Goal: Task Accomplishment & Management: Use online tool/utility

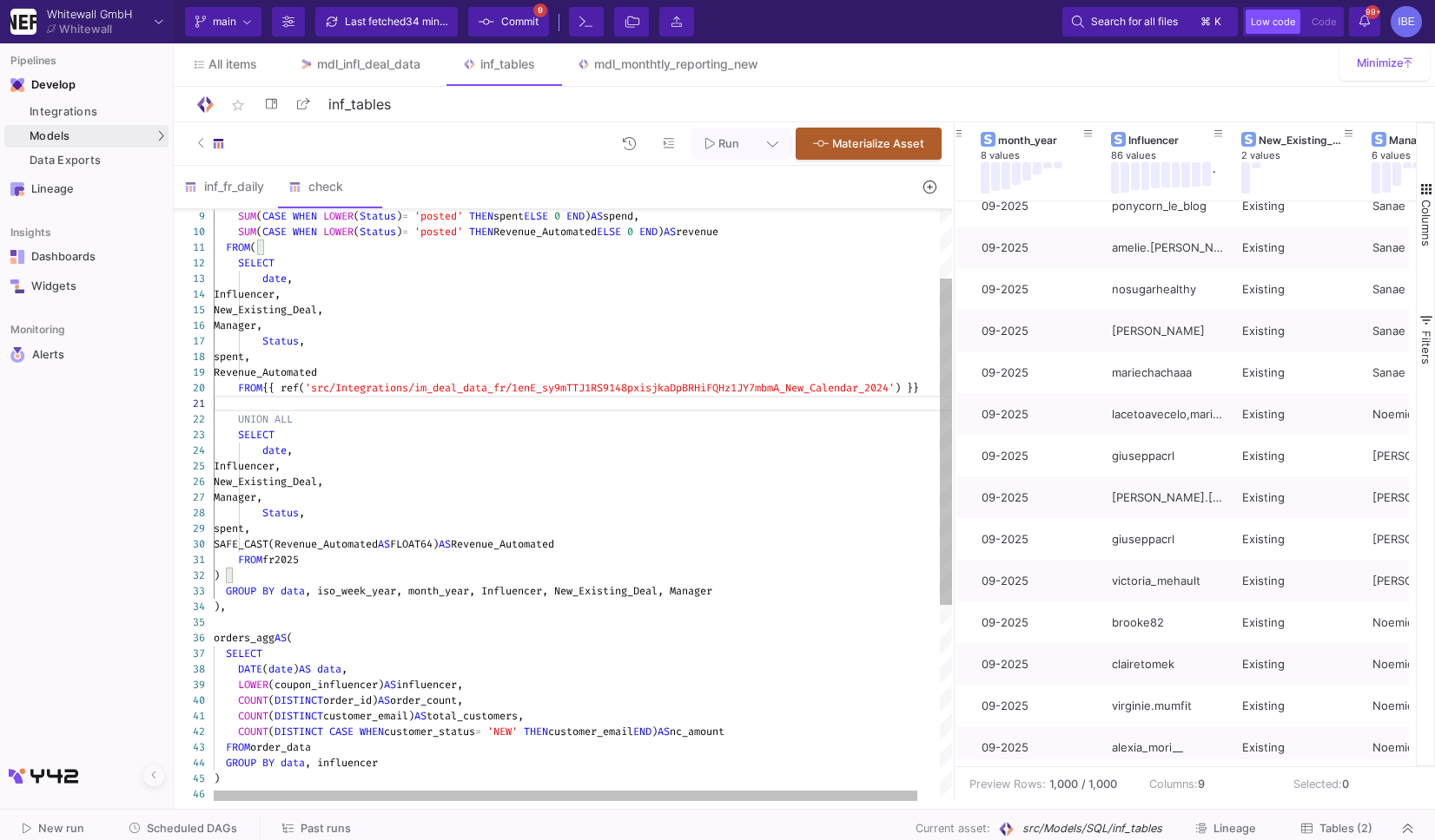
click at [284, 561] on span "fr2025" at bounding box center [280, 560] width 36 height 14
paste textarea "{{ ref('src/Integrations/im_deal_data_fr/1enE_sy9mTTJ1RS9148pxisjkaDpBRHiFQHz1J…"
type textarea "FROM {{ ref('src/Integrations/im_deal_data_fr/1enE_sy9mTTJ1RS9148pxisjkaDpBRHiF…"
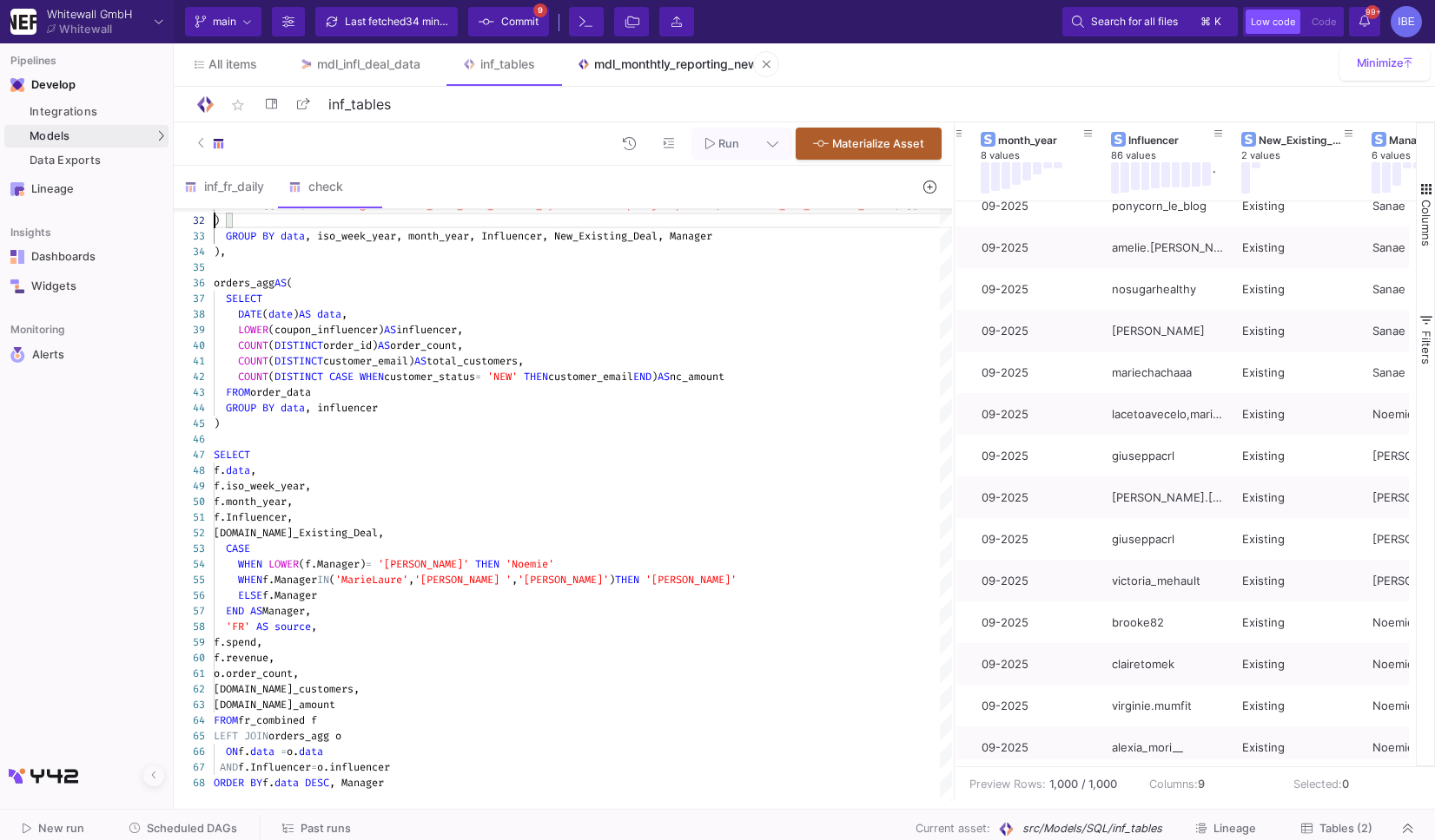
click at [631, 63] on div "mdl_monthtly_reporting_new" at bounding box center [676, 64] width 164 height 14
type input "mdl_monthtly_reporting_new"
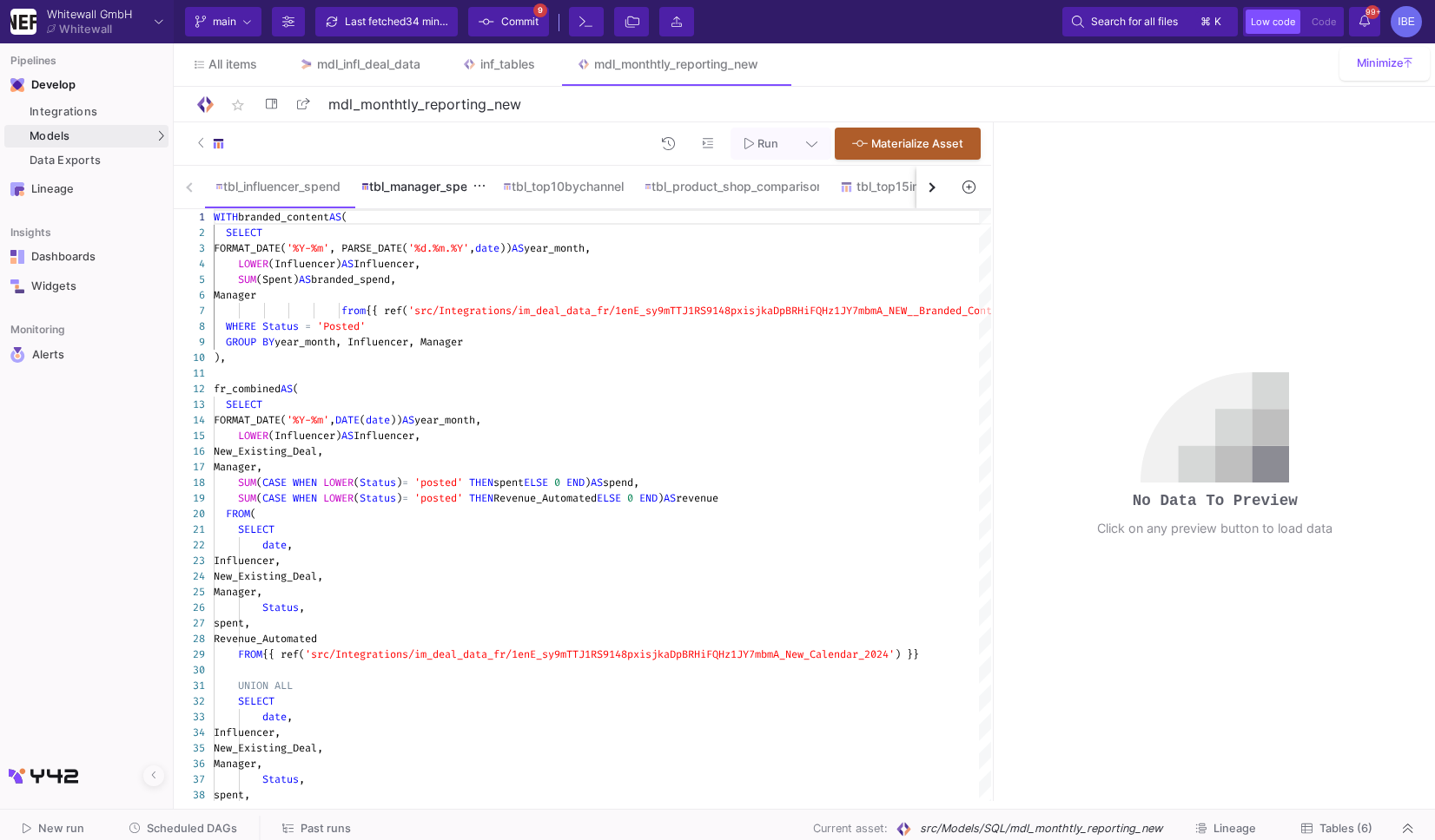
click at [490, 206] on div "tbl_manager_spend" at bounding box center [421, 186] width 142 height 42
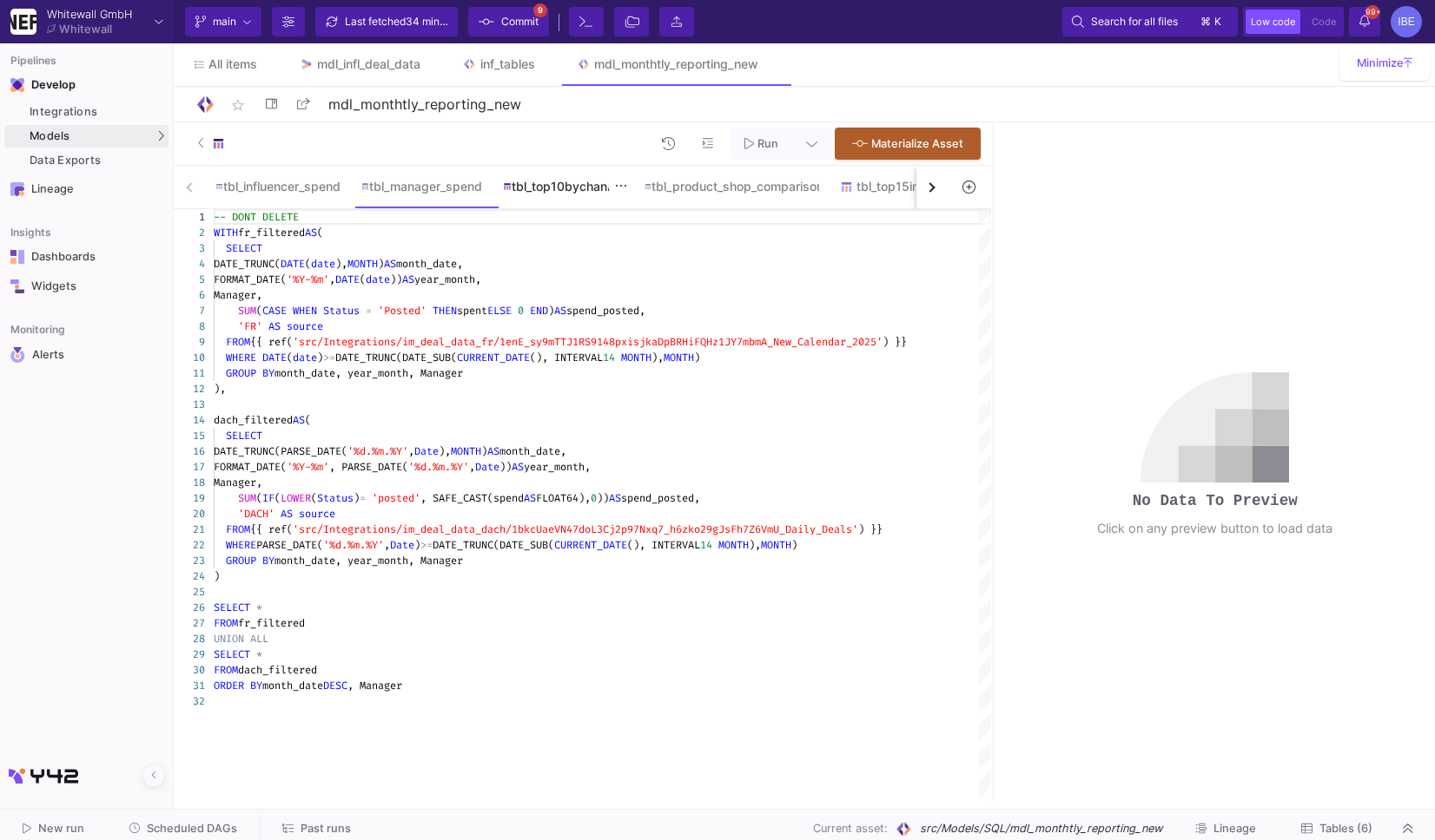
click at [558, 196] on div "tbl_top10bychannel" at bounding box center [563, 186] width 141 height 42
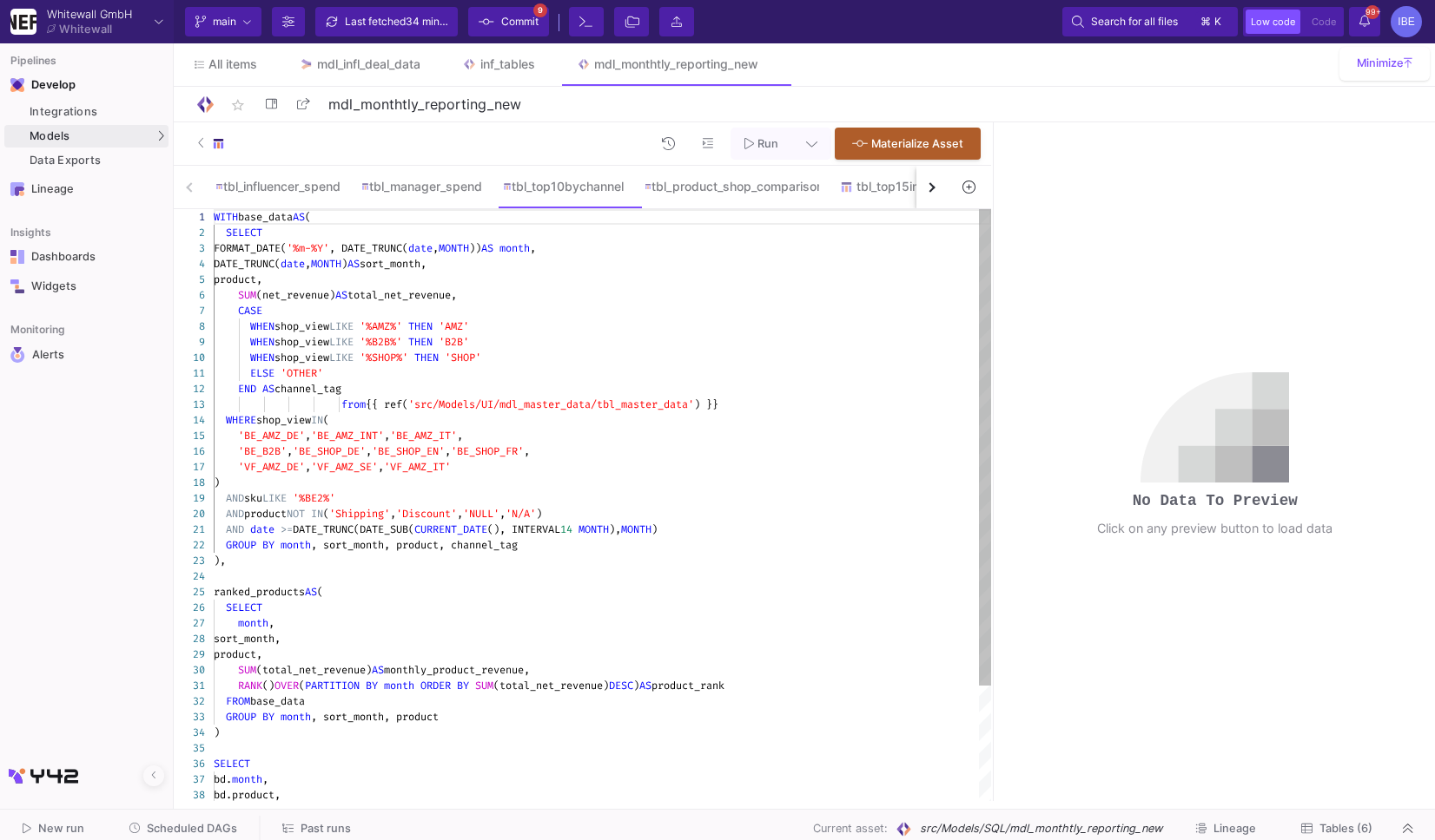
type textarea "ELSE 'OTHER' END AS channel_tag from {{ ref('src/Models/UI/mdl_master_data/tbl_…"
click at [555, 394] on div "END AS channel_tag" at bounding box center [602, 389] width 777 height 16
click at [560, 408] on span "'src/Models/UI/mdl_master_data/tbl_master_data'" at bounding box center [551, 405] width 286 height 14
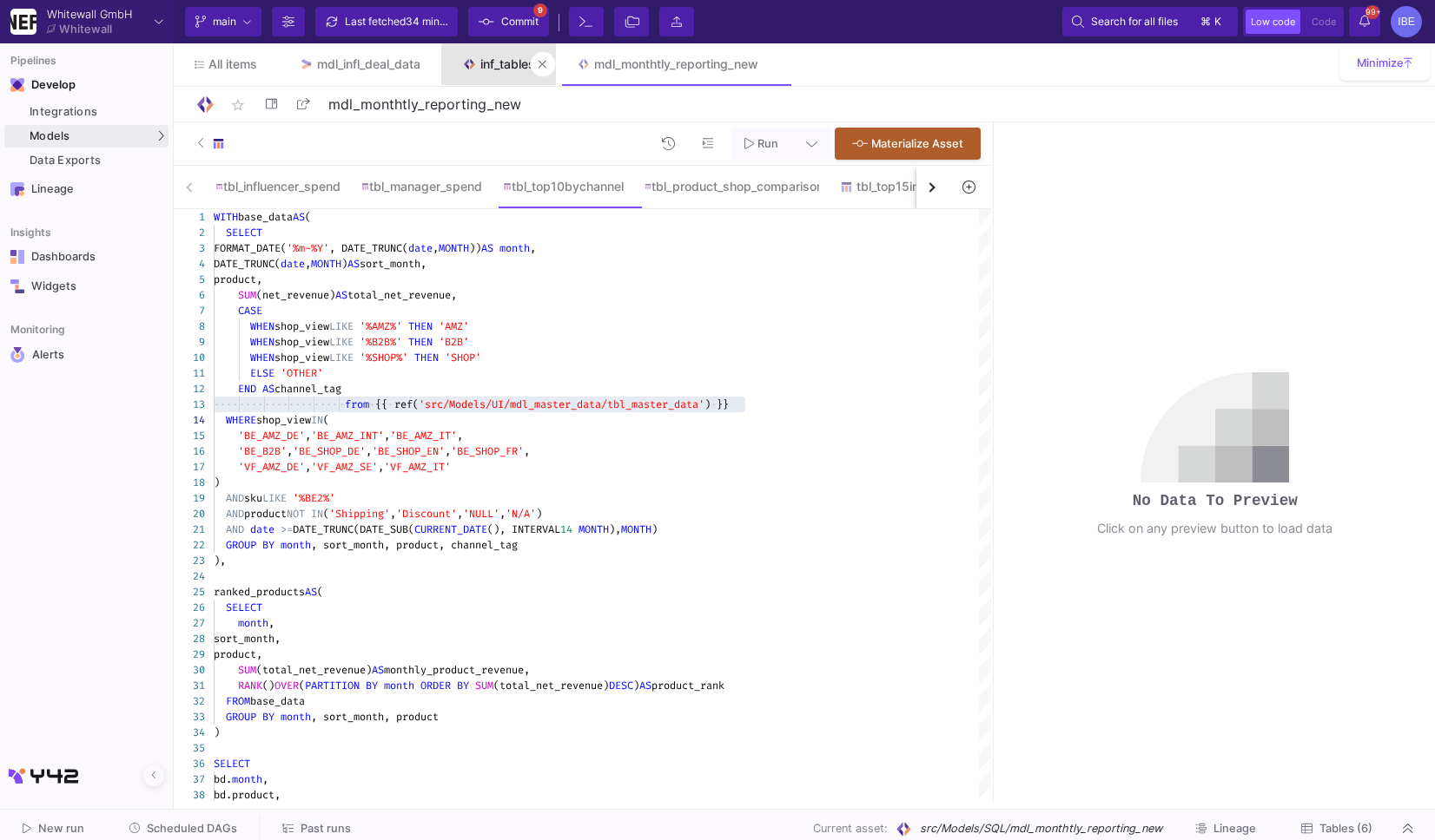
click at [504, 63] on div "inf_tables" at bounding box center [507, 64] width 54 height 14
type input "inf_tables"
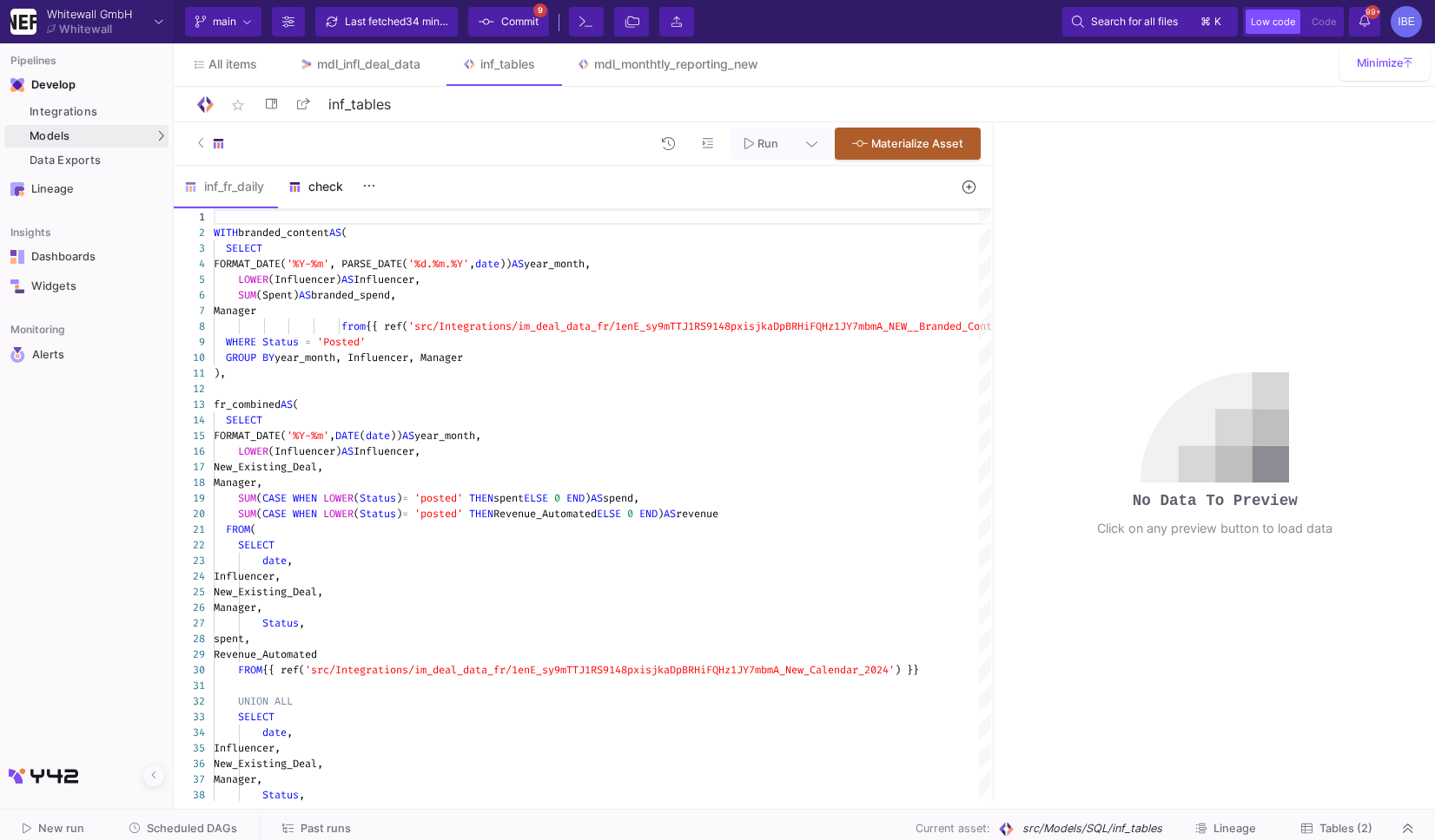
click at [307, 184] on div "check" at bounding box center [330, 187] width 84 height 14
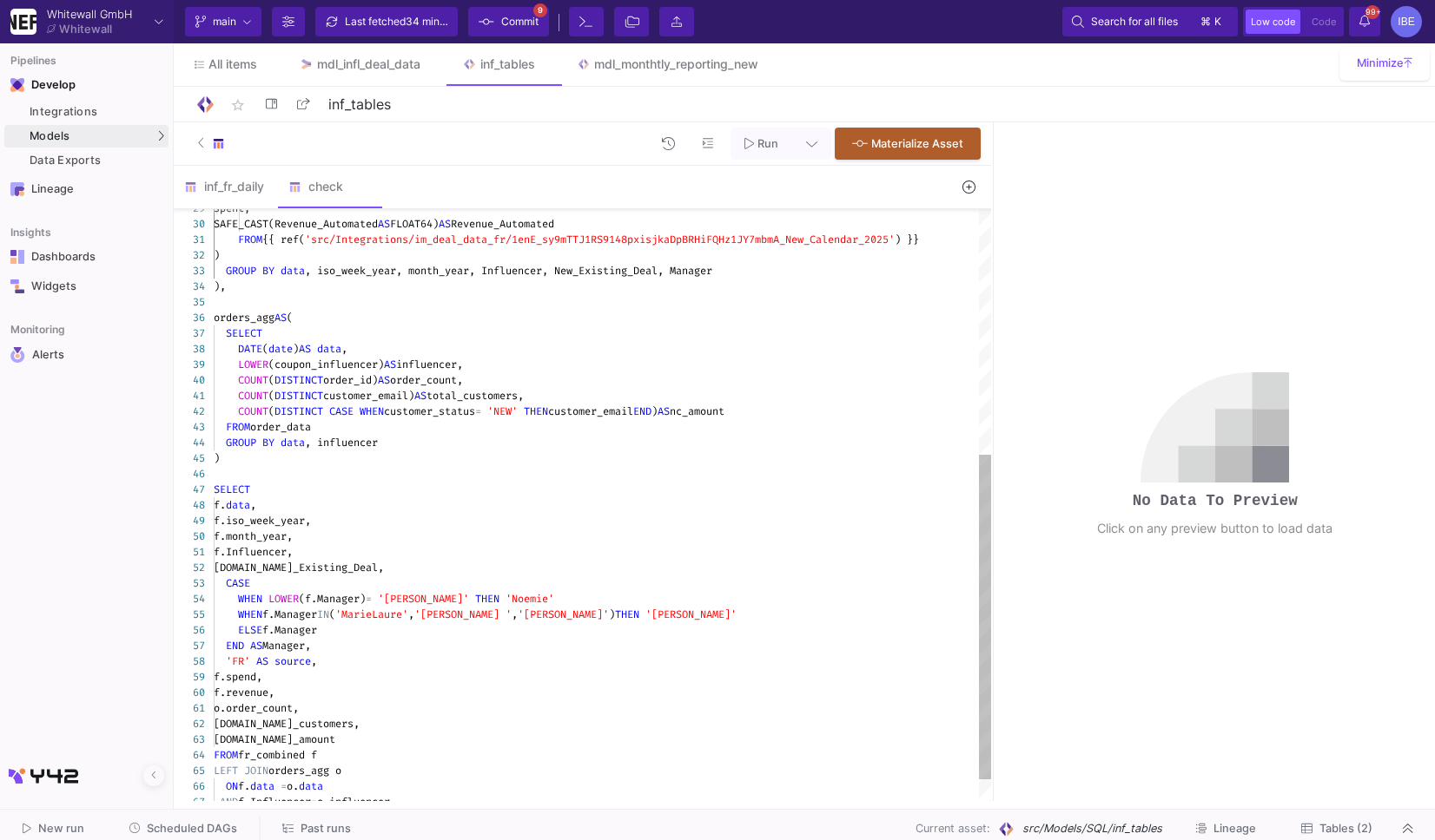
click at [310, 430] on span "order_data" at bounding box center [280, 427] width 61 height 14
click at [310, 430] on span "order_data" at bounding box center [288, 427] width 61 height 14
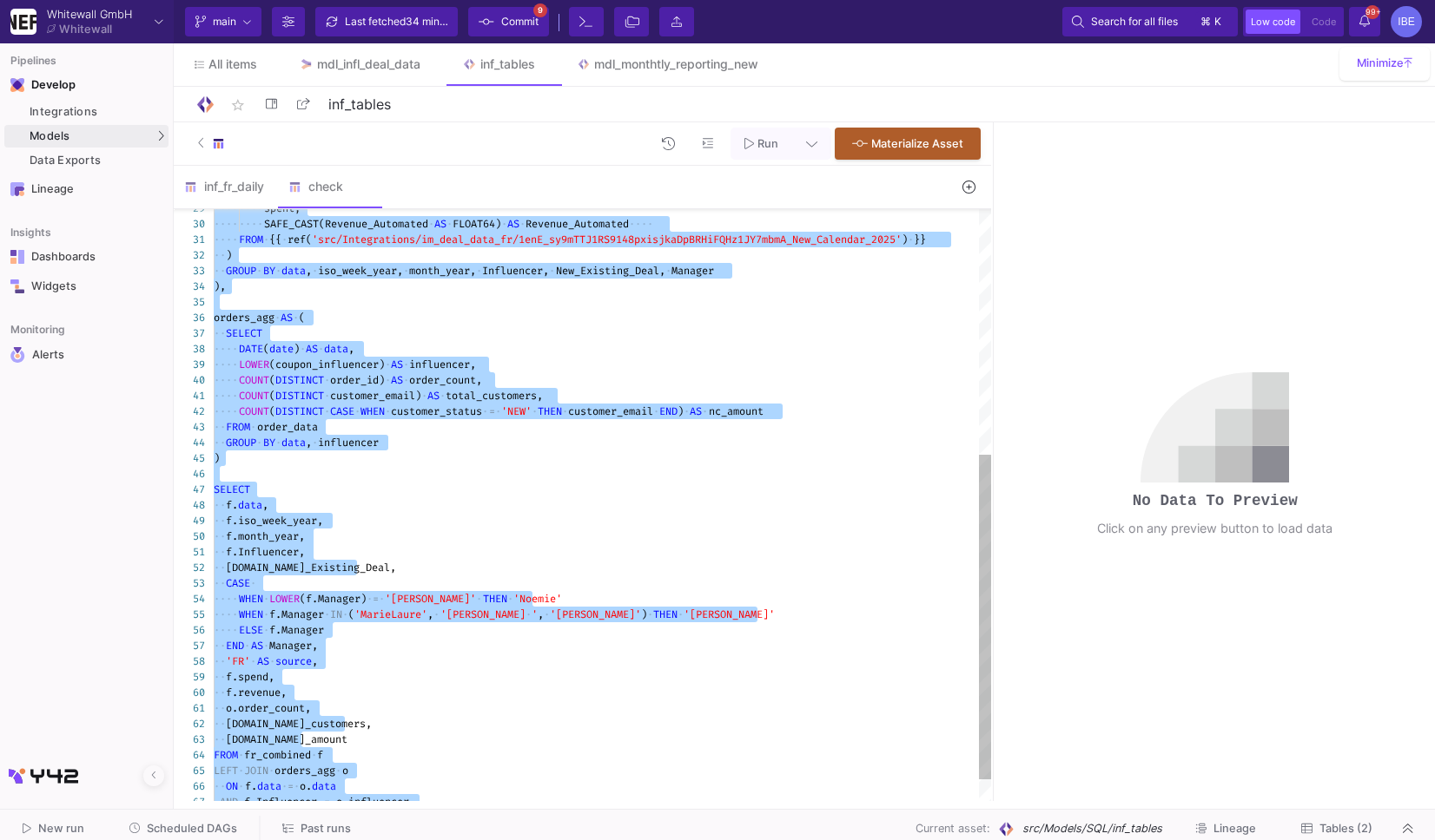
paste textarea "from {{ ref('src/Models/UI/mdl_master_data/tbl_master_data') }}"
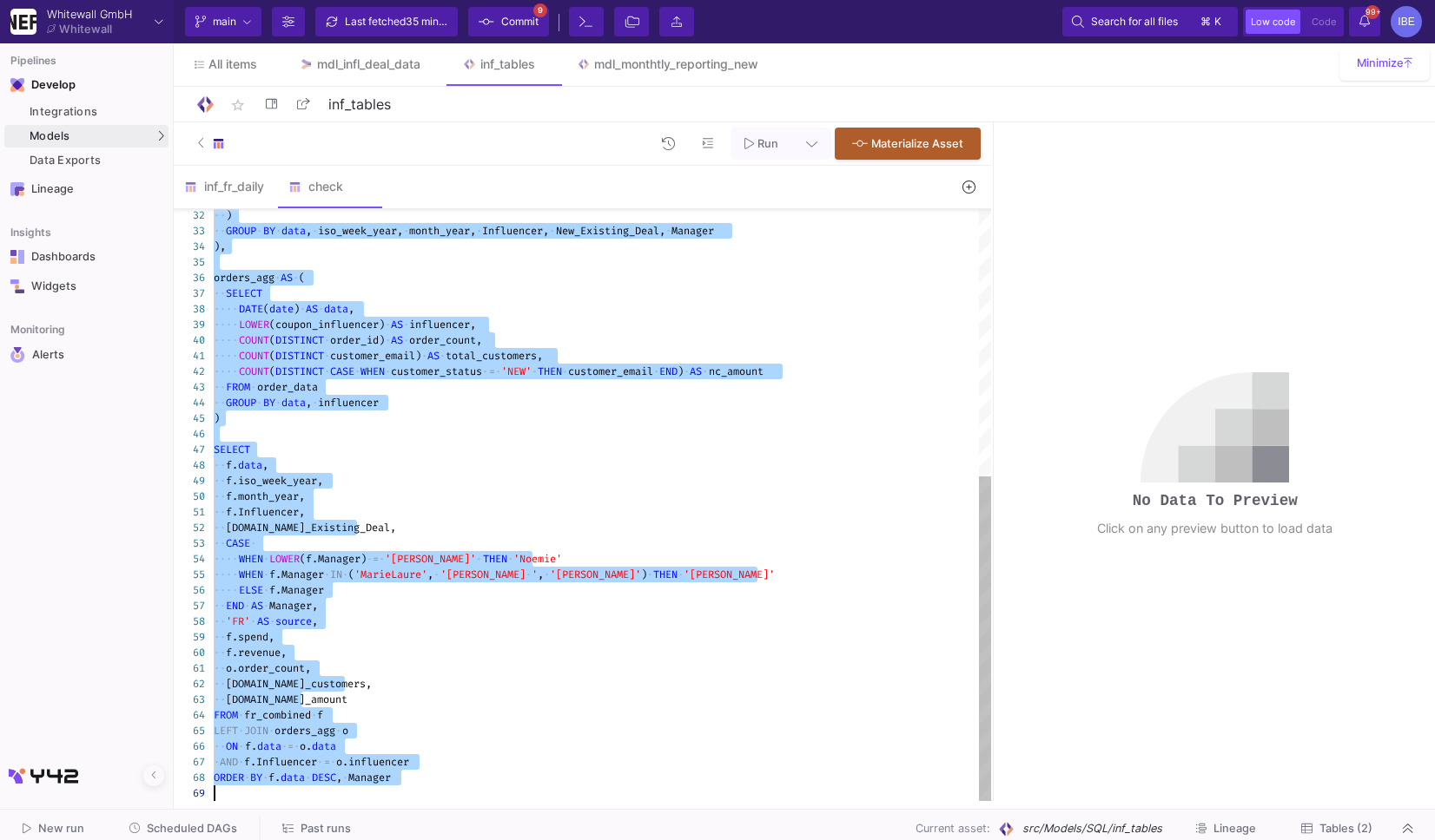
click at [312, 441] on div "·· ) ·· GROUP · BY · data , · iso_week_year, · month_year, · Influencer, · New_…" at bounding box center [602, 262] width 777 height 1078
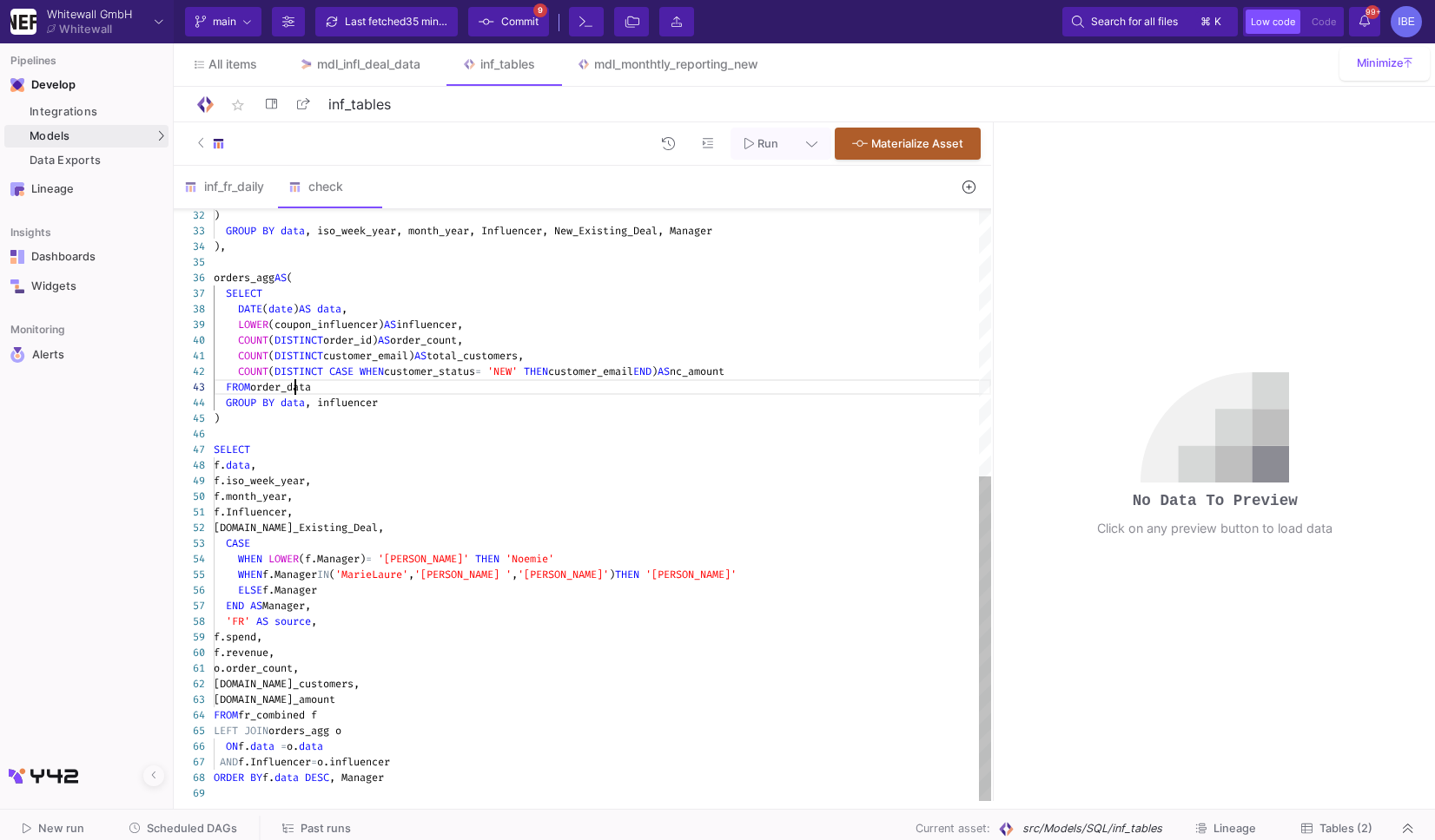
click at [296, 391] on span "order_data" at bounding box center [280, 387] width 61 height 14
paste textarea "from {{ ref('src/Models/UI/mdl_master_data/tbl_master_data') }}"
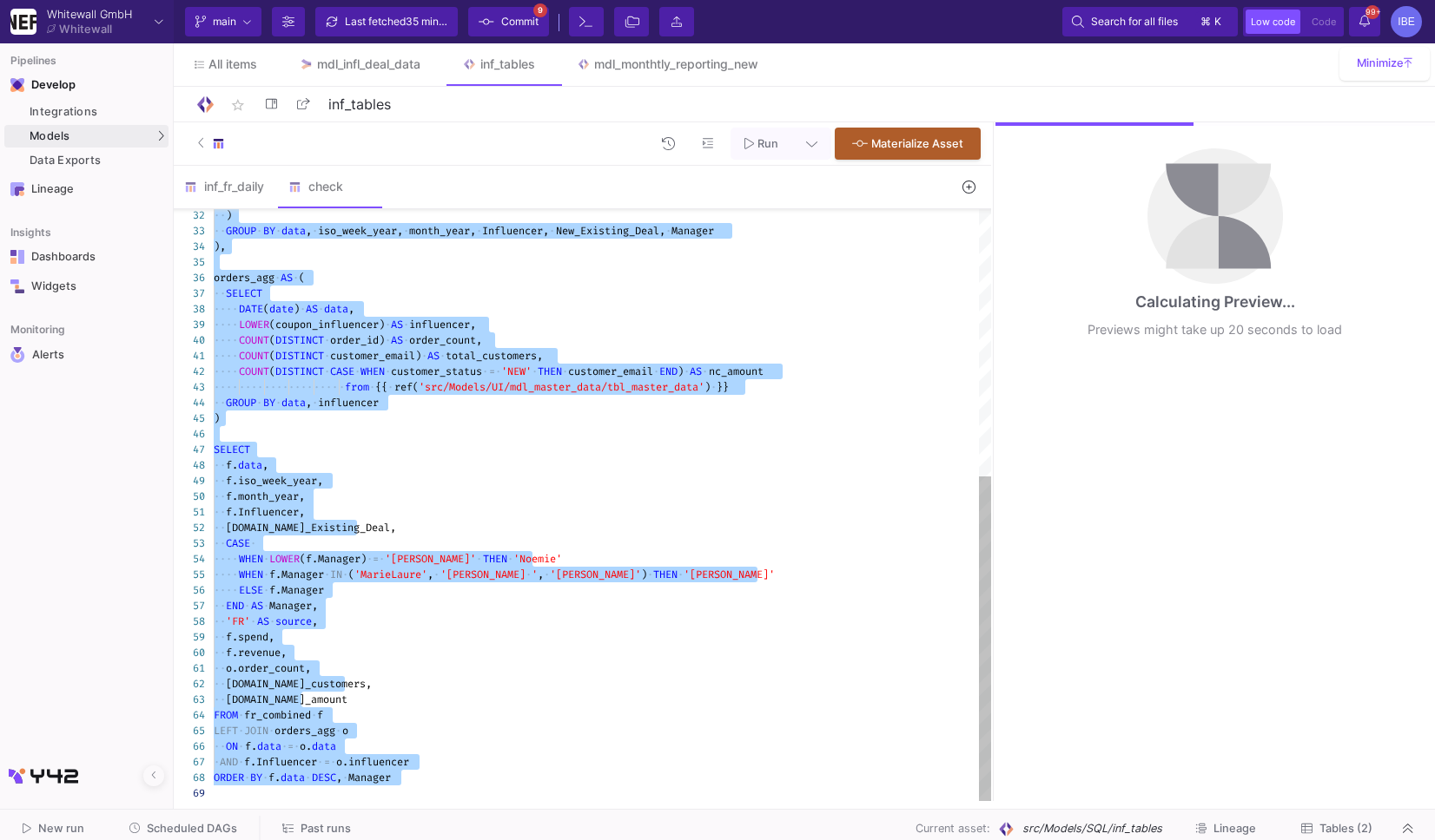
click at [677, 371] on span "END" at bounding box center [668, 372] width 18 height 14
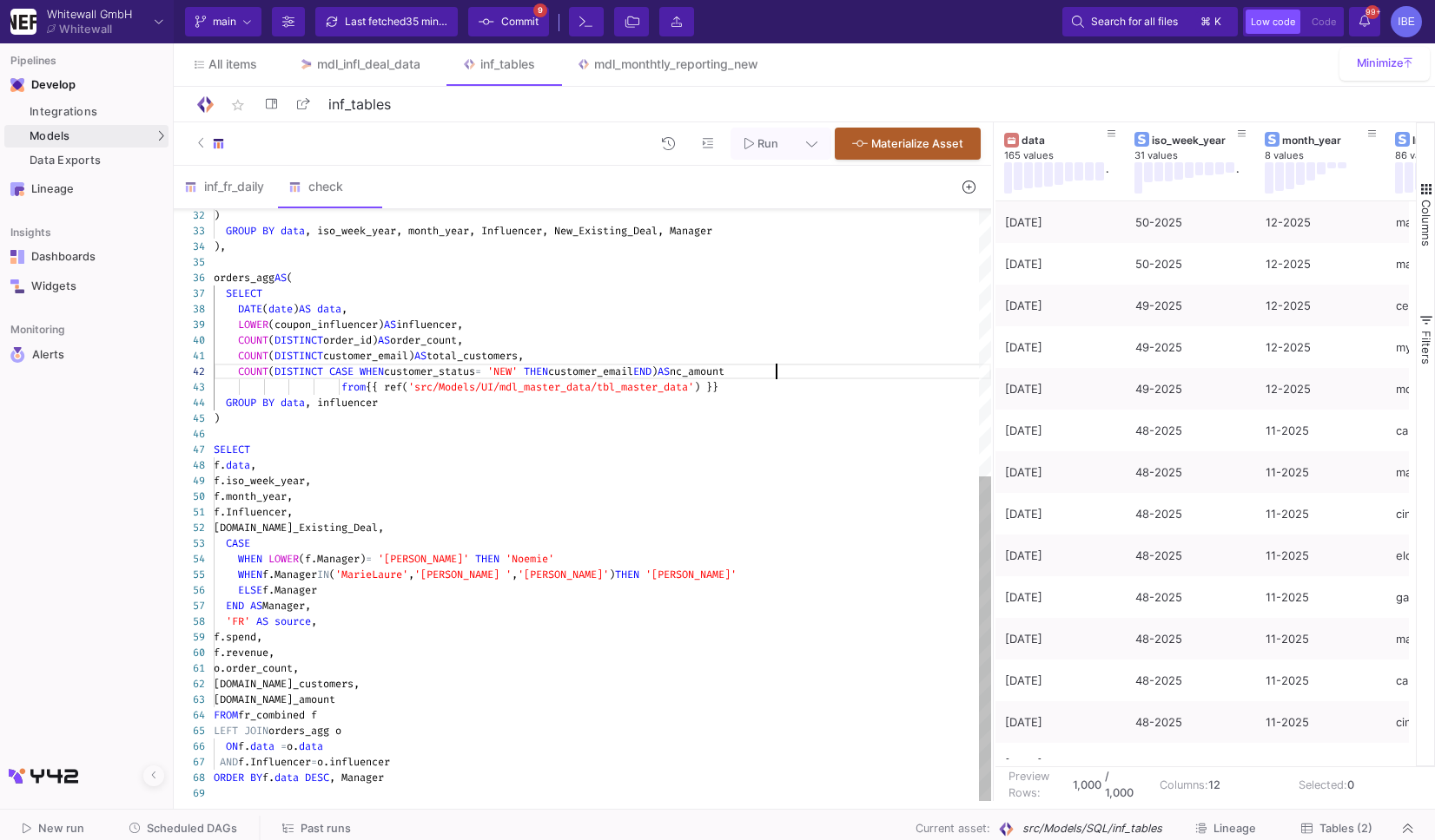
drag, startPoint x: 783, startPoint y: 374, endPoint x: 790, endPoint y: 357, distance: 18.4
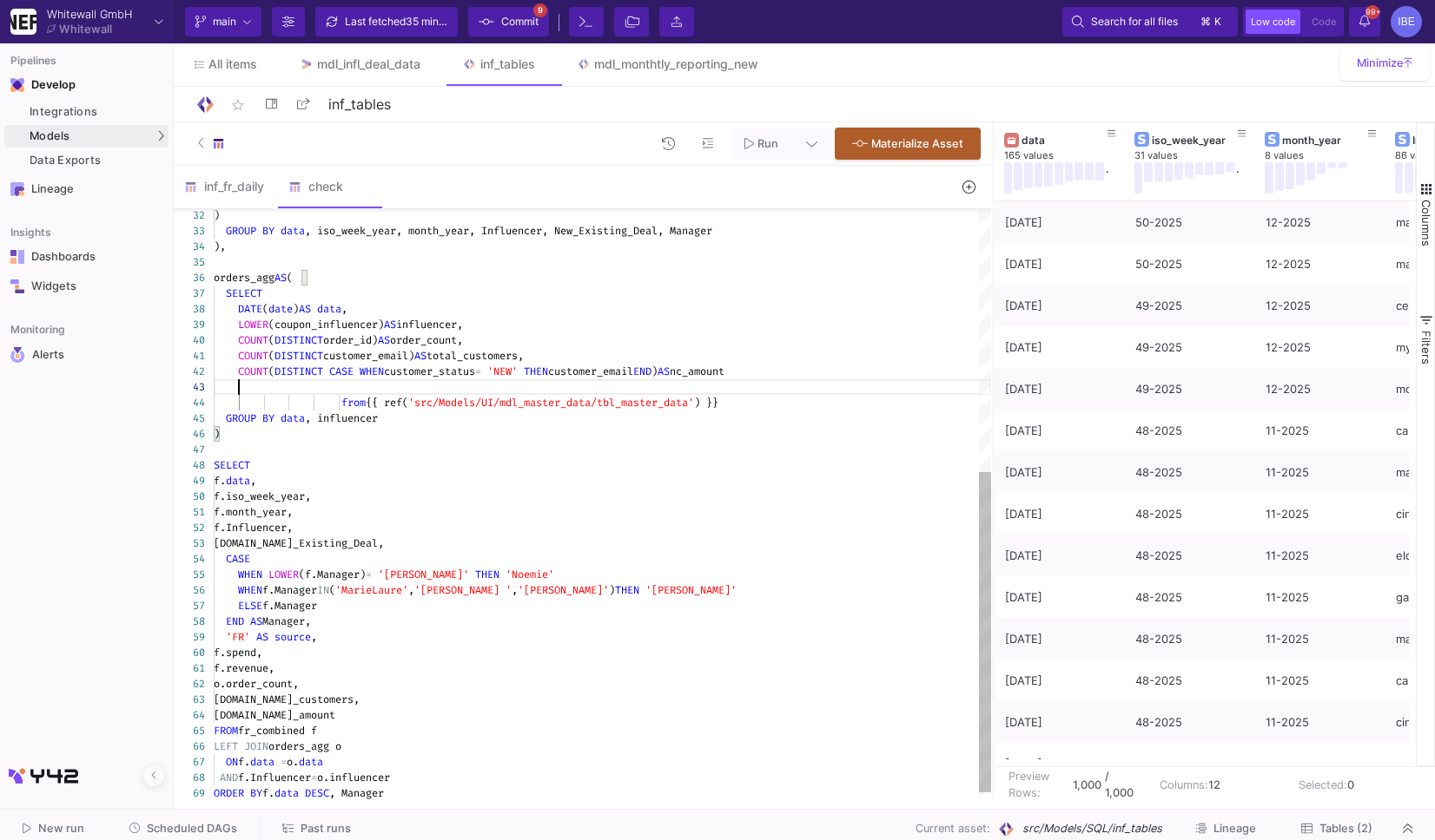
scroll to position [30, 23]
paste textarea "COUNT(DISTINCT CASE WHEN customer_status = 'NEW' THEN customer_email END) AS nc…"
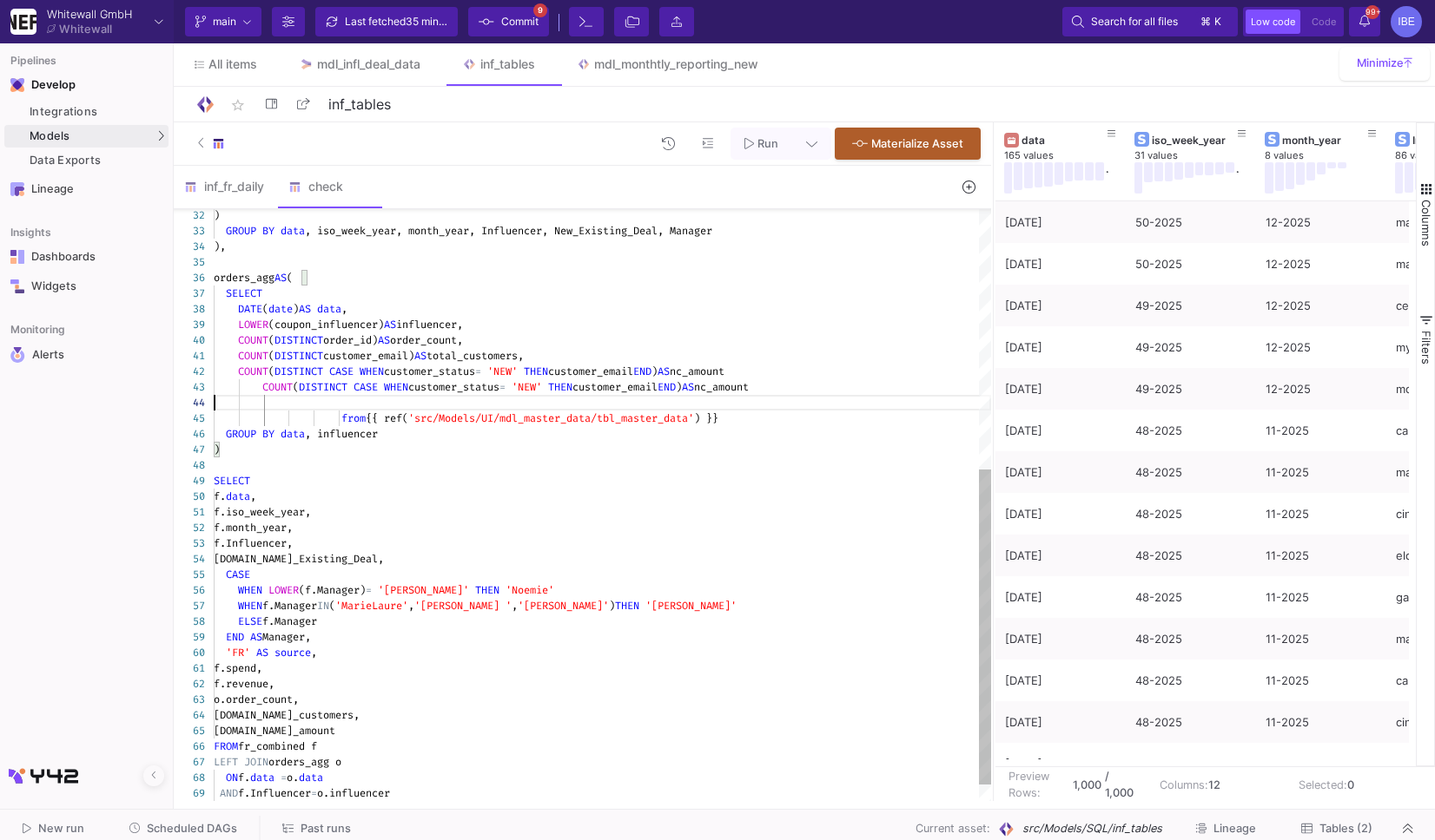
click at [268, 386] on span "COUNT" at bounding box center [278, 387] width 30 height 14
click at [517, 392] on span "'NEW'" at bounding box center [502, 387] width 30 height 14
click at [761, 392] on span "nc_amount" at bounding box center [733, 387] width 54 height 14
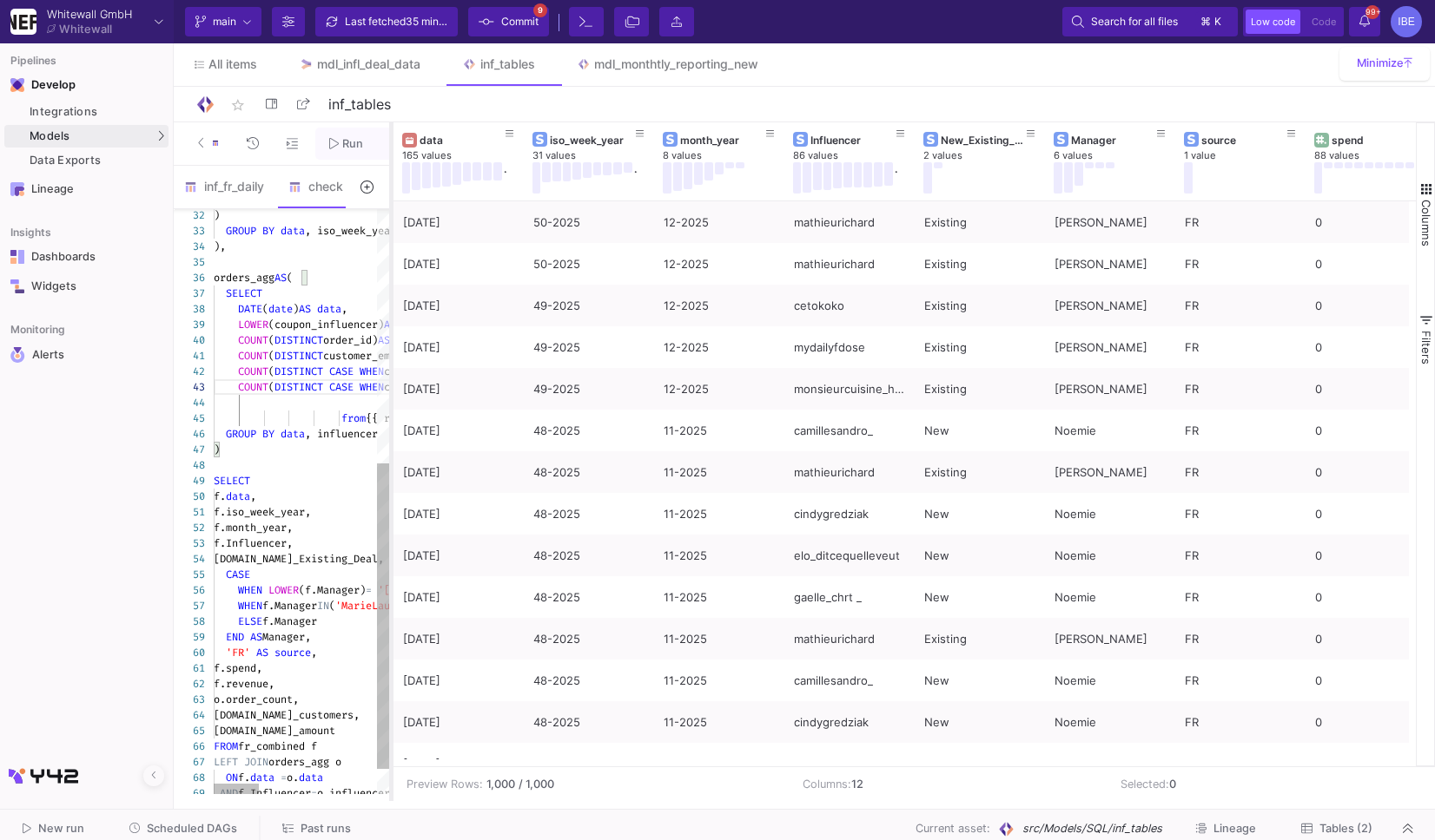
drag, startPoint x: 991, startPoint y: 422, endPoint x: 389, endPoint y: 583, distance: 623.2
click at [389, 583] on div at bounding box center [391, 462] width 4 height 679
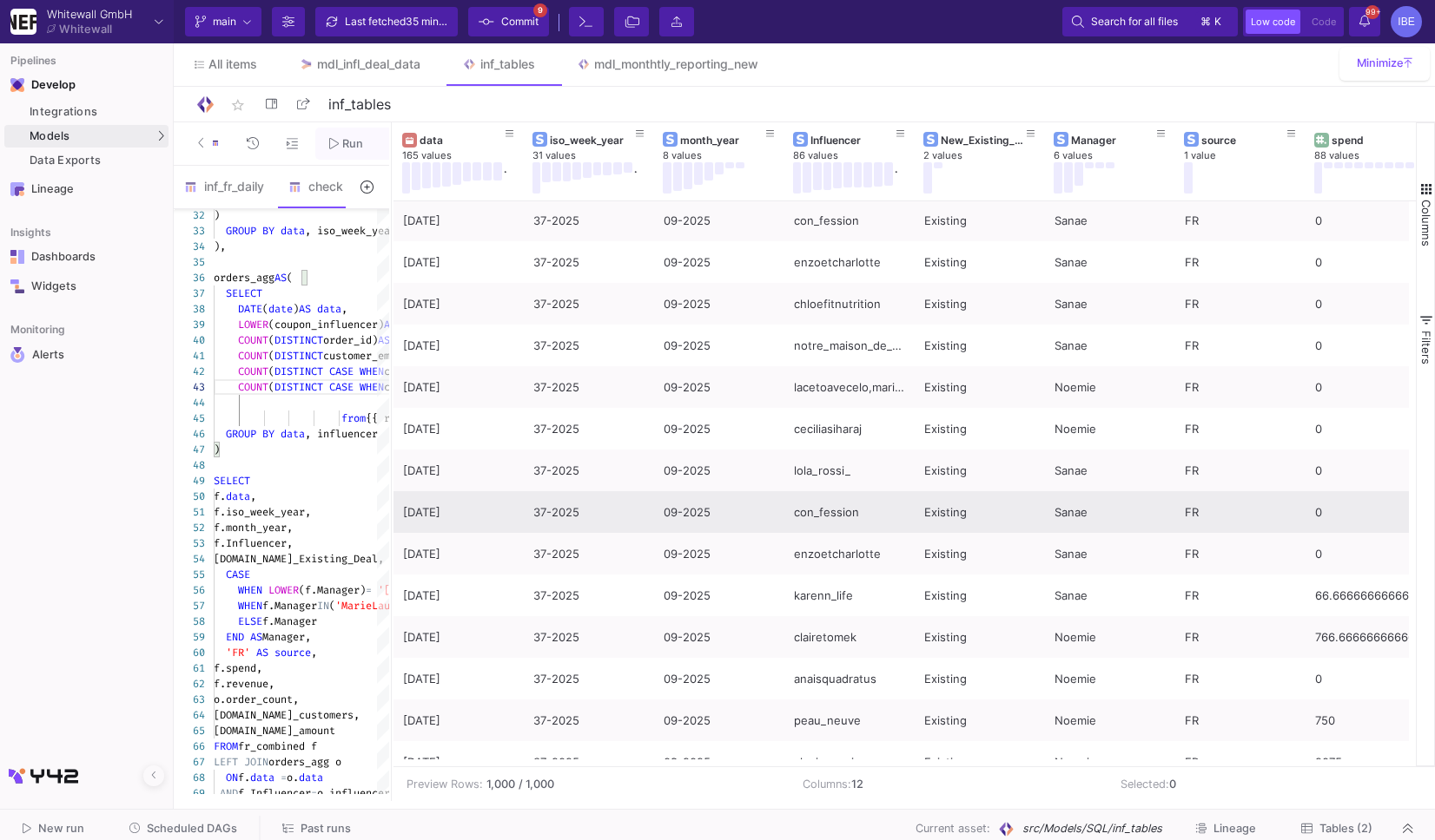
scroll to position [10173, 0]
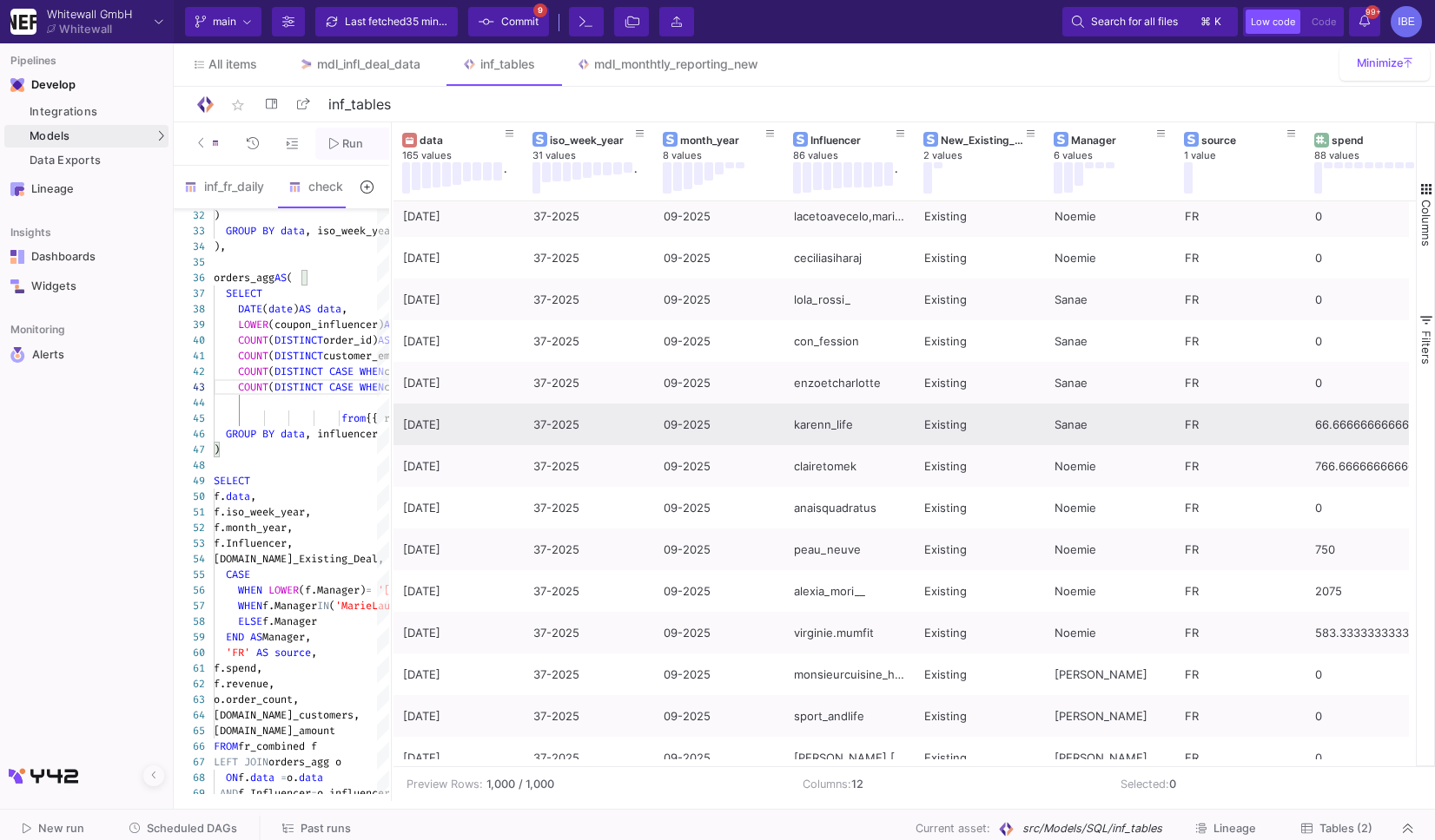
click at [432, 433] on div "[DATE]" at bounding box center [458, 425] width 111 height 41
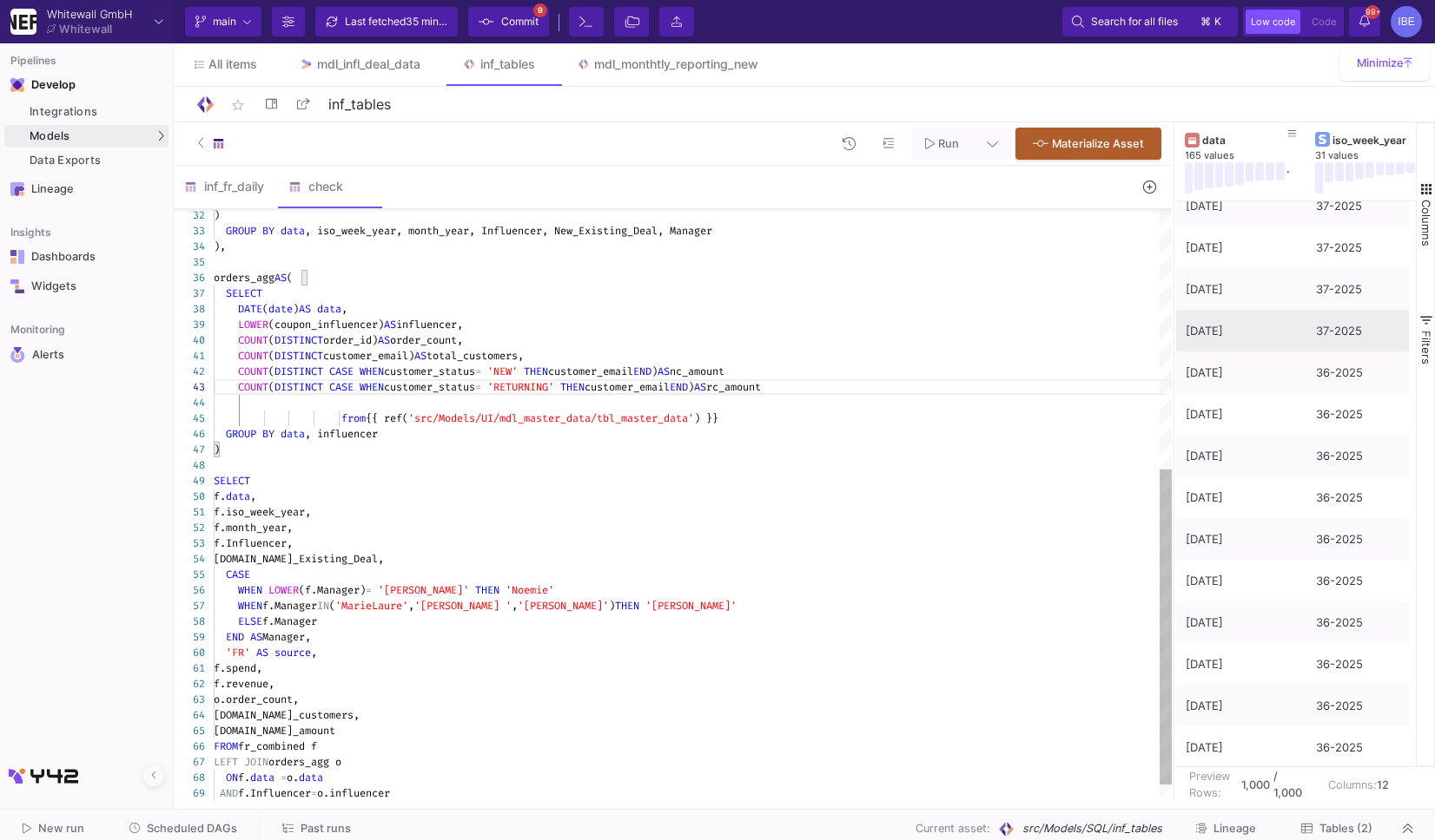
drag, startPoint x: 391, startPoint y: 363, endPoint x: 1185, endPoint y: 324, distance: 795.0
click at [1176, 324] on div at bounding box center [1173, 462] width 4 height 679
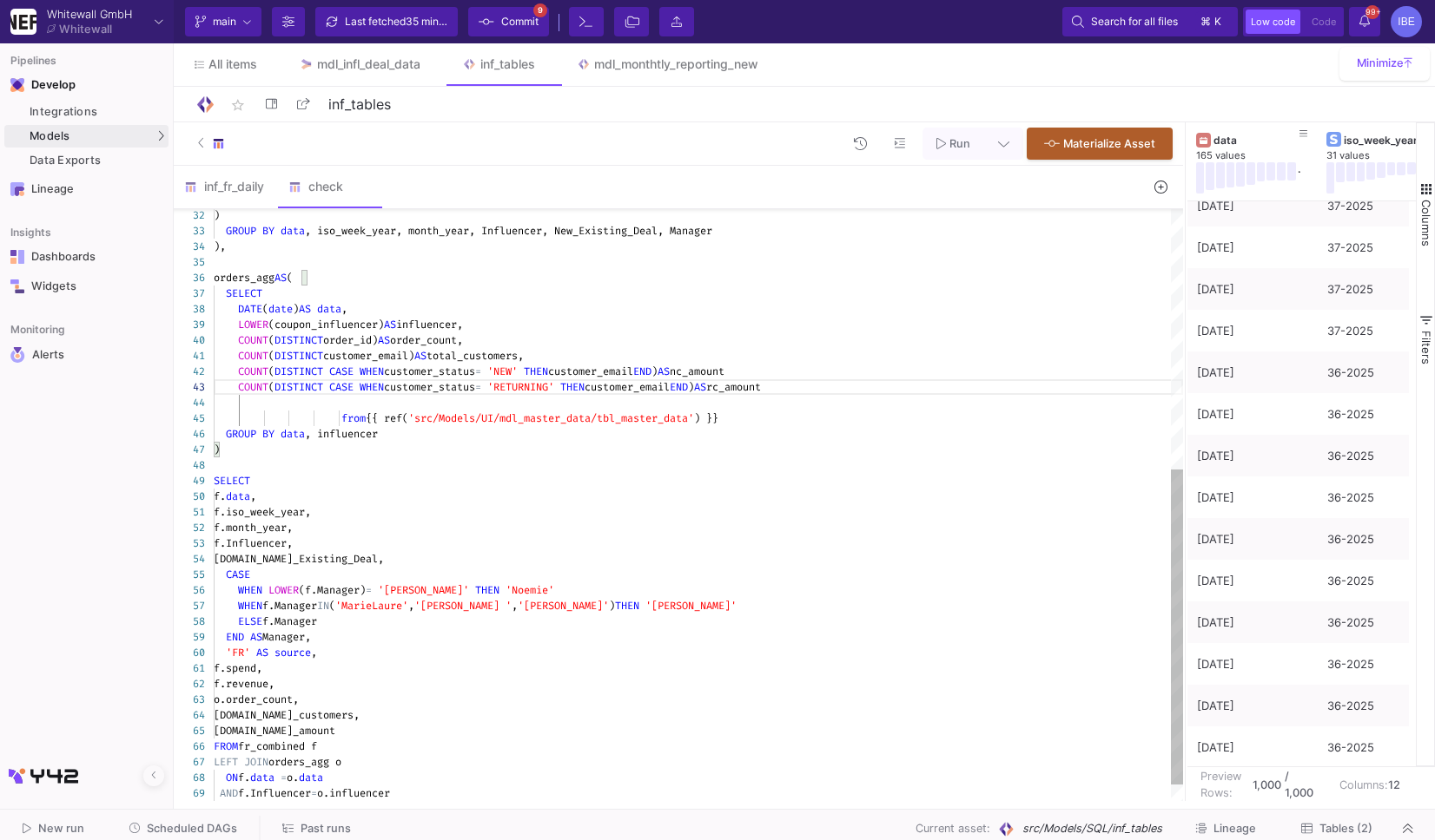
click at [1027, 403] on div at bounding box center [698, 403] width 969 height 16
type textarea "WITH fr_combined AS ( SELECT DATE(date) AS data, -- orijinal tarih FORMAT_DATE(…"
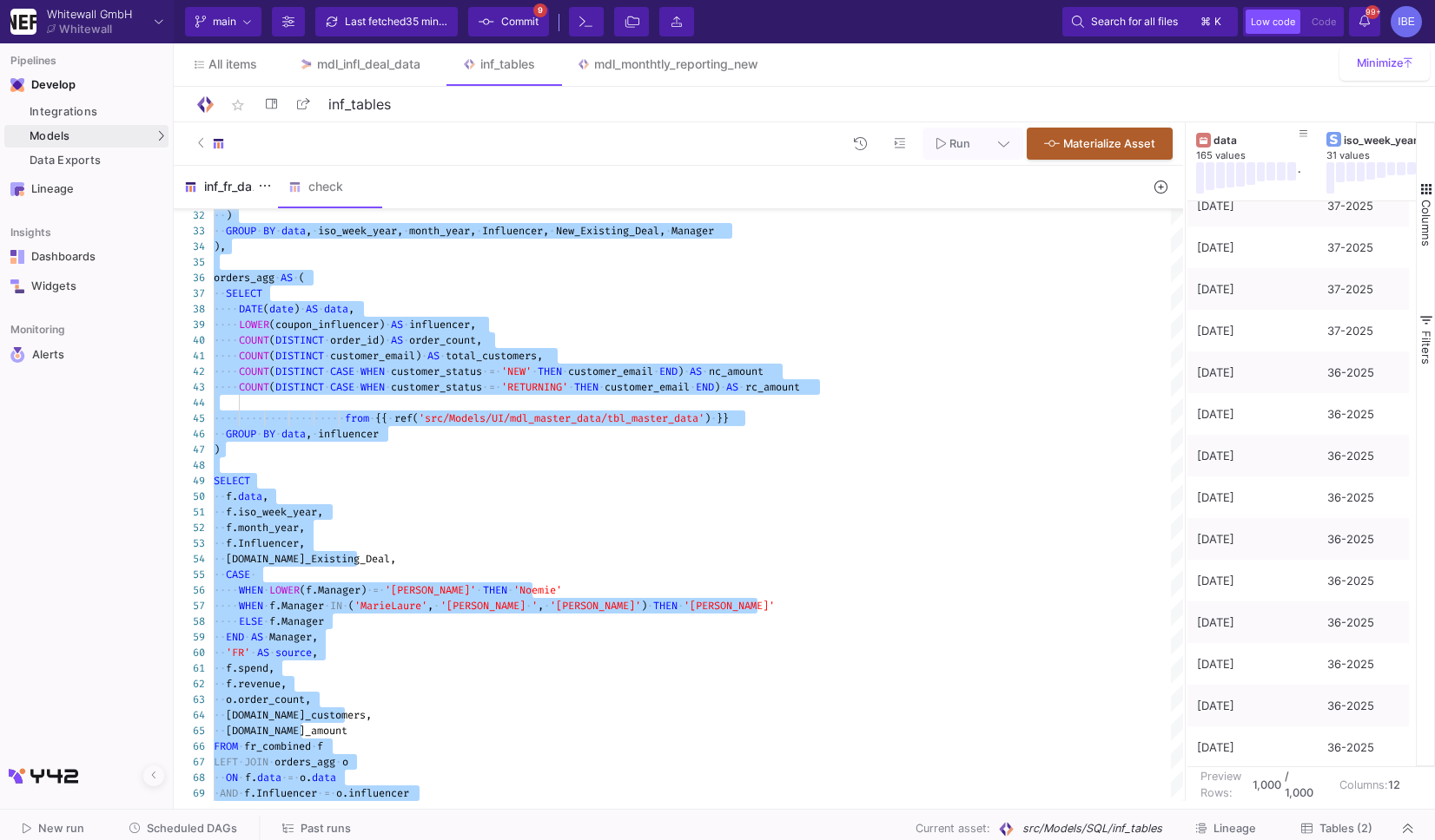
click at [236, 192] on div "inf_fr_daily" at bounding box center [226, 187] width 84 height 14
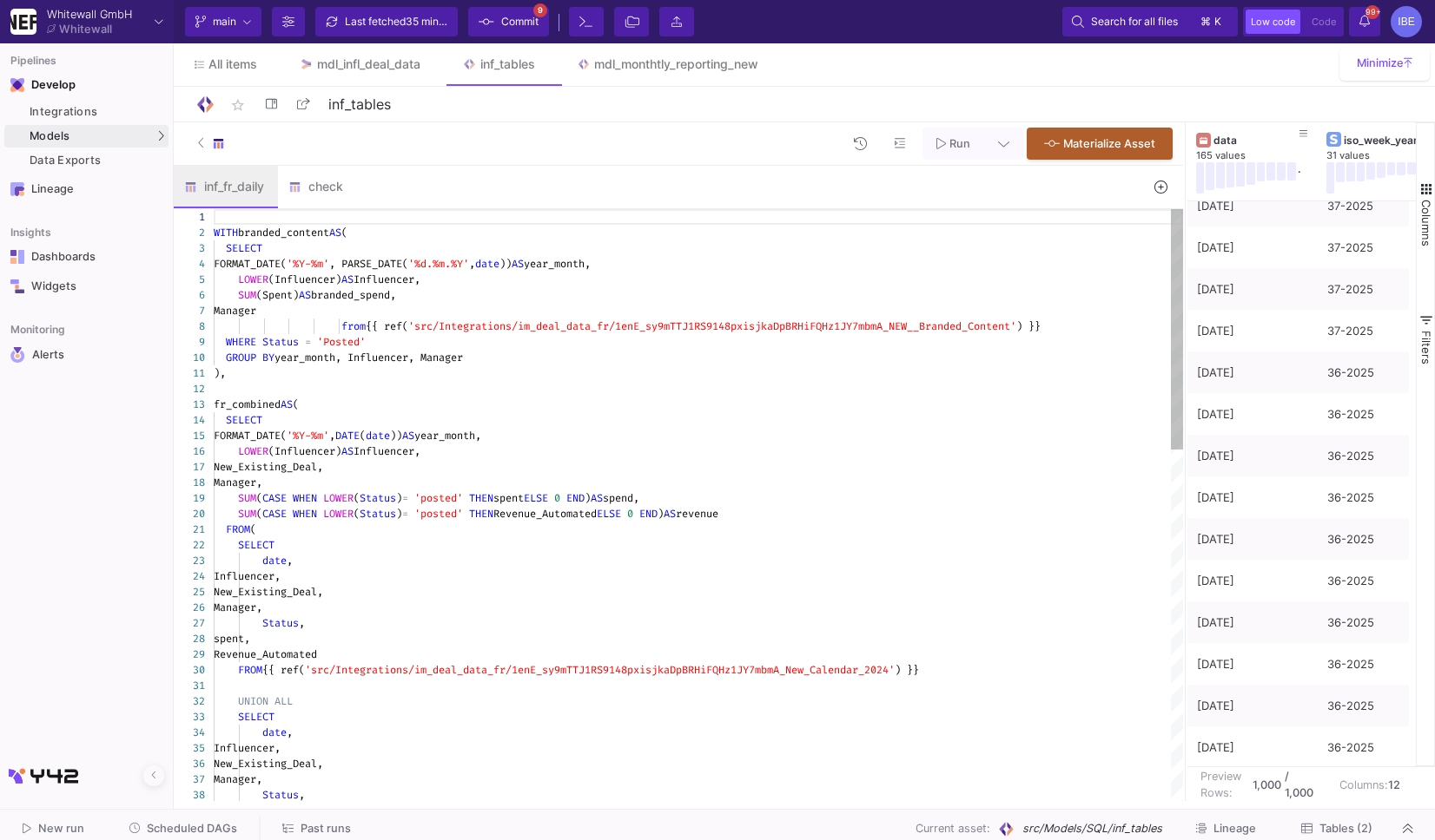
click at [355, 366] on div ")," at bounding box center [698, 374] width 969 height 16
type textarea "WITH branded_content AS ( SELECT FORMAT_DATE('%Y-%m', PARSE_DATE('%d.%m.%Y', da…"
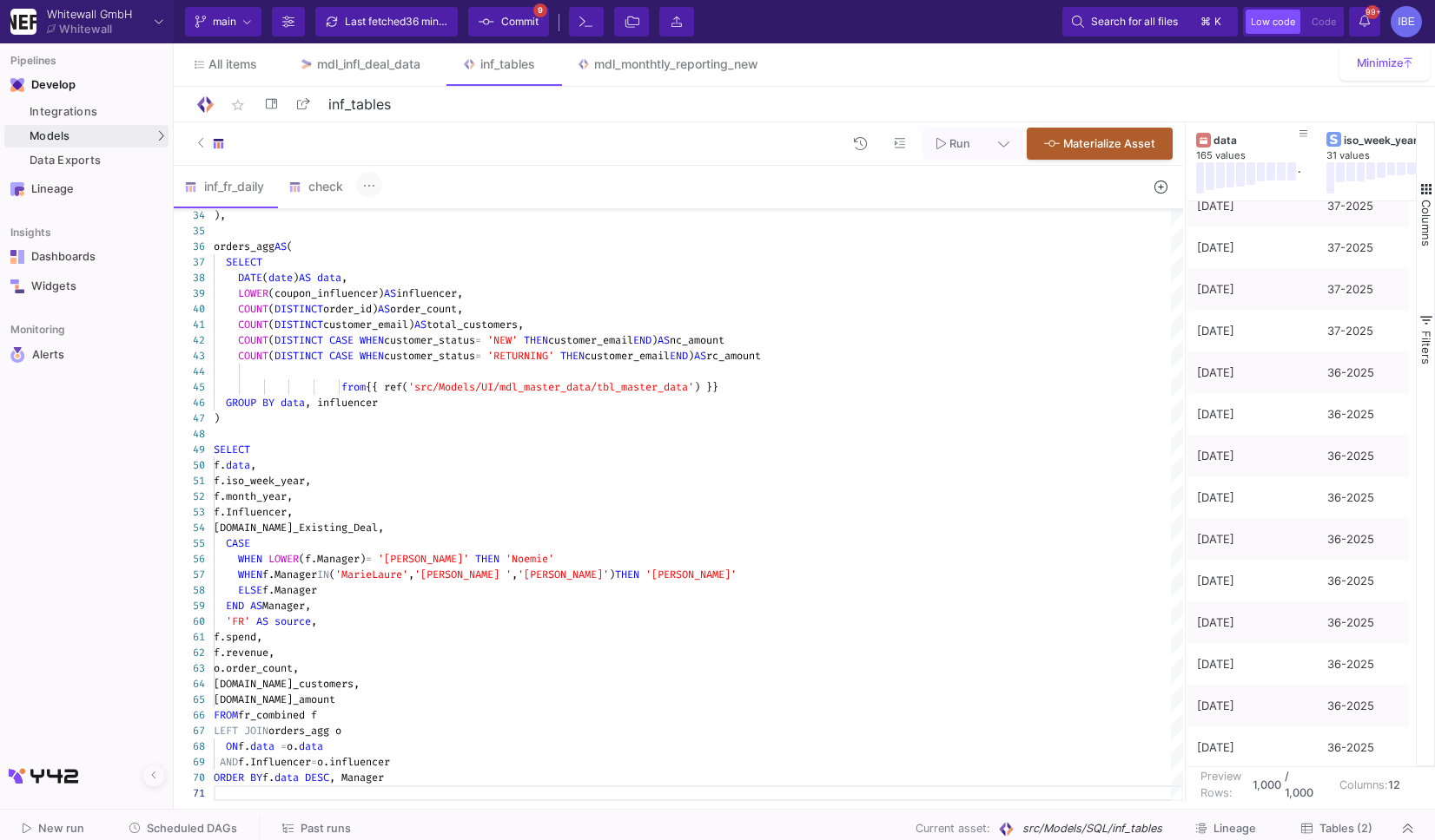
click at [366, 190] on icon at bounding box center [369, 186] width 12 height 14
click at [407, 243] on div "Delete" at bounding box center [405, 260] width 69 height 42
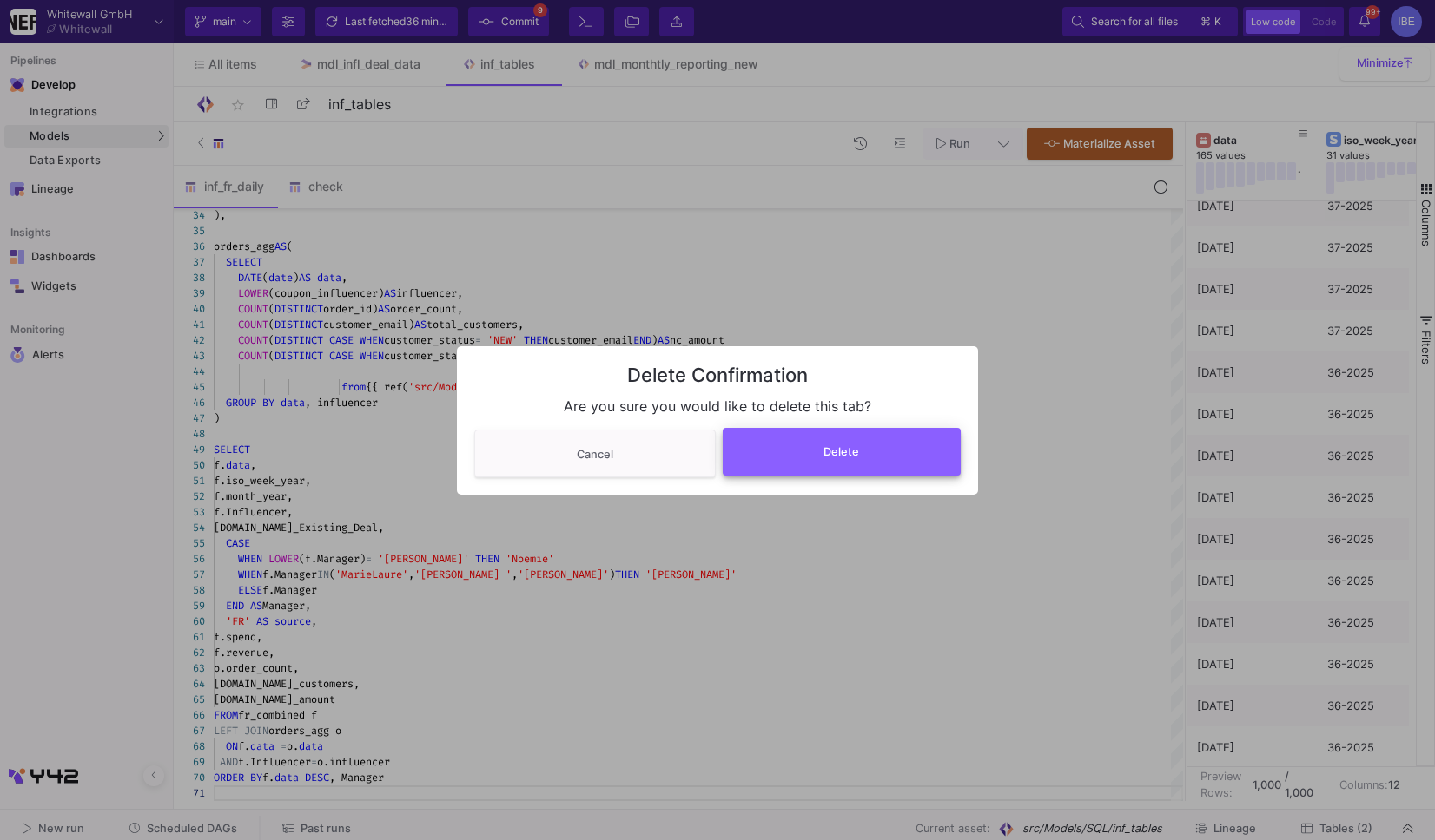
click at [813, 465] on button "Delete" at bounding box center [842, 452] width 239 height 48
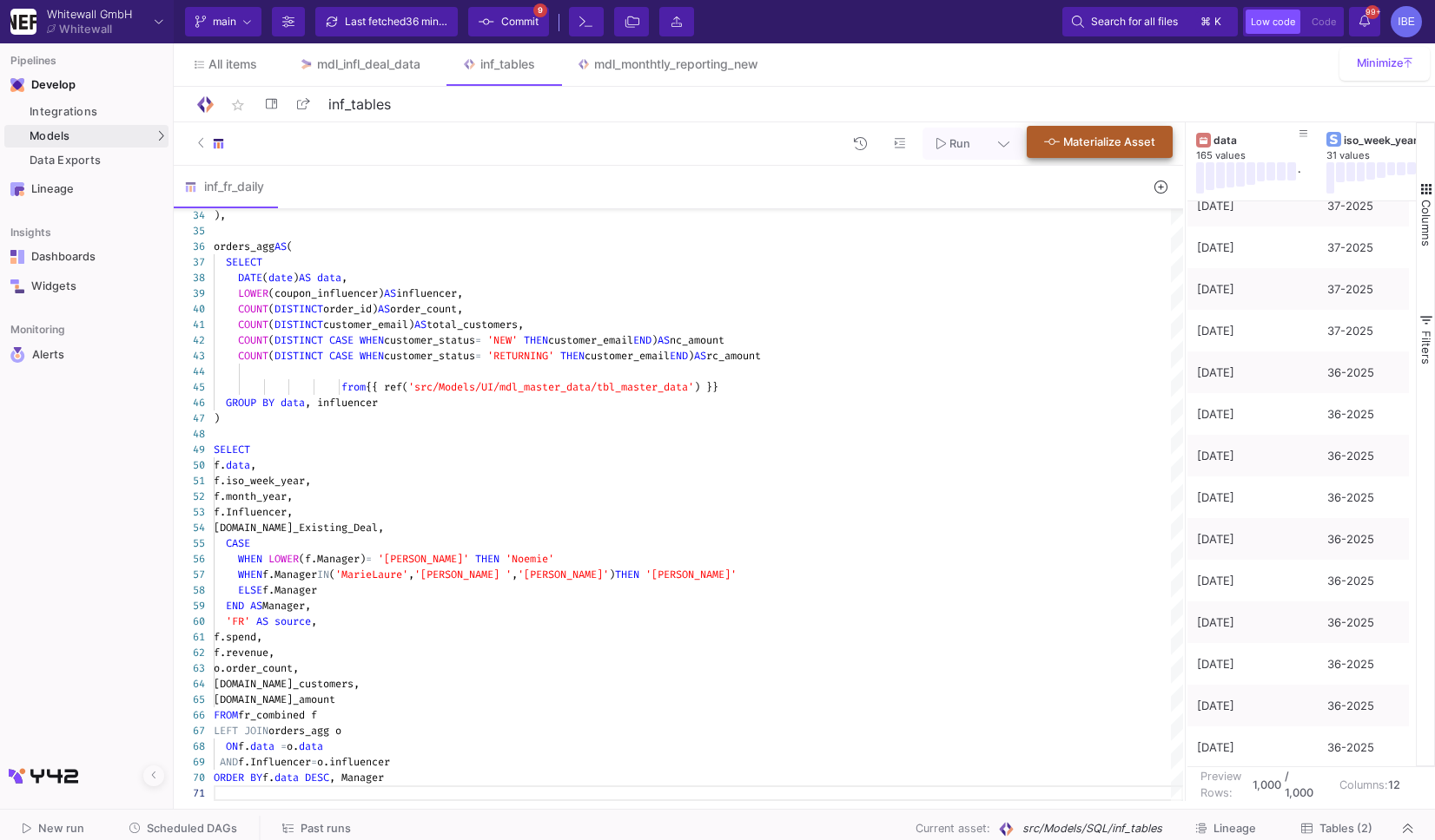
click at [1069, 152] on button "Materialize Asset" at bounding box center [1099, 141] width 146 height 32
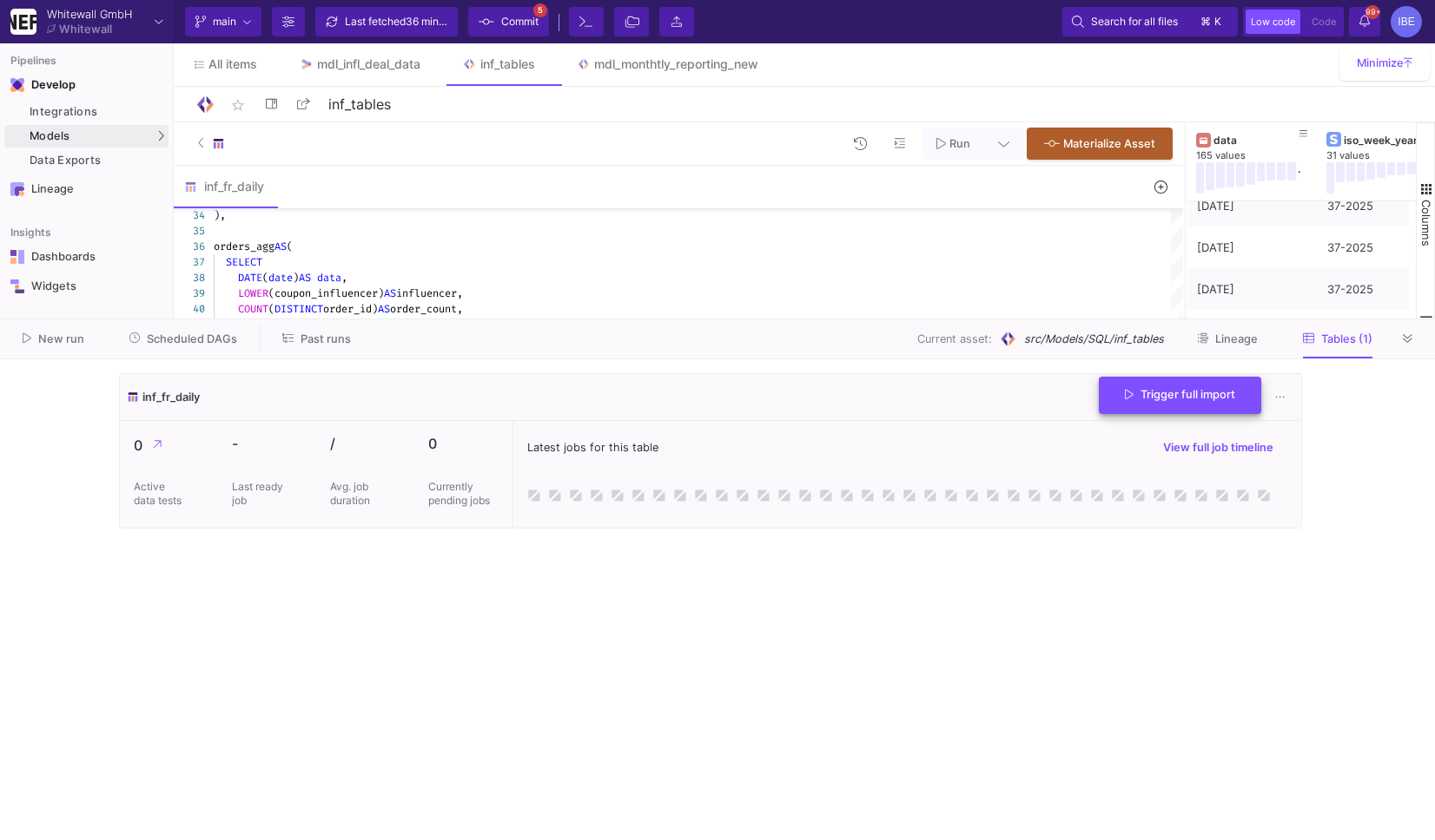
click at [1147, 394] on span "Trigger full import" at bounding box center [1180, 394] width 110 height 13
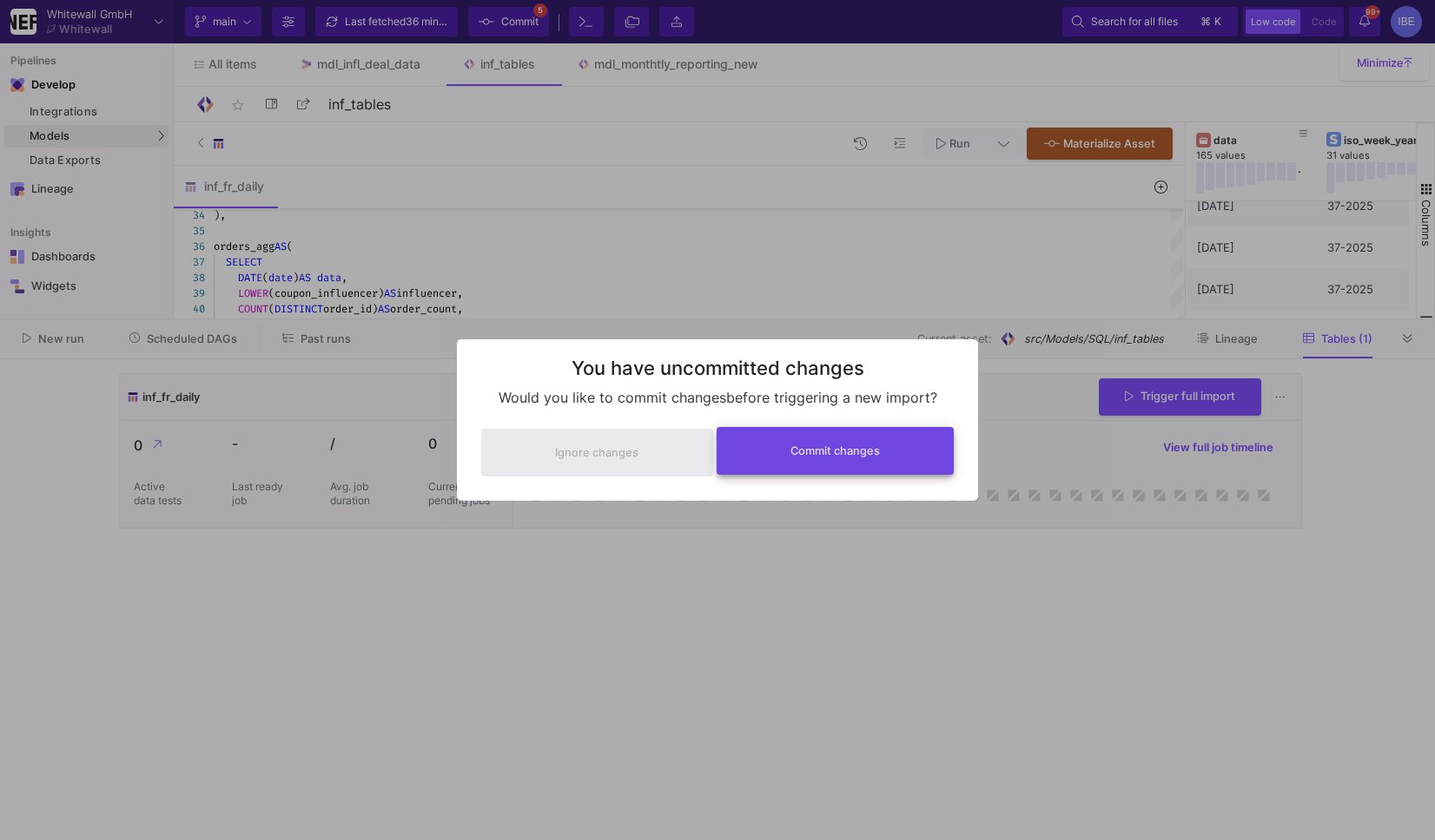
click at [920, 444] on button "Commit changes" at bounding box center [835, 451] width 238 height 48
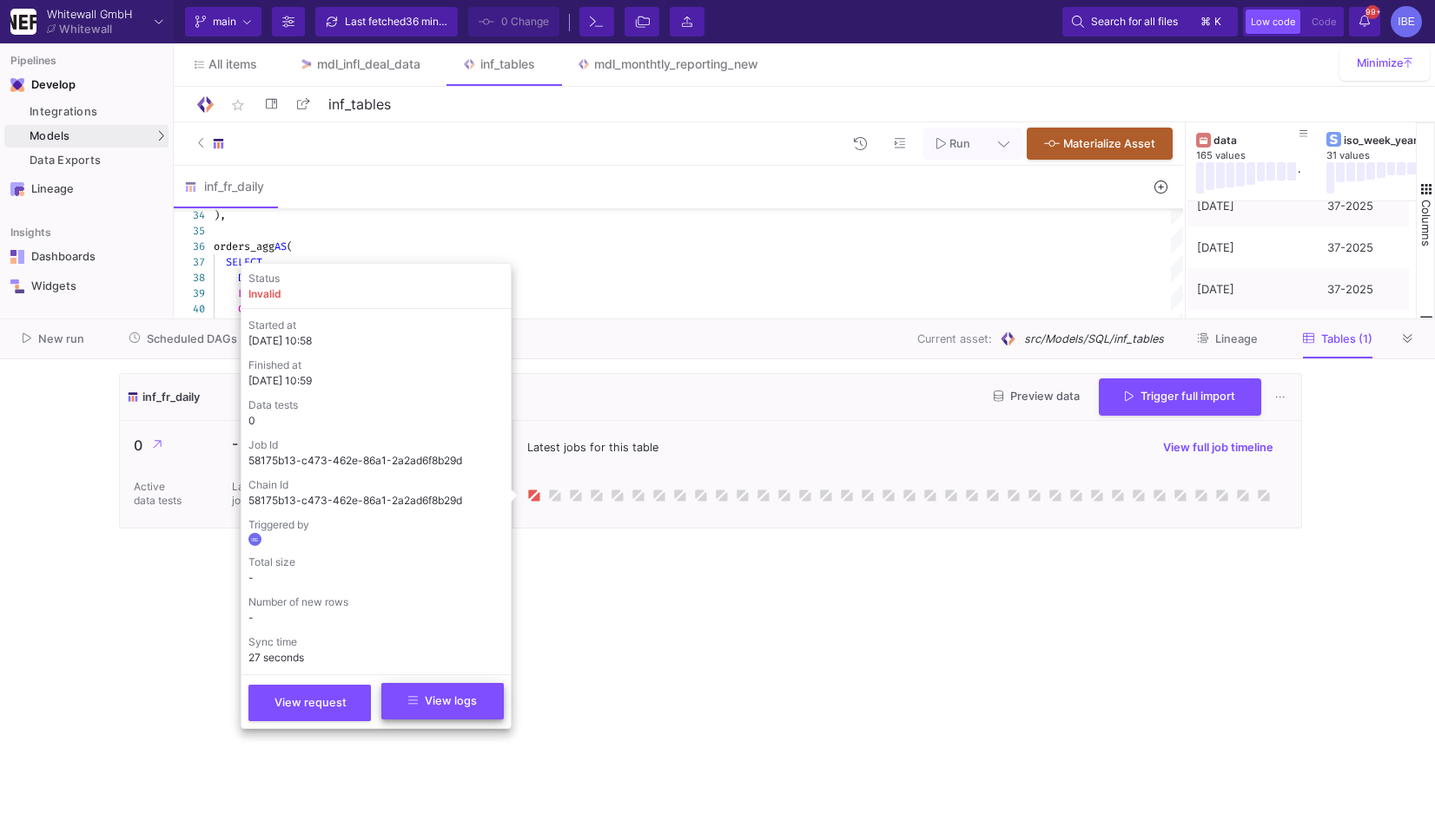
click at [469, 700] on span "View logs" at bounding box center [442, 700] width 69 height 13
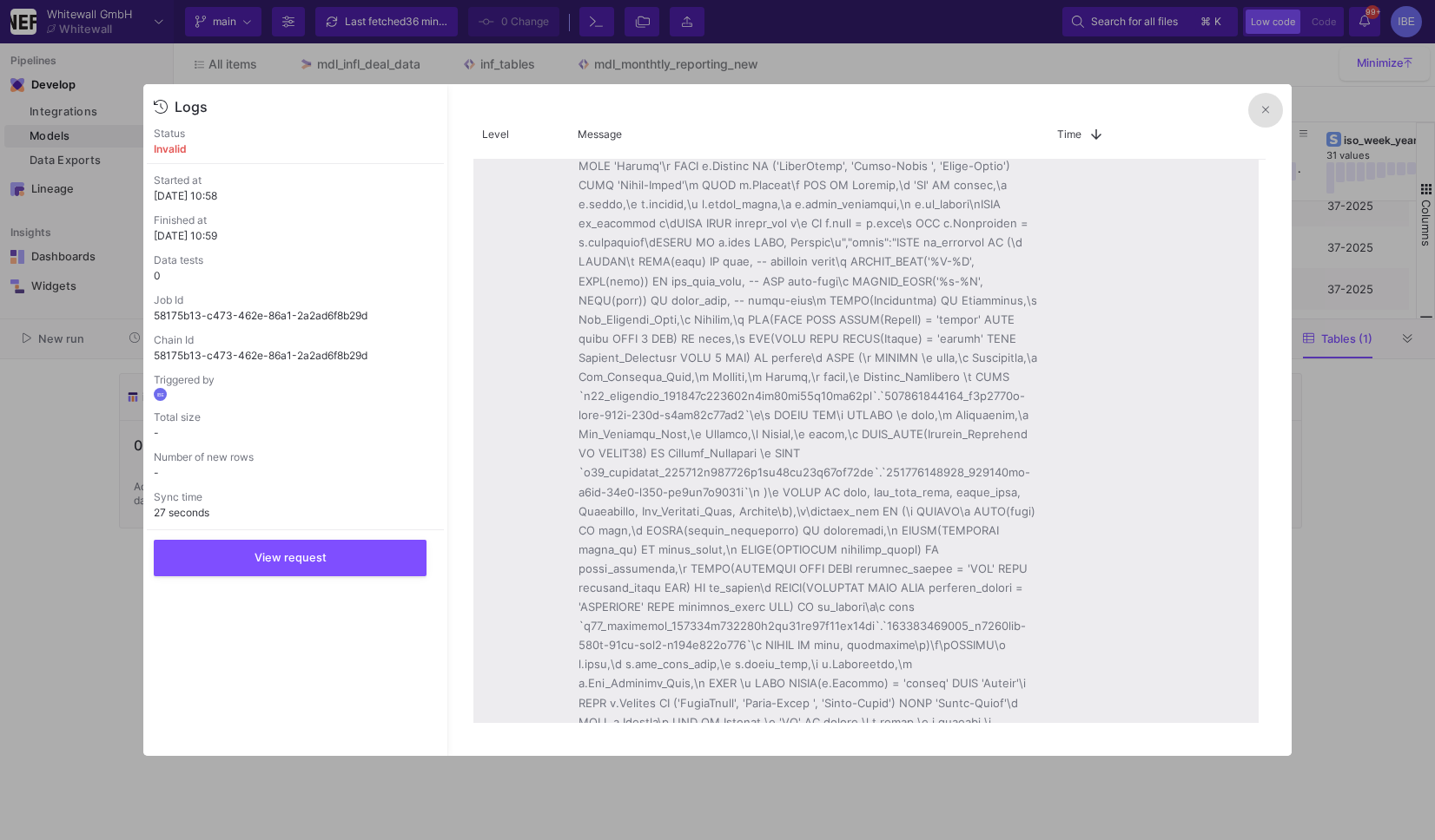
scroll to position [1682, 0]
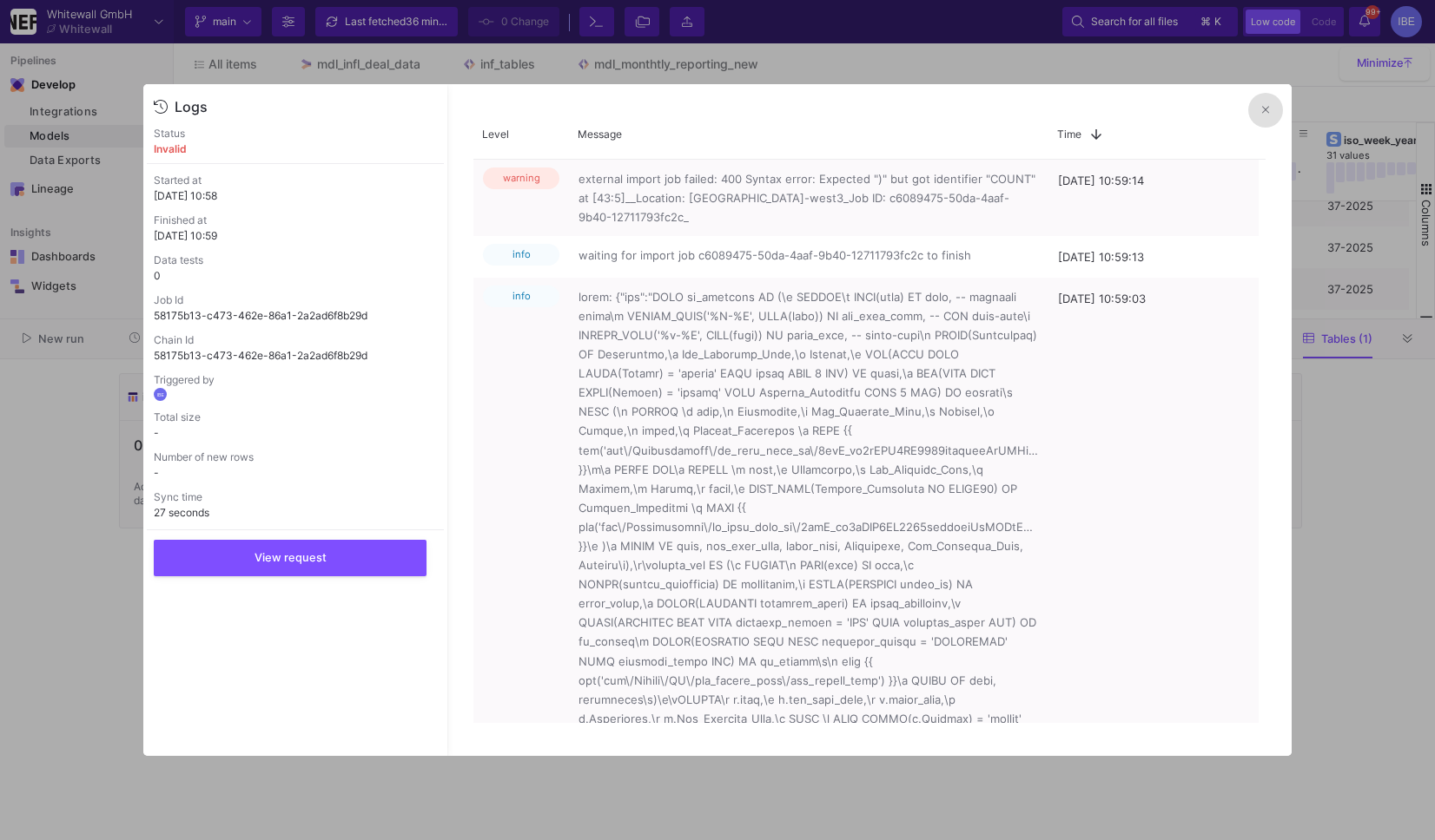
click at [1258, 116] on button at bounding box center [1265, 109] width 35 height 35
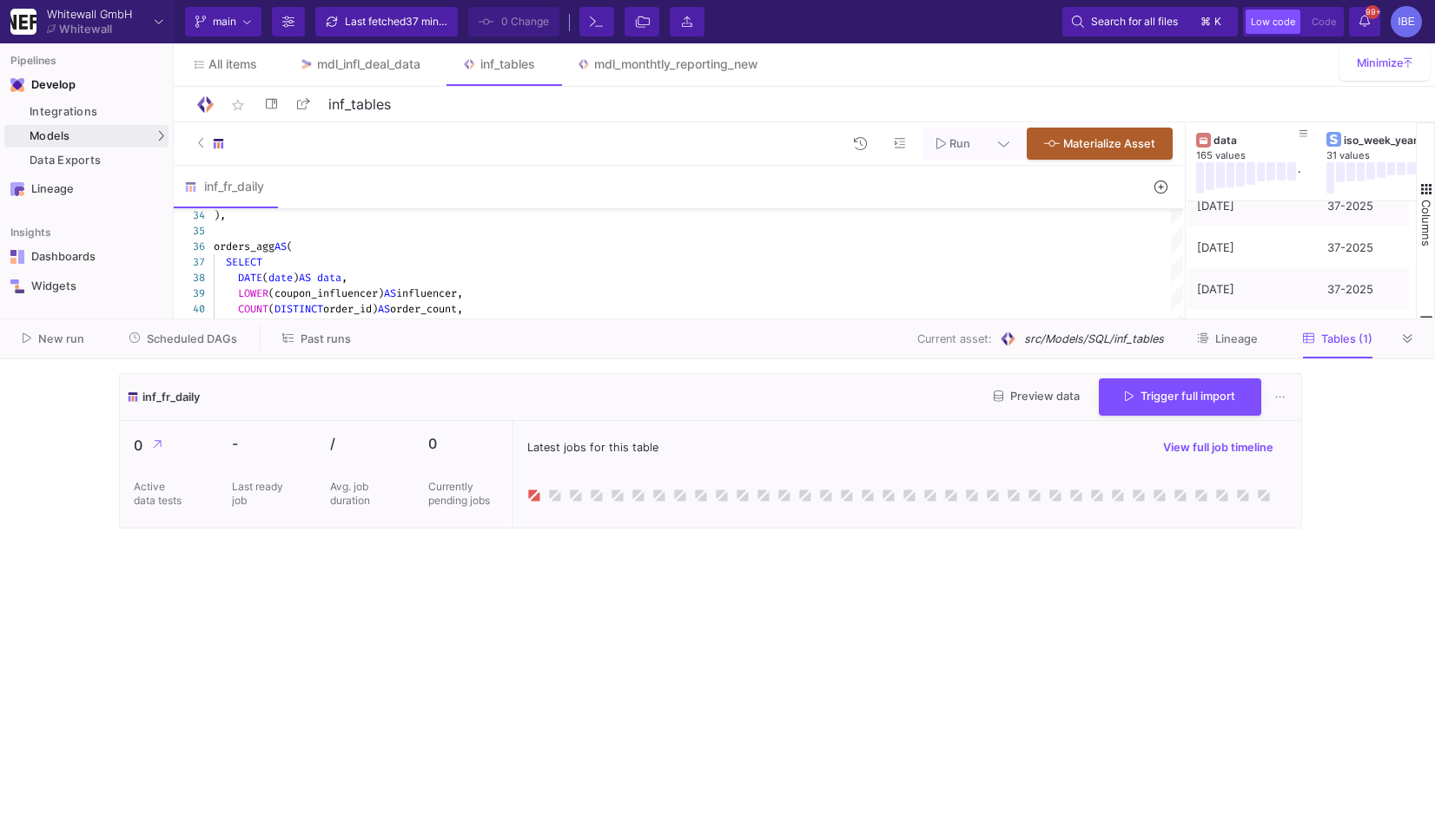
drag, startPoint x: 1099, startPoint y: 128, endPoint x: 1039, endPoint y: 525, distance: 401.5
click at [1039, 525] on as-split "Whitewall GmbH Whitewall Current branch main Branch Options Last fetched 37 min…" at bounding box center [718, 420] width 1435 height 840
click at [1150, 396] on span "Trigger full import" at bounding box center [1180, 394] width 110 height 13
click at [872, 691] on cdk-virtual-scroll-viewport "inf_fr_daily Preview data Trigger full import 0 Active data tests - Last ready …" at bounding box center [718, 600] width 1196 height 453
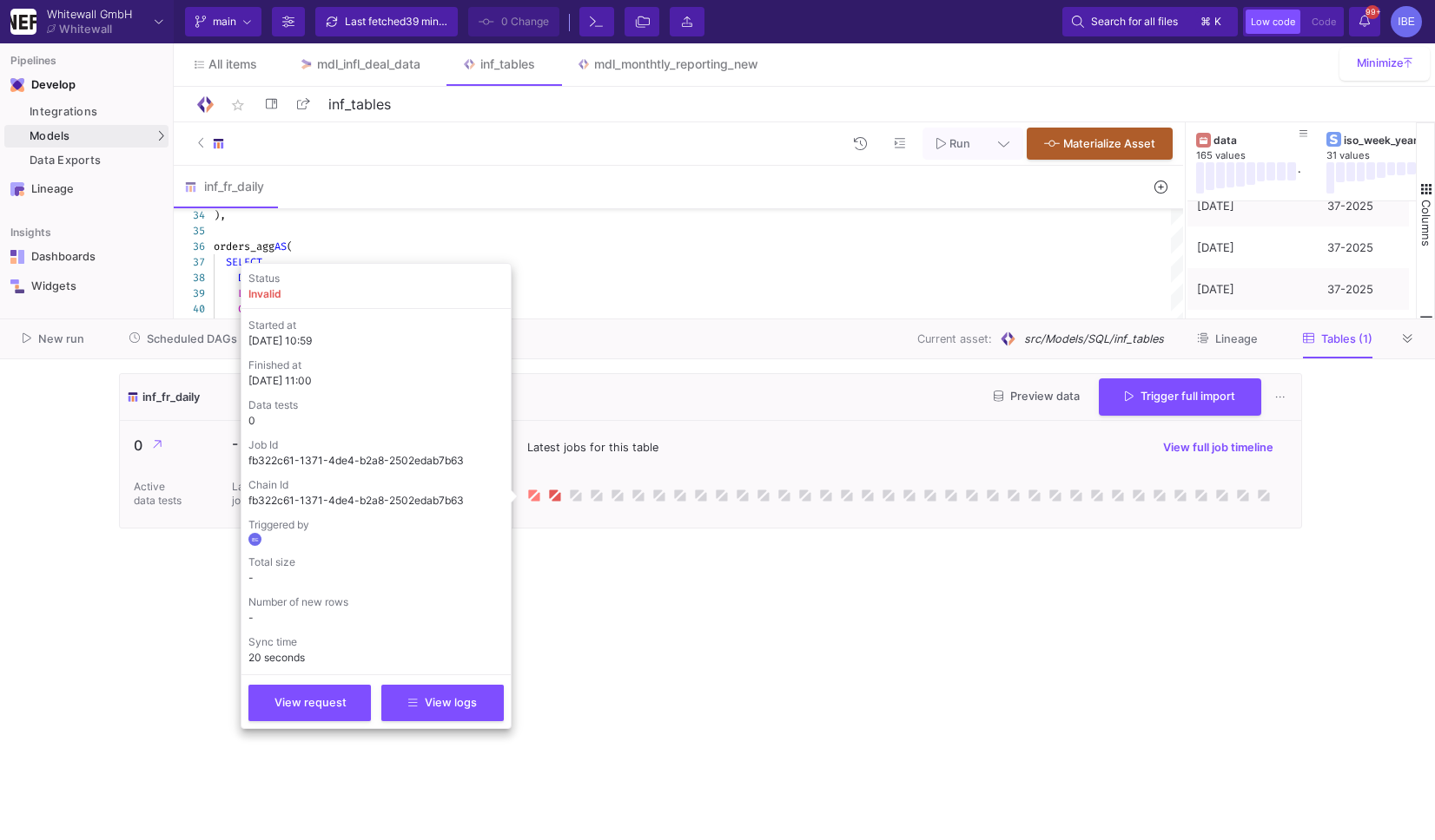
click at [537, 489] on icon at bounding box center [534, 495] width 14 height 14
click at [409, 709] on button "View logs" at bounding box center [442, 701] width 123 height 36
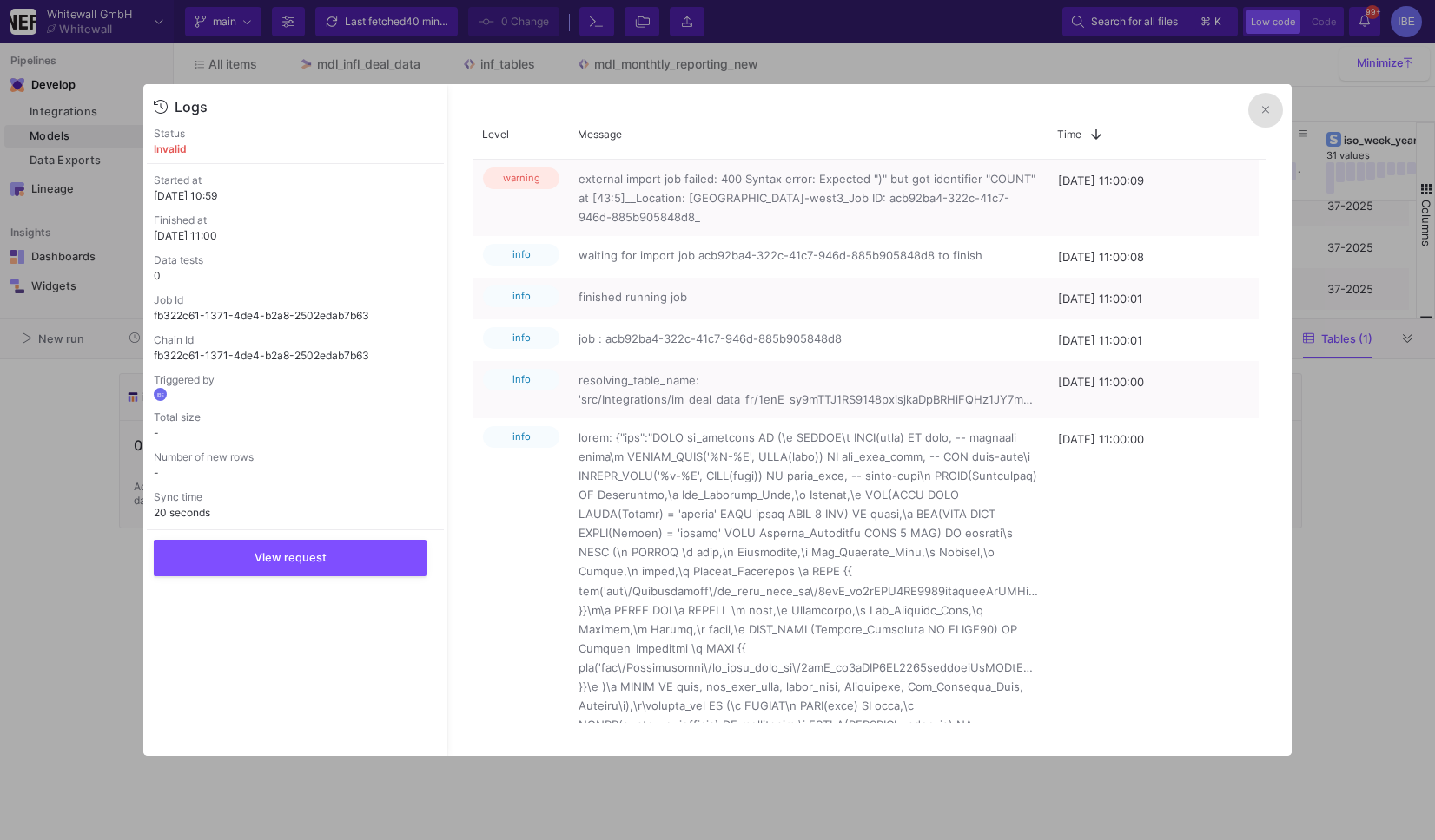
click at [1263, 111] on icon at bounding box center [1266, 109] width 7 height 7
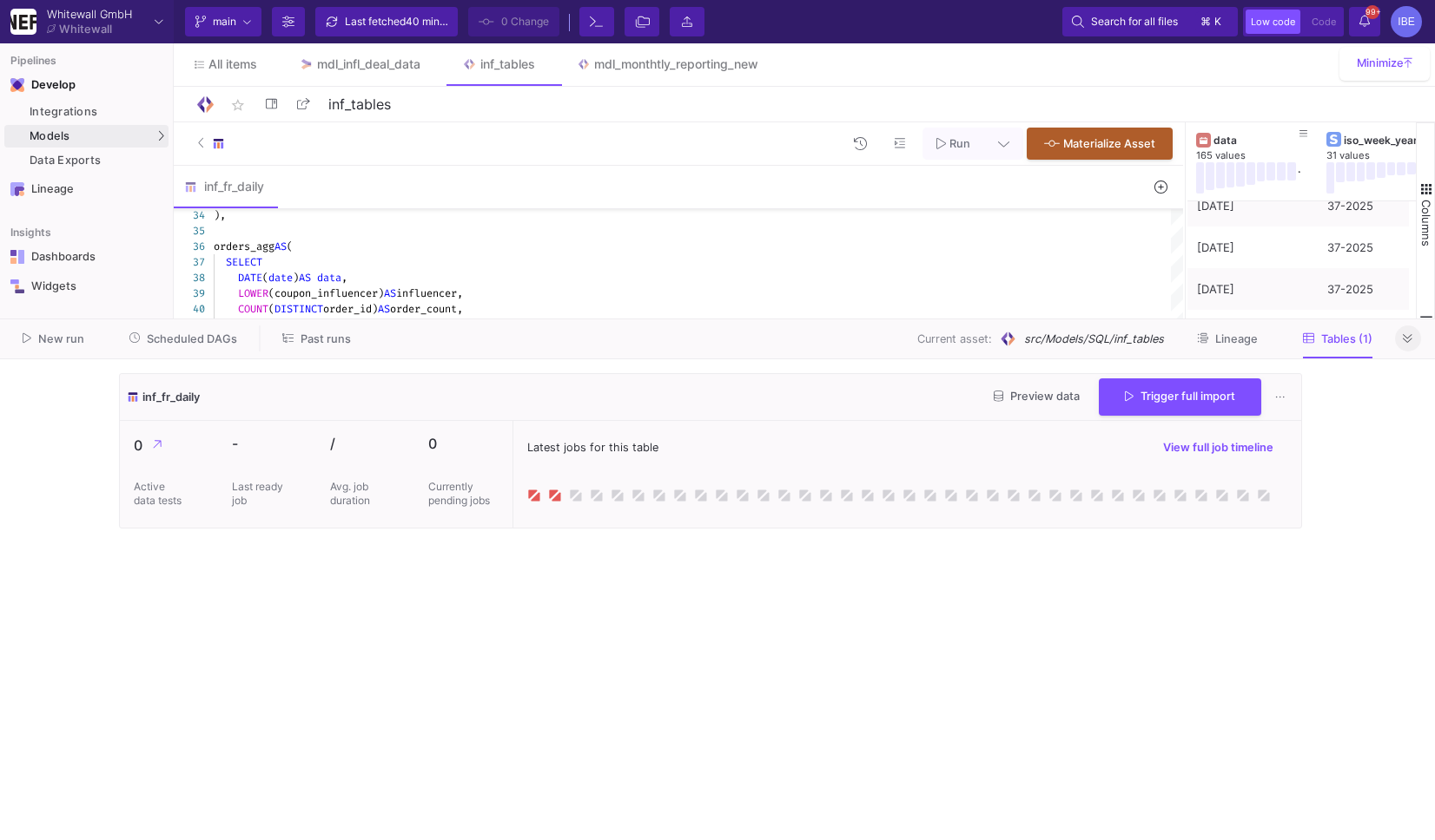
click at [1407, 346] on button at bounding box center [1407, 338] width 26 height 26
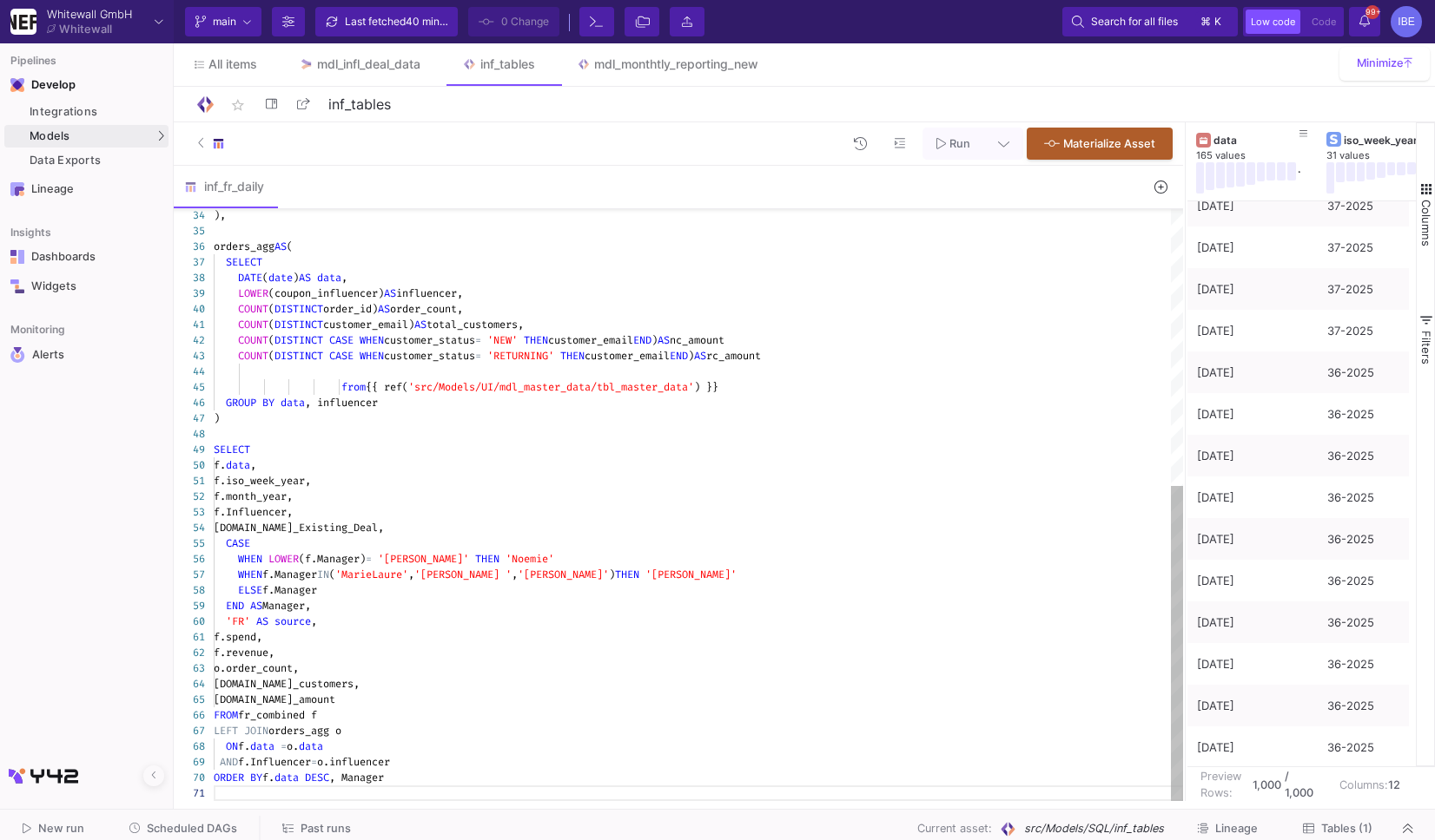
click at [968, 333] on div "COUNT ( DISTINCT CASE WHEN customer_status = 'NEW' THEN customer_email END ) AS…" at bounding box center [698, 341] width 969 height 16
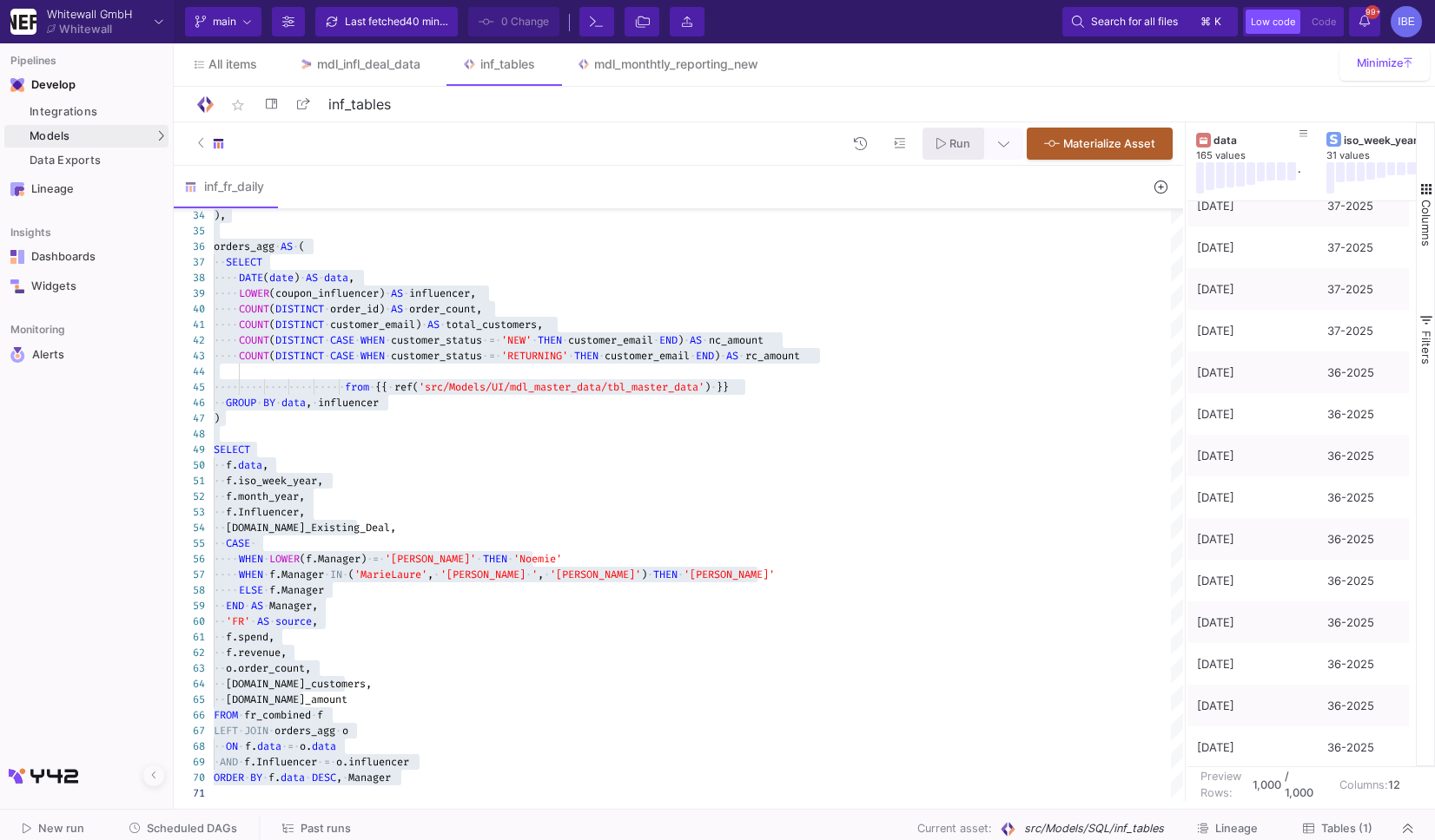
click at [950, 144] on span "Run" at bounding box center [959, 143] width 20 height 13
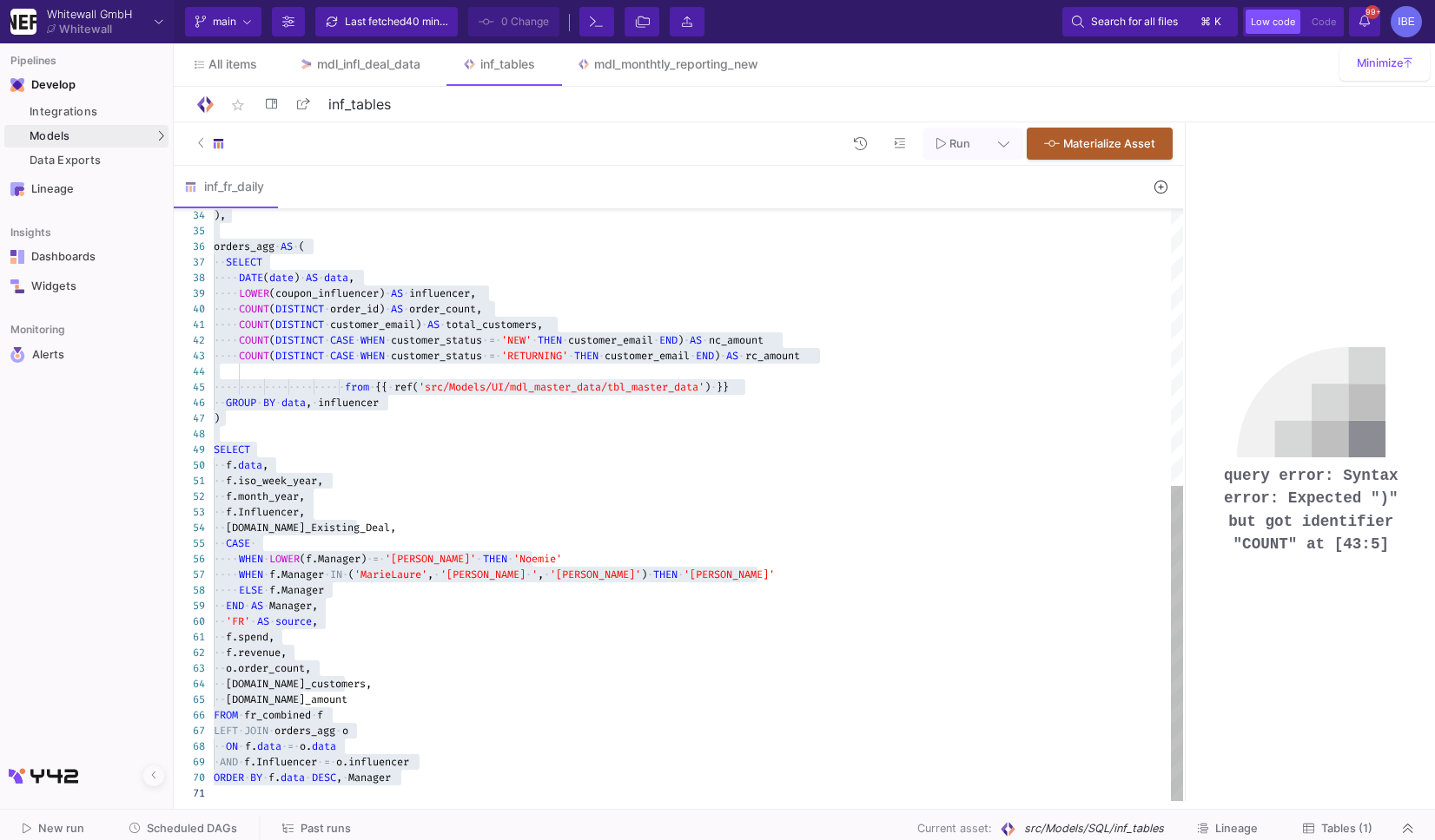
click at [923, 428] on div at bounding box center [698, 434] width 969 height 16
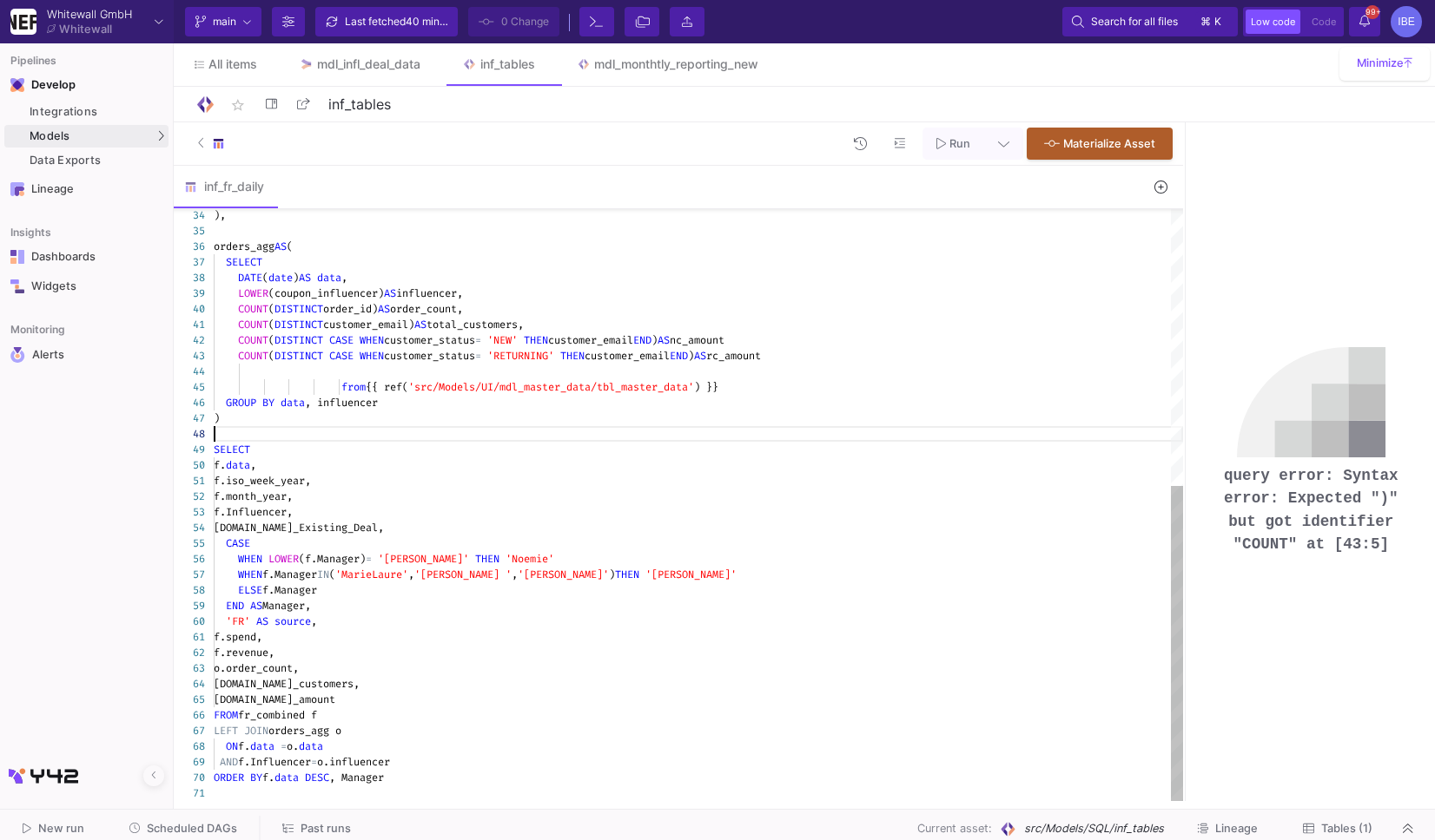
click at [815, 337] on div "COUNT ( DISTINCT CASE WHEN customer_status = 'NEW' THEN customer_email END ) AS…" at bounding box center [698, 341] width 969 height 16
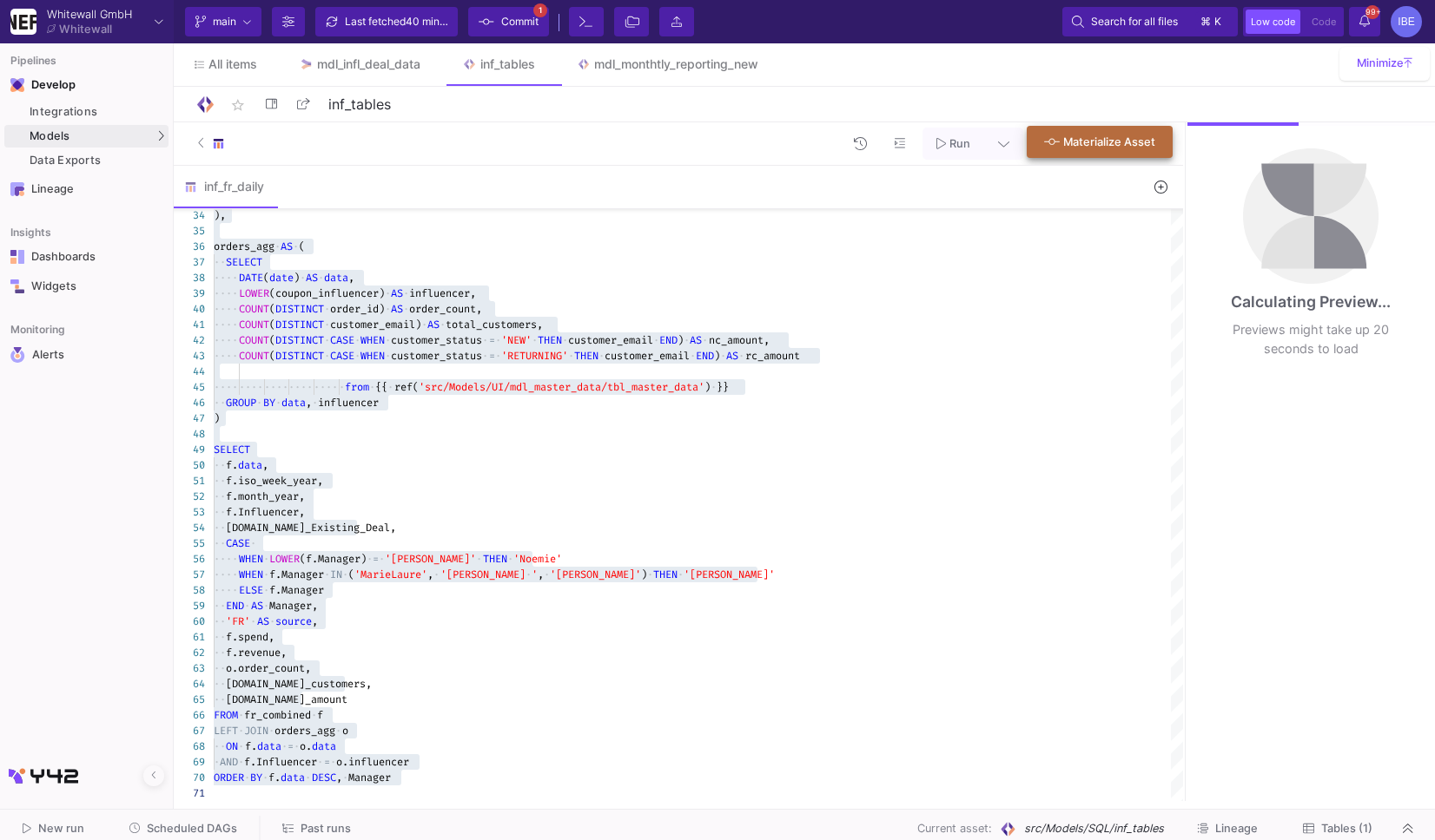
click at [1112, 149] on button "Materialize Asset" at bounding box center [1099, 141] width 146 height 32
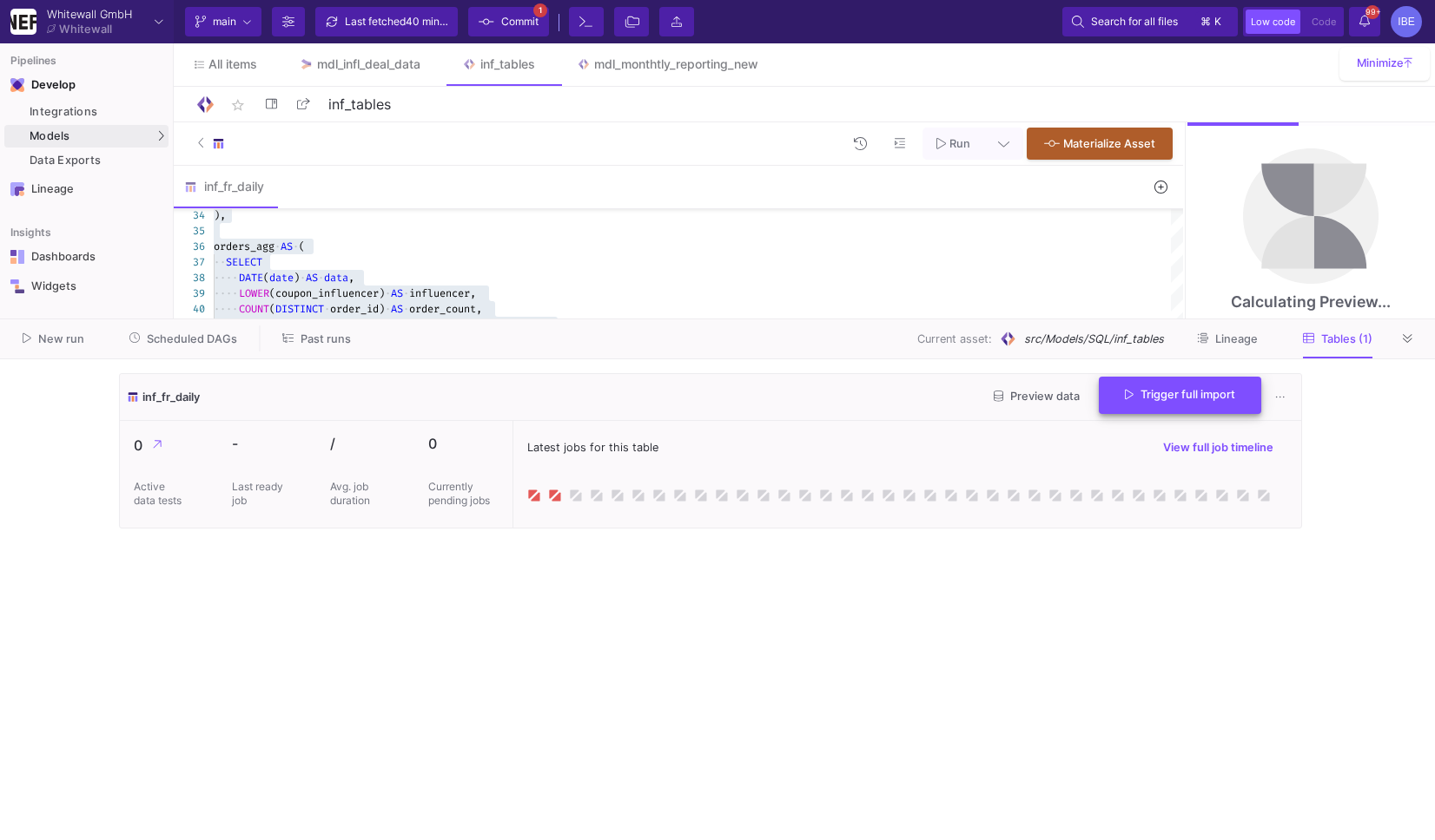
click at [1171, 408] on button "Trigger full import" at bounding box center [1180, 395] width 162 height 37
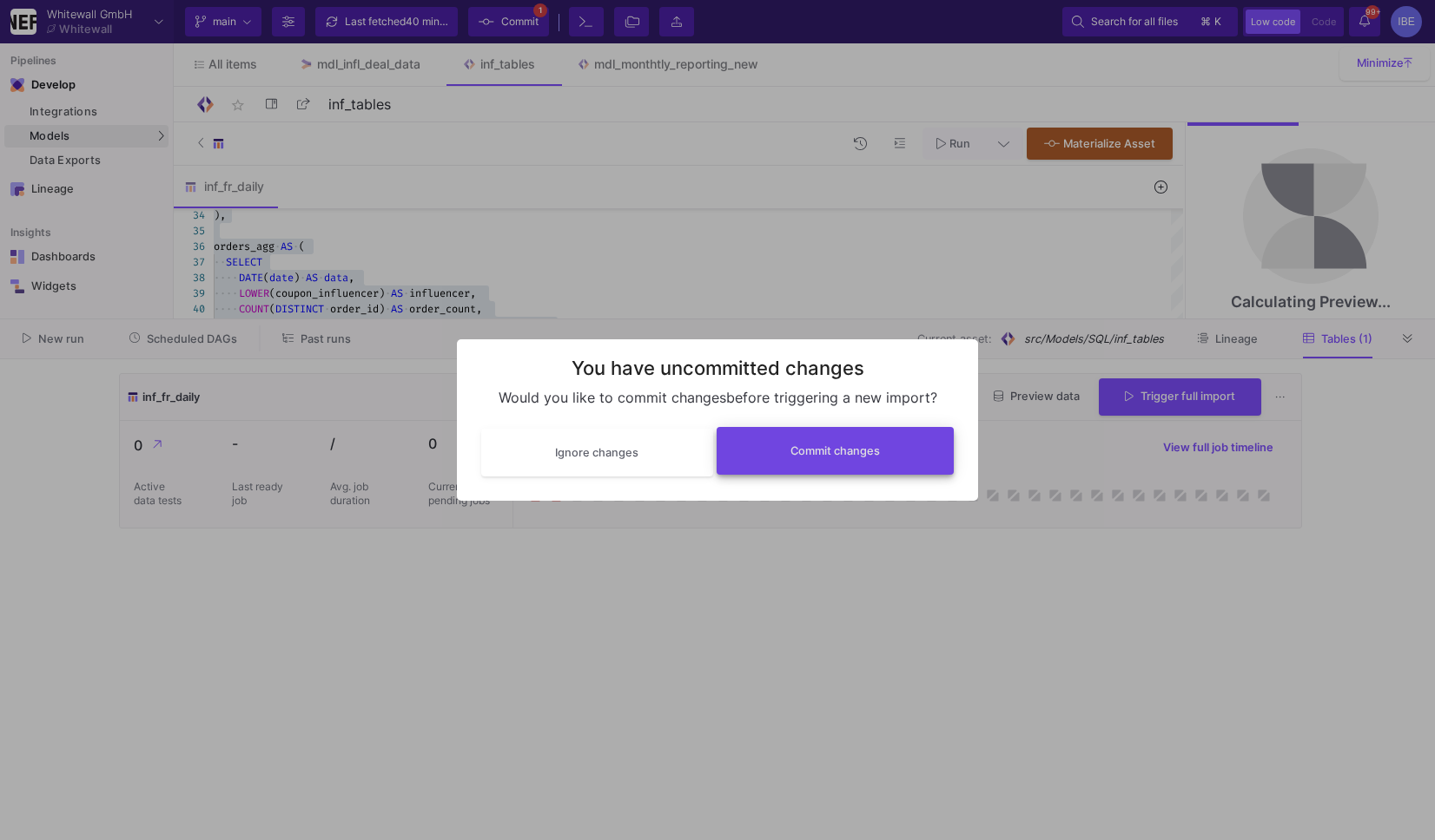
click at [826, 450] on span "Commit changes" at bounding box center [835, 451] width 89 height 13
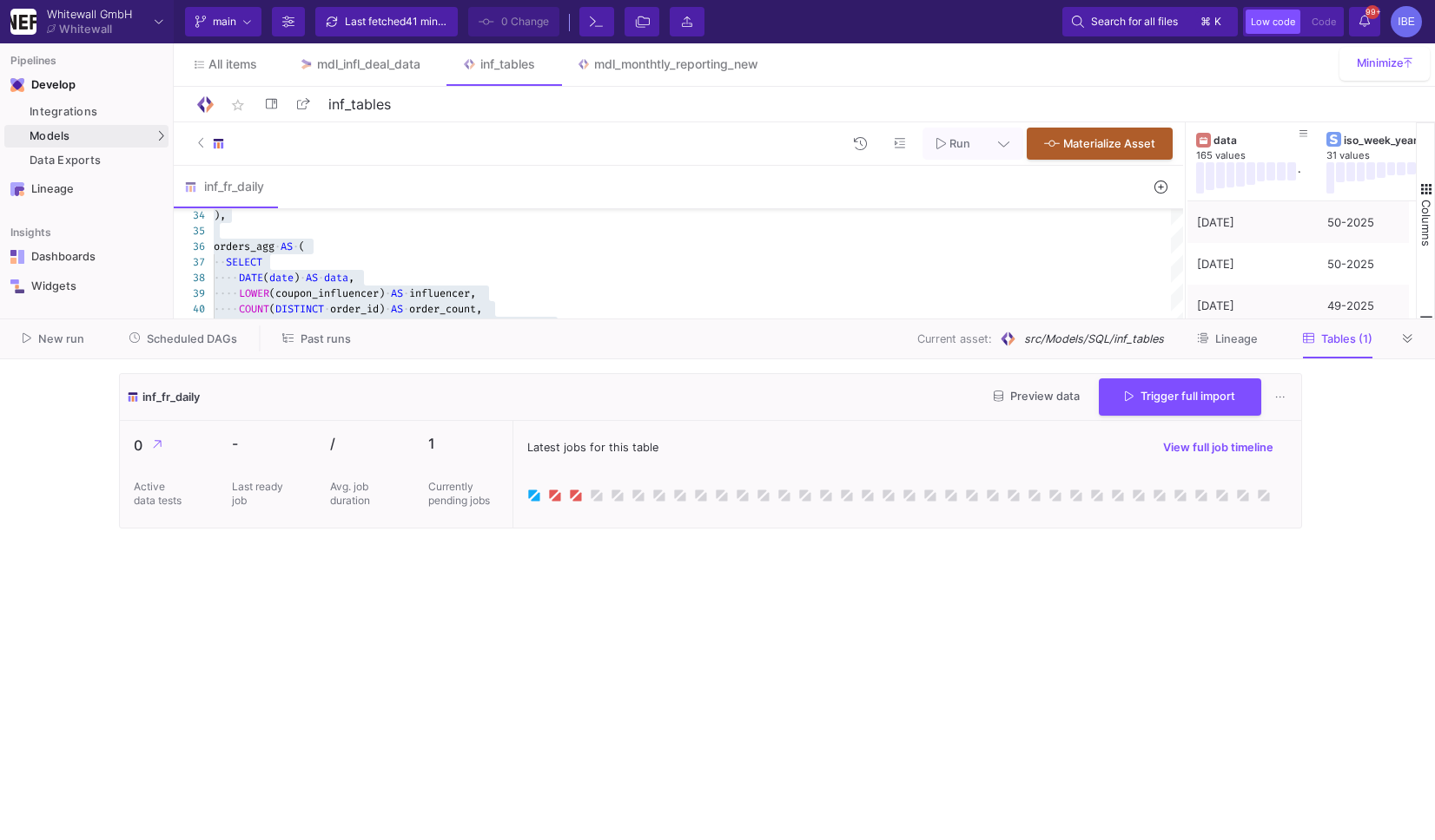
click at [536, 497] on icon at bounding box center [535, 496] width 9 height 9
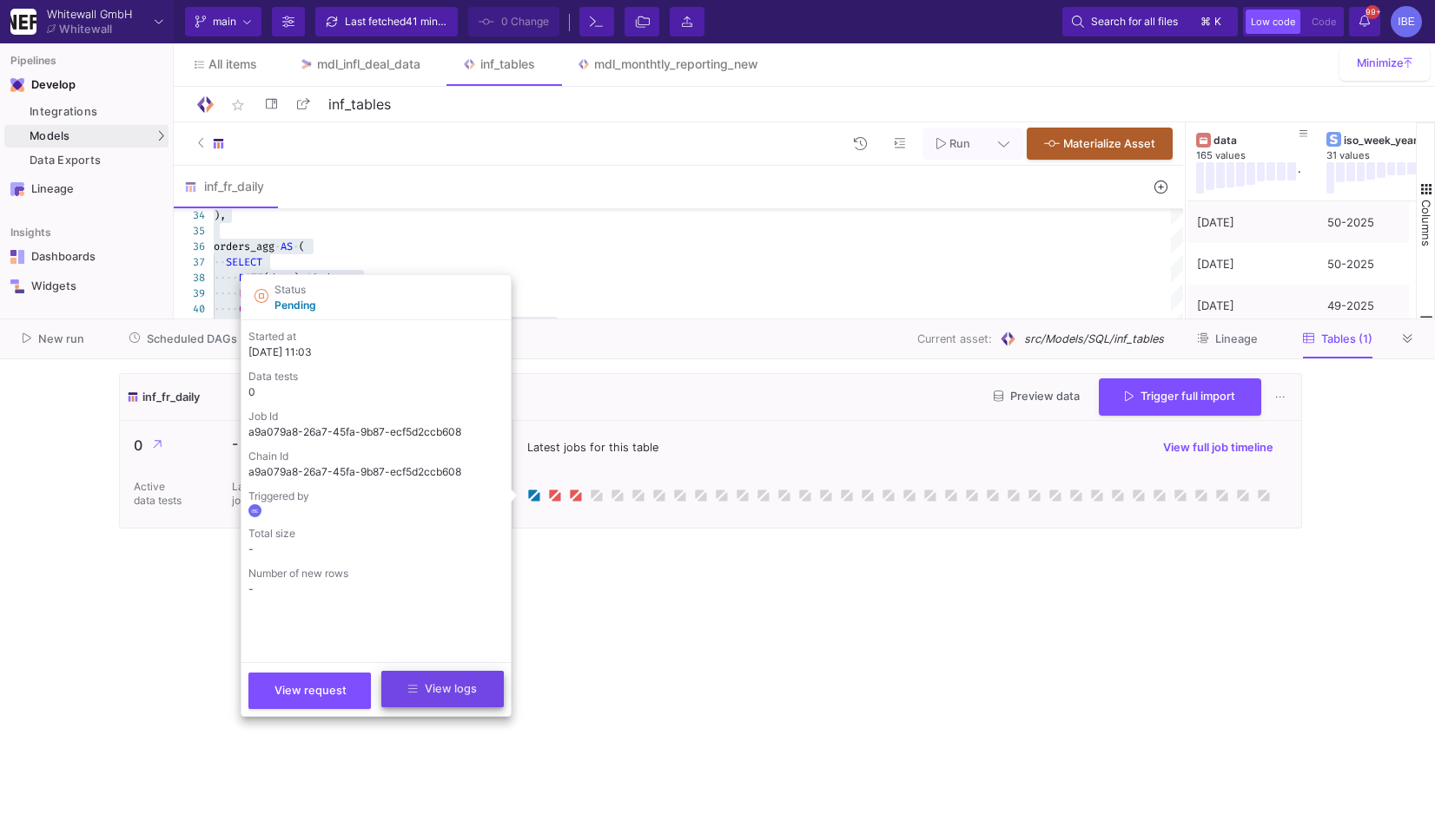
click at [484, 691] on button "View logs" at bounding box center [442, 689] width 123 height 36
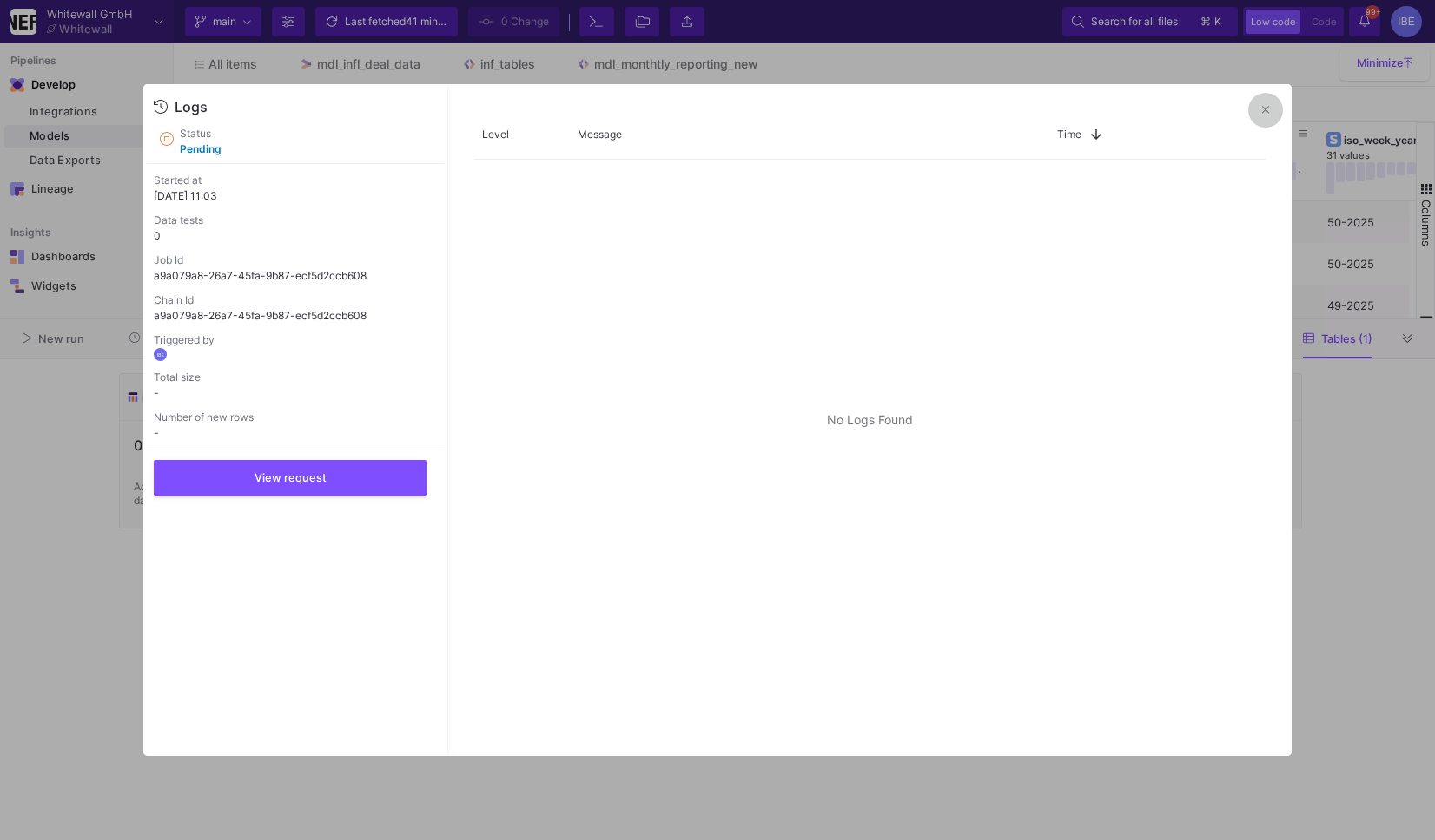
click at [1260, 109] on button at bounding box center [1265, 109] width 35 height 35
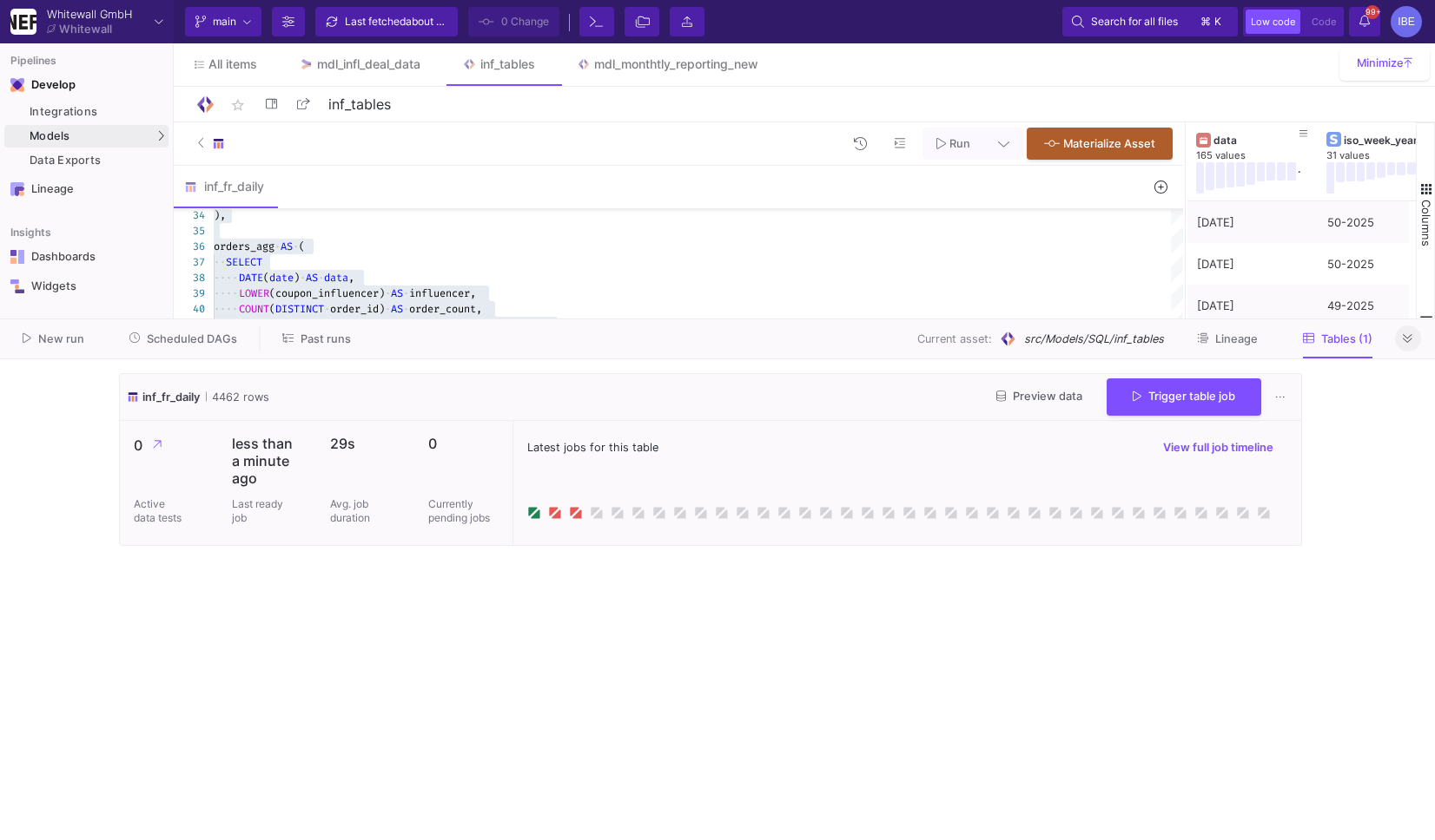
click at [1397, 343] on button at bounding box center [1407, 338] width 26 height 26
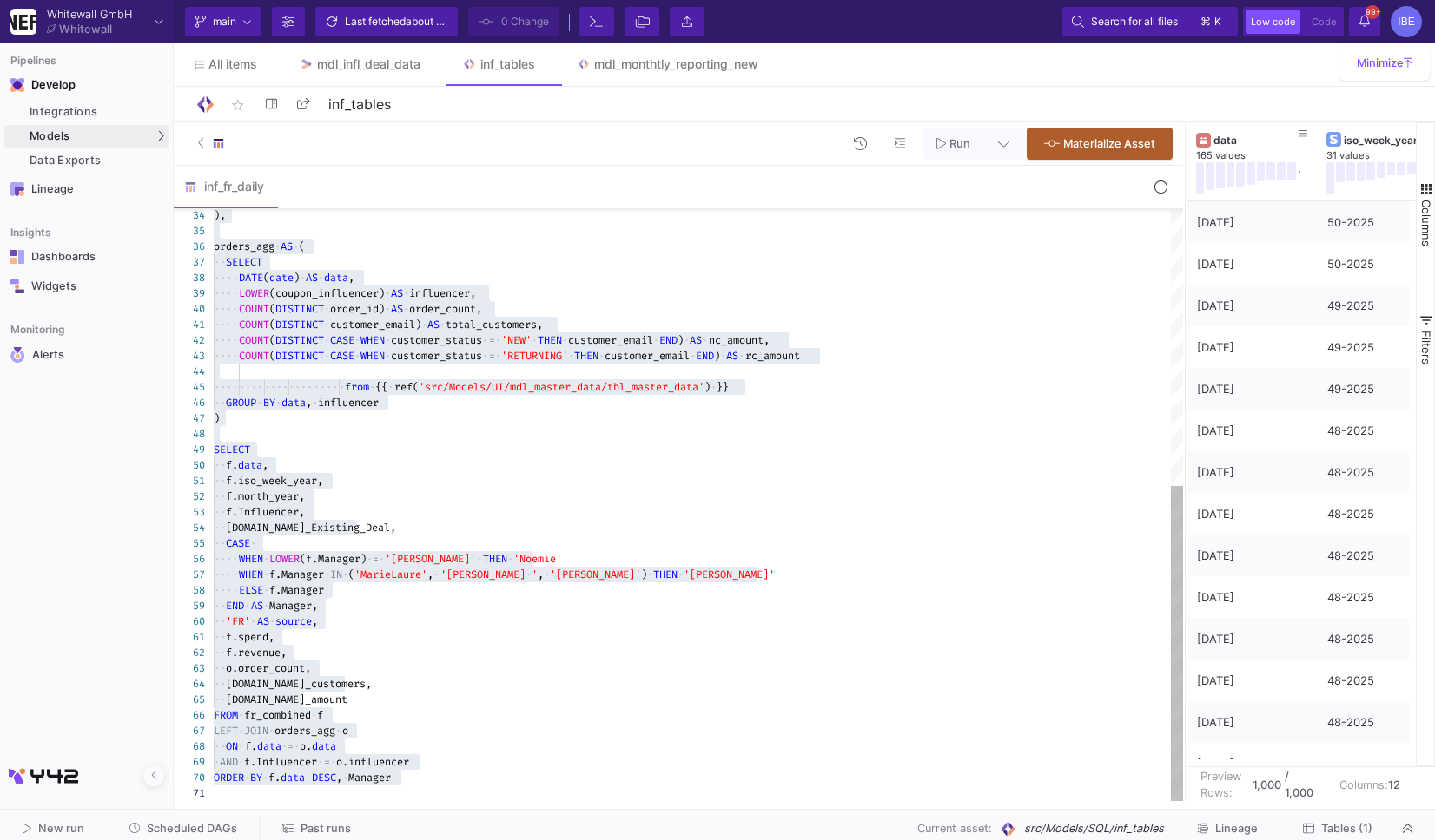
type textarea "COUNT(DISTINCT customer_email) AS total_customers, COUNT(DISTINCT CASE WHEN cus…"
click at [936, 440] on div at bounding box center [698, 434] width 969 height 16
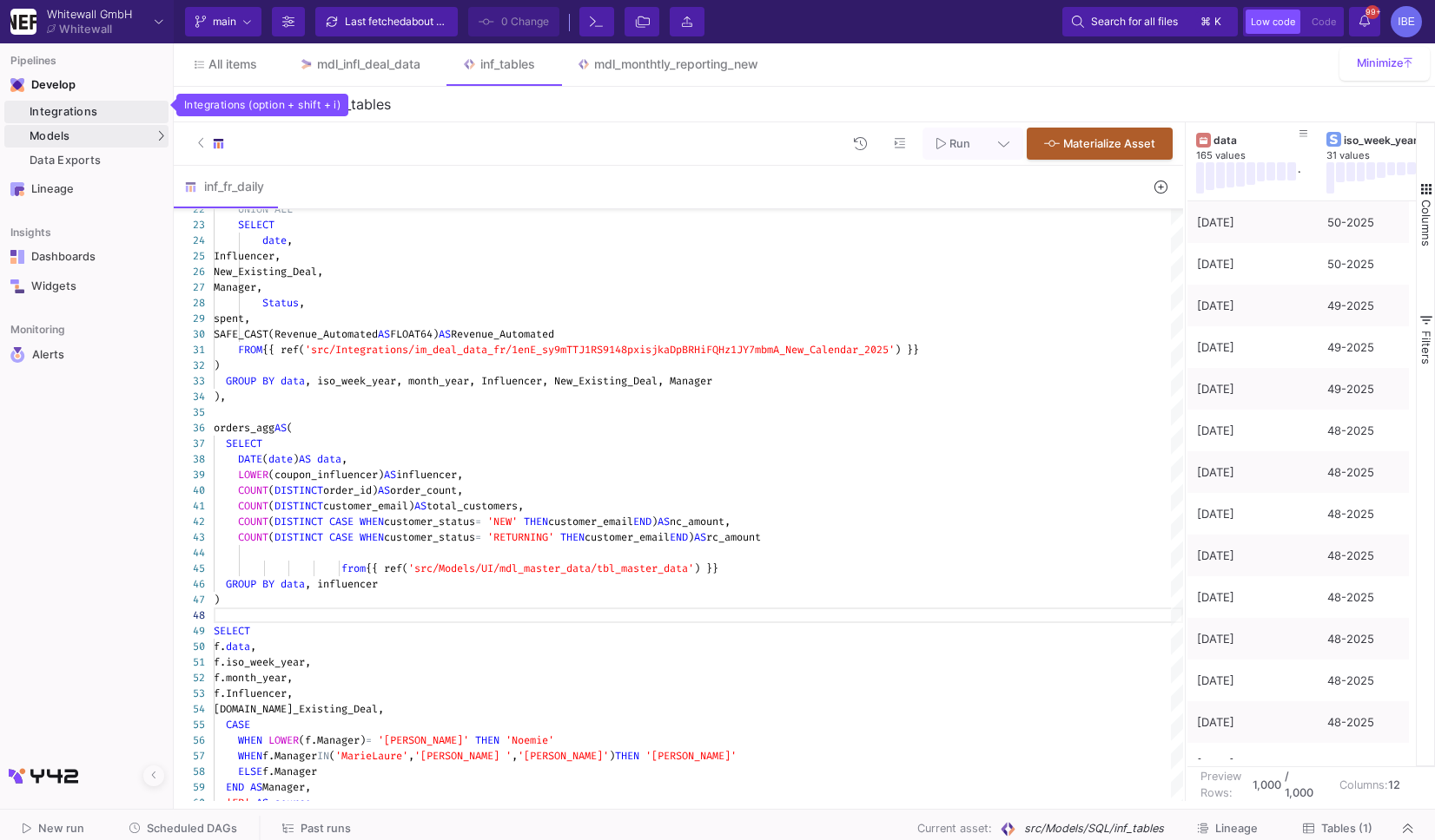
click at [143, 108] on div "Integrations" at bounding box center [96, 112] width 134 height 14
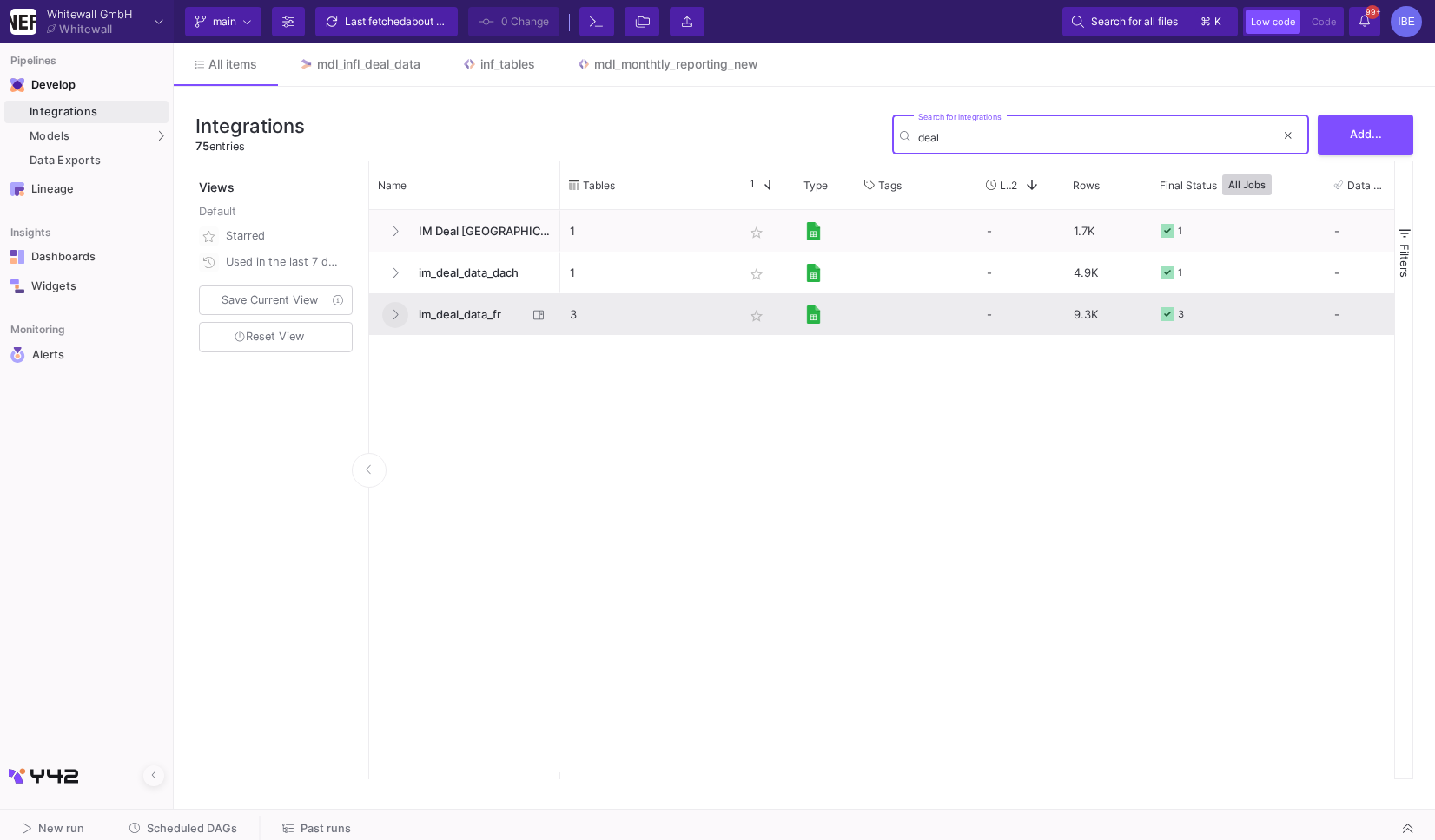
type input "deal"
click at [402, 305] on button at bounding box center [394, 315] width 26 height 26
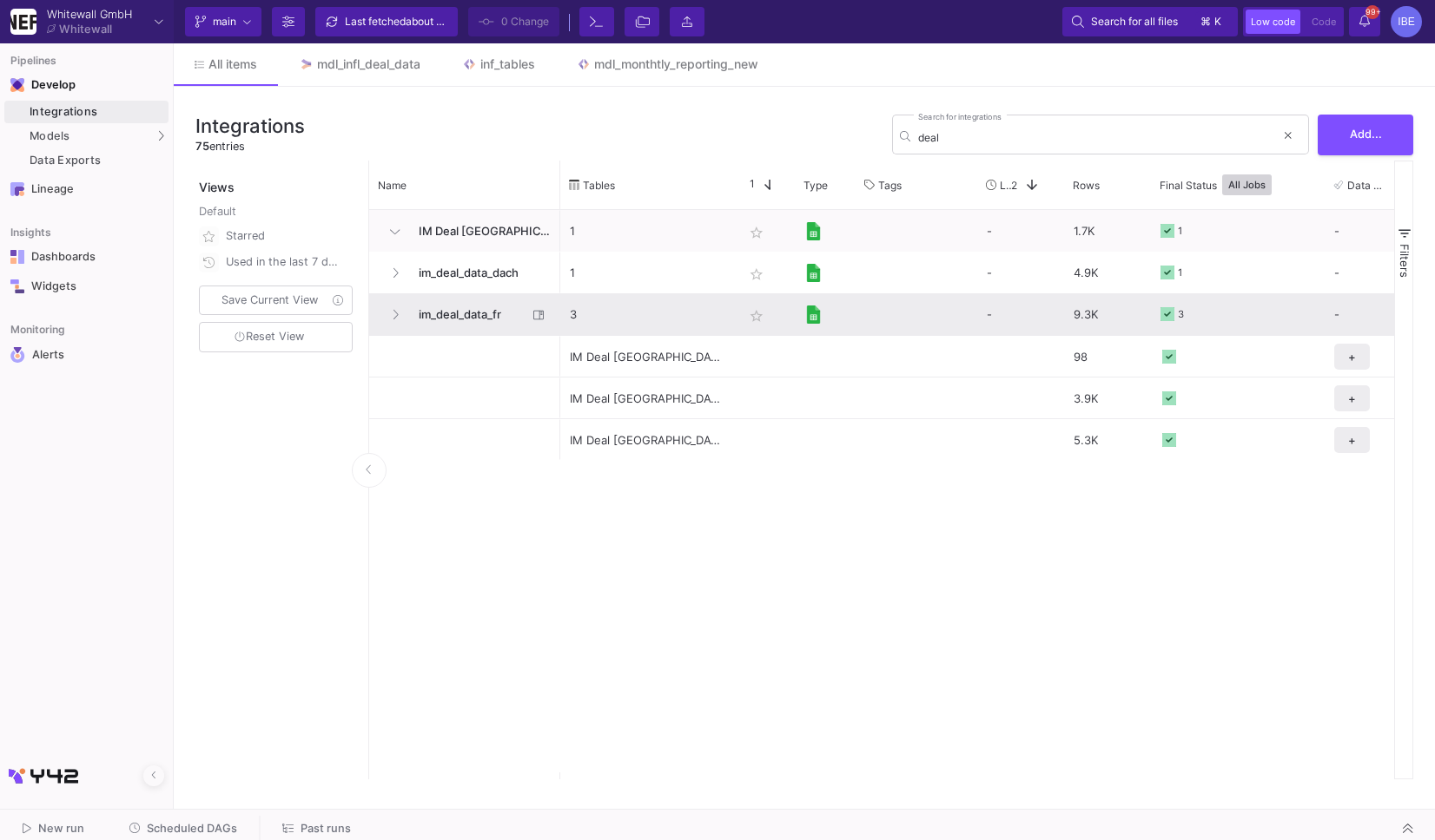
click at [447, 319] on span "im_deal_data_fr" at bounding box center [468, 315] width 119 height 41
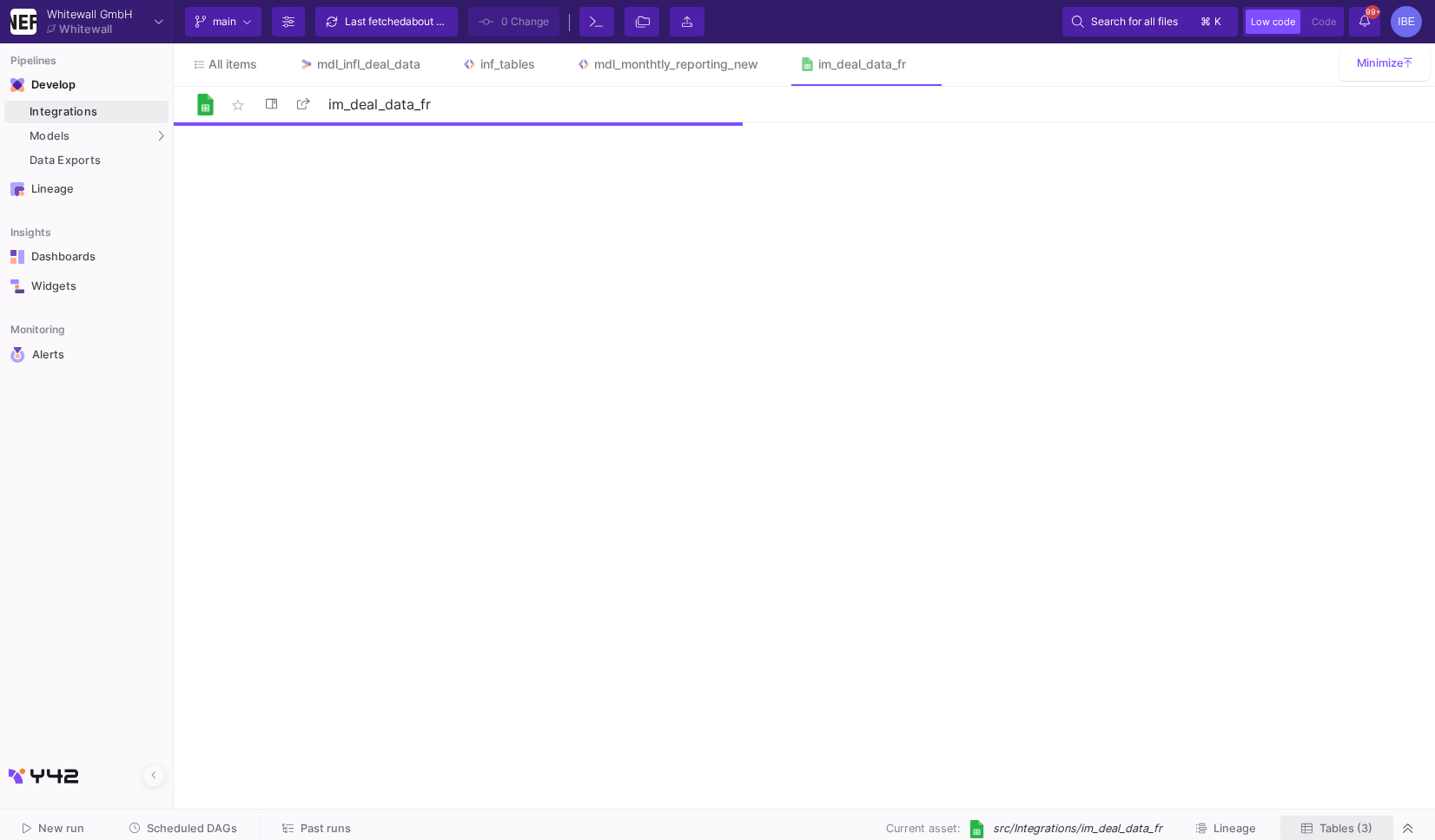
click at [1345, 822] on span "Tables (3)" at bounding box center [1336, 828] width 71 height 13
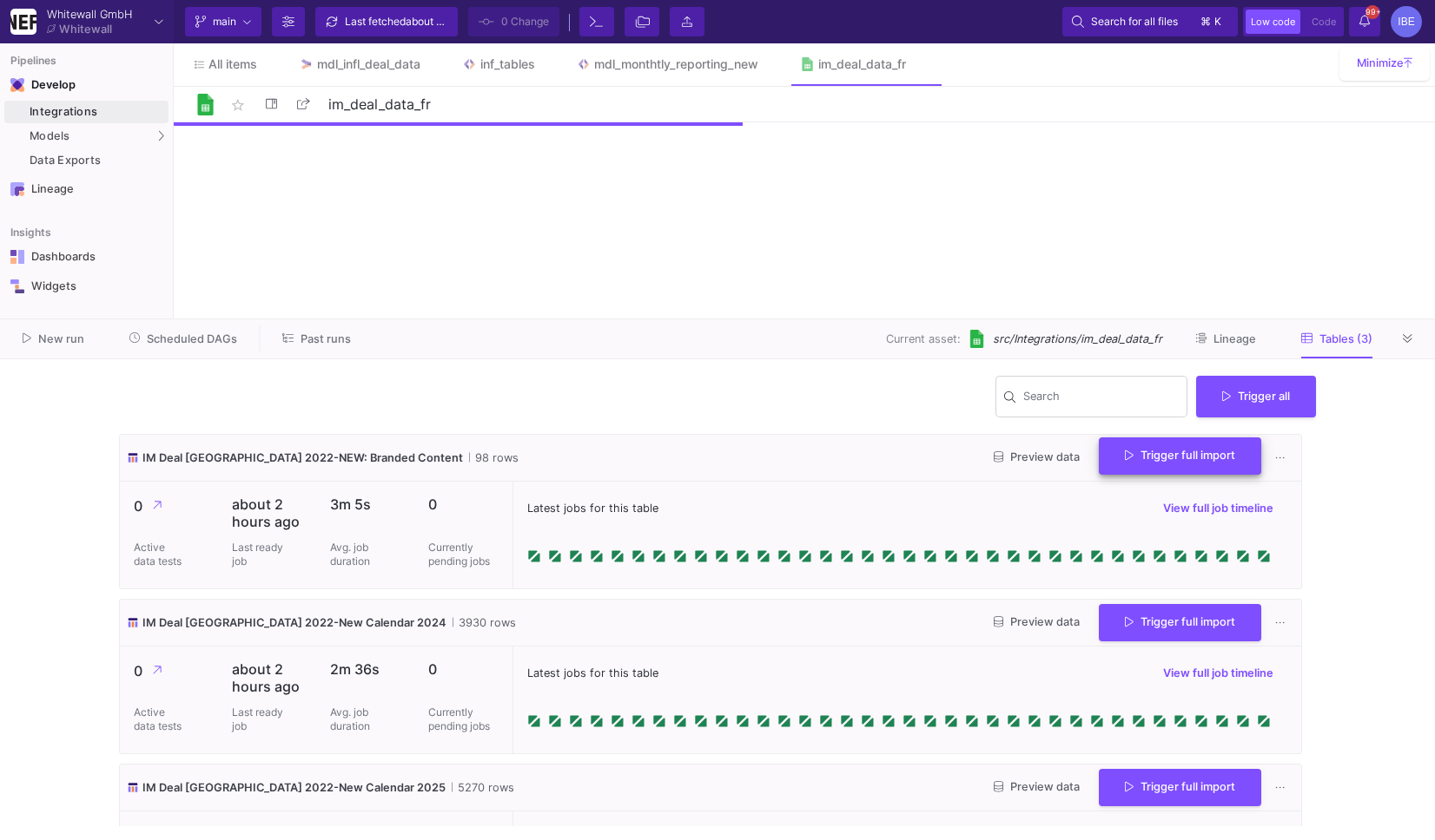
scroll to position [94, 0]
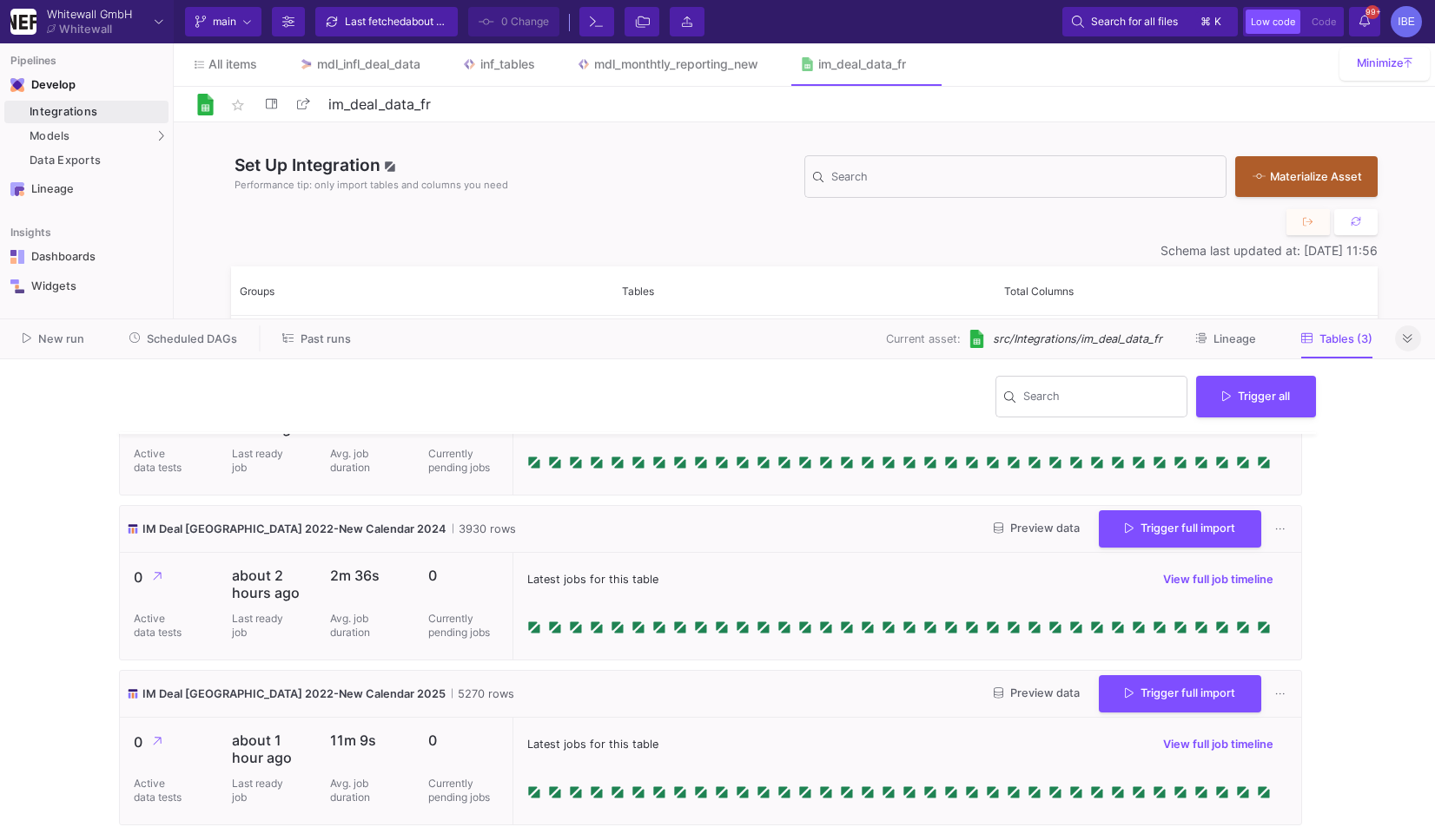
click at [1408, 339] on icon at bounding box center [1407, 339] width 10 height 12
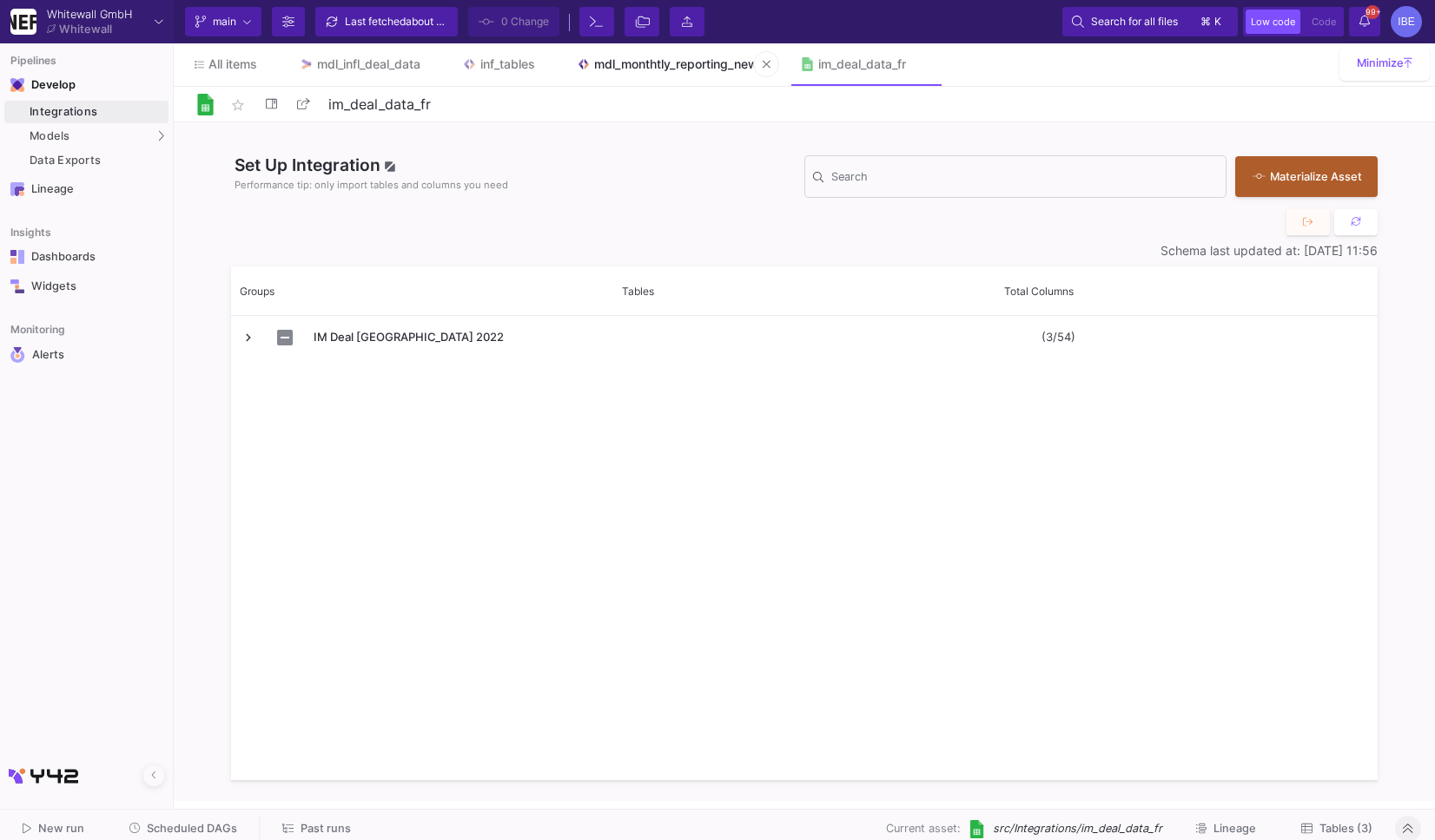
click at [581, 77] on link "mdl_monthtly_reporting_new" at bounding box center [668, 64] width 224 height 42
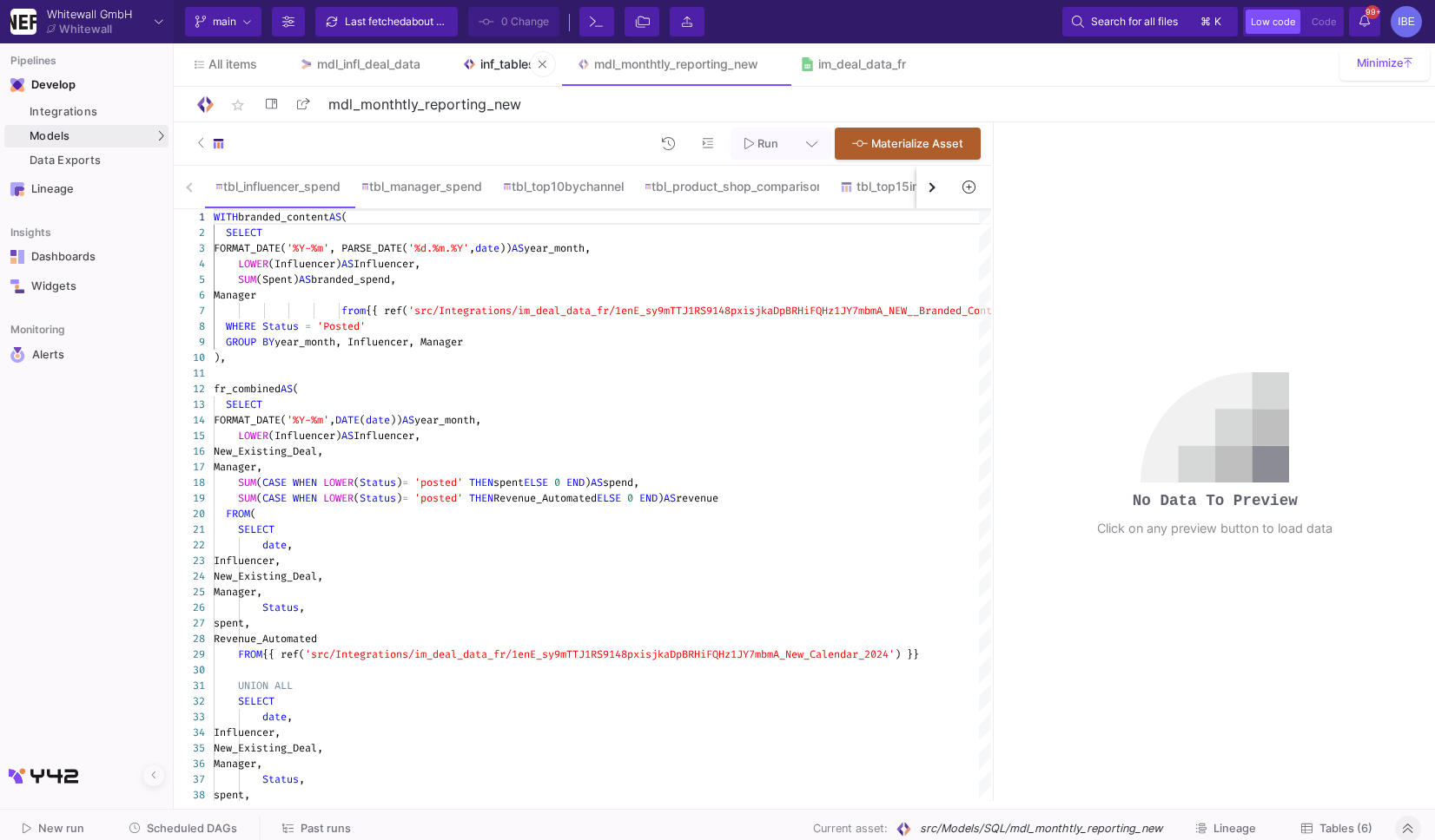
click at [506, 72] on link "inf_tables" at bounding box center [499, 64] width 115 height 42
type input "inf_tables"
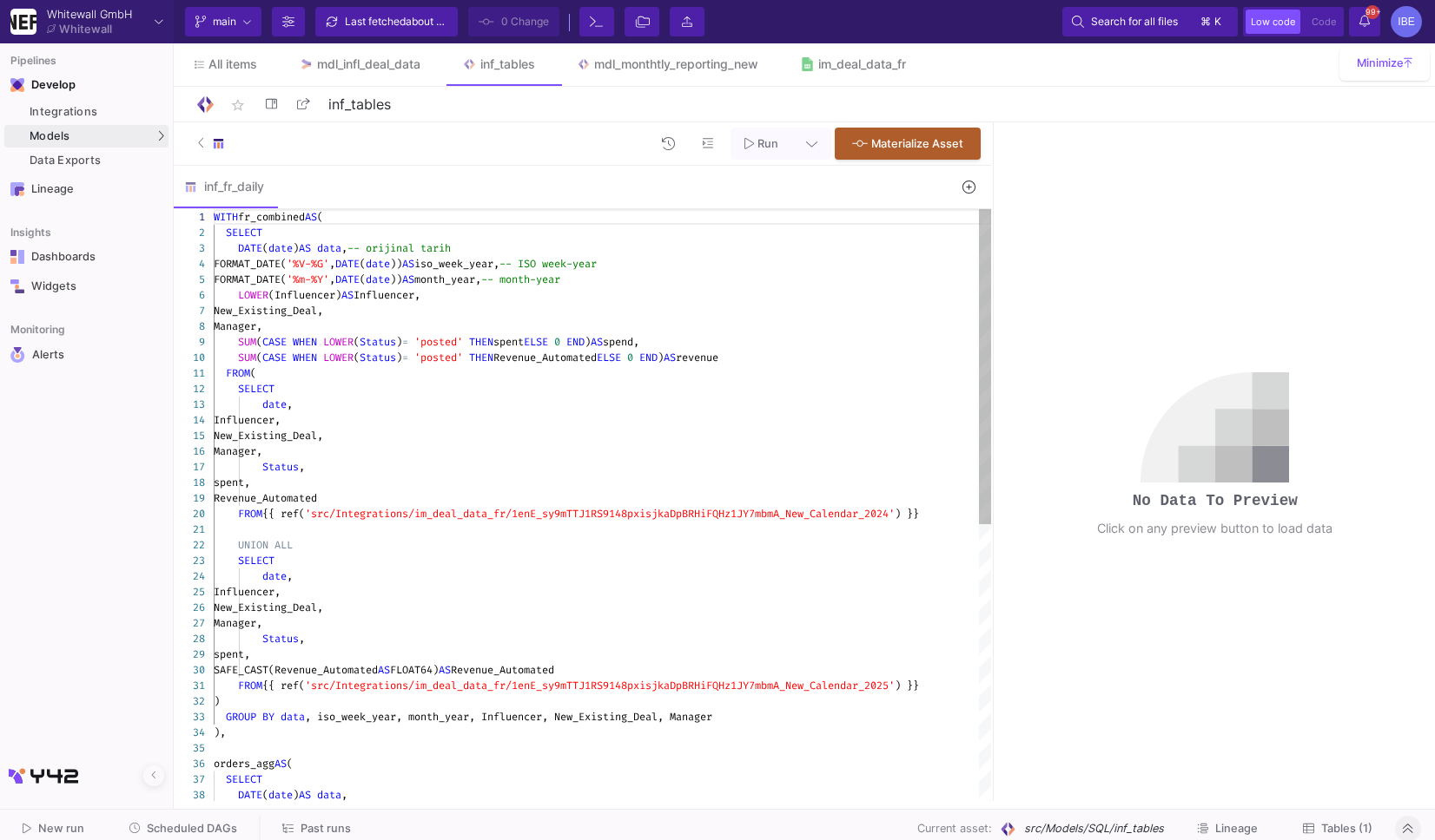
type textarea "FROM ( SELECT date, Influencer, New_Existing_Deal, Manager, Status, spent, Reve…"
click at [583, 491] on div "Revenue_Automated" at bounding box center [602, 498] width 777 height 16
click at [966, 192] on icon at bounding box center [969, 187] width 12 height 12
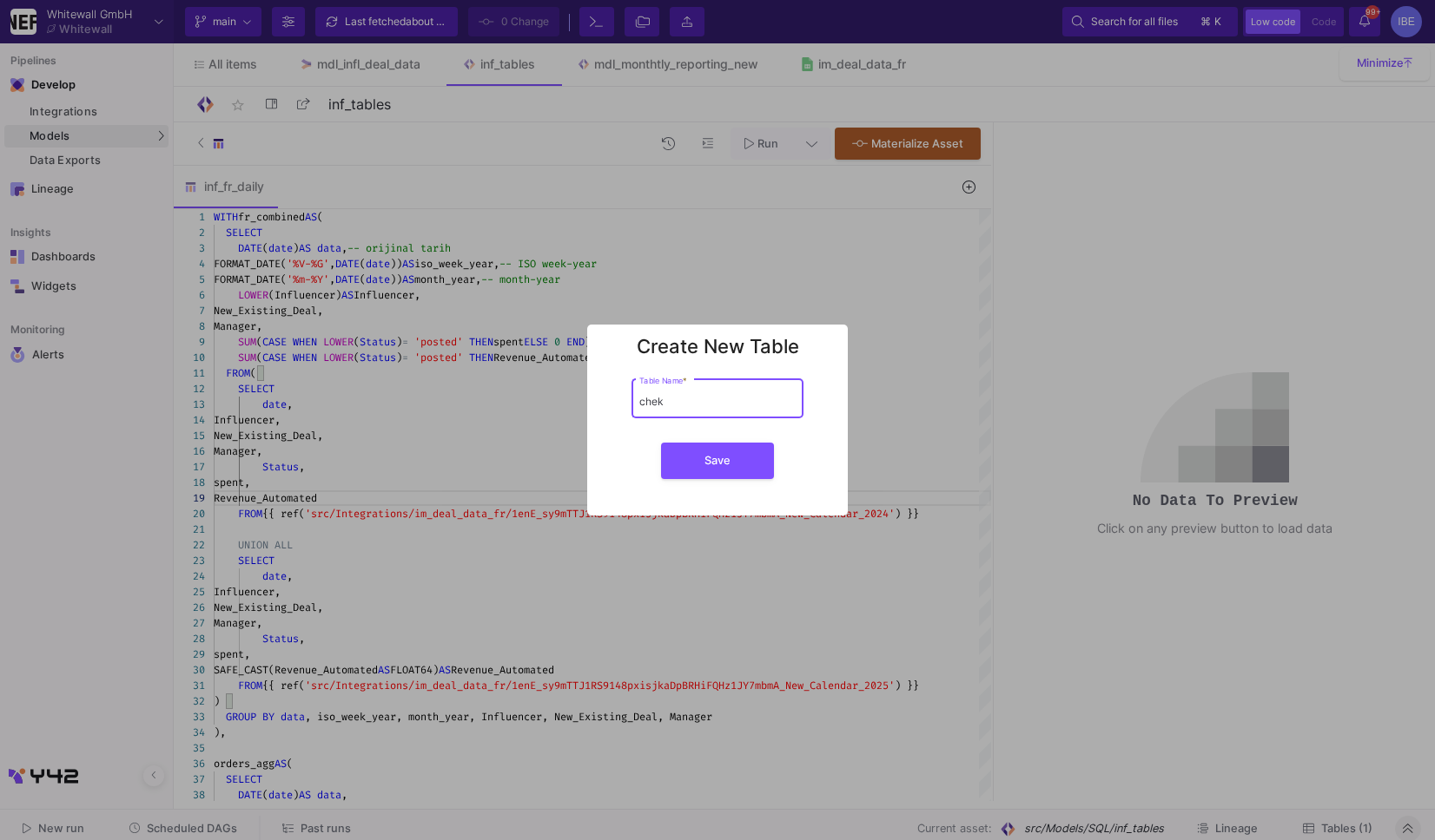
type input "chek"
click at [661, 443] on button "Save" at bounding box center [717, 461] width 113 height 36
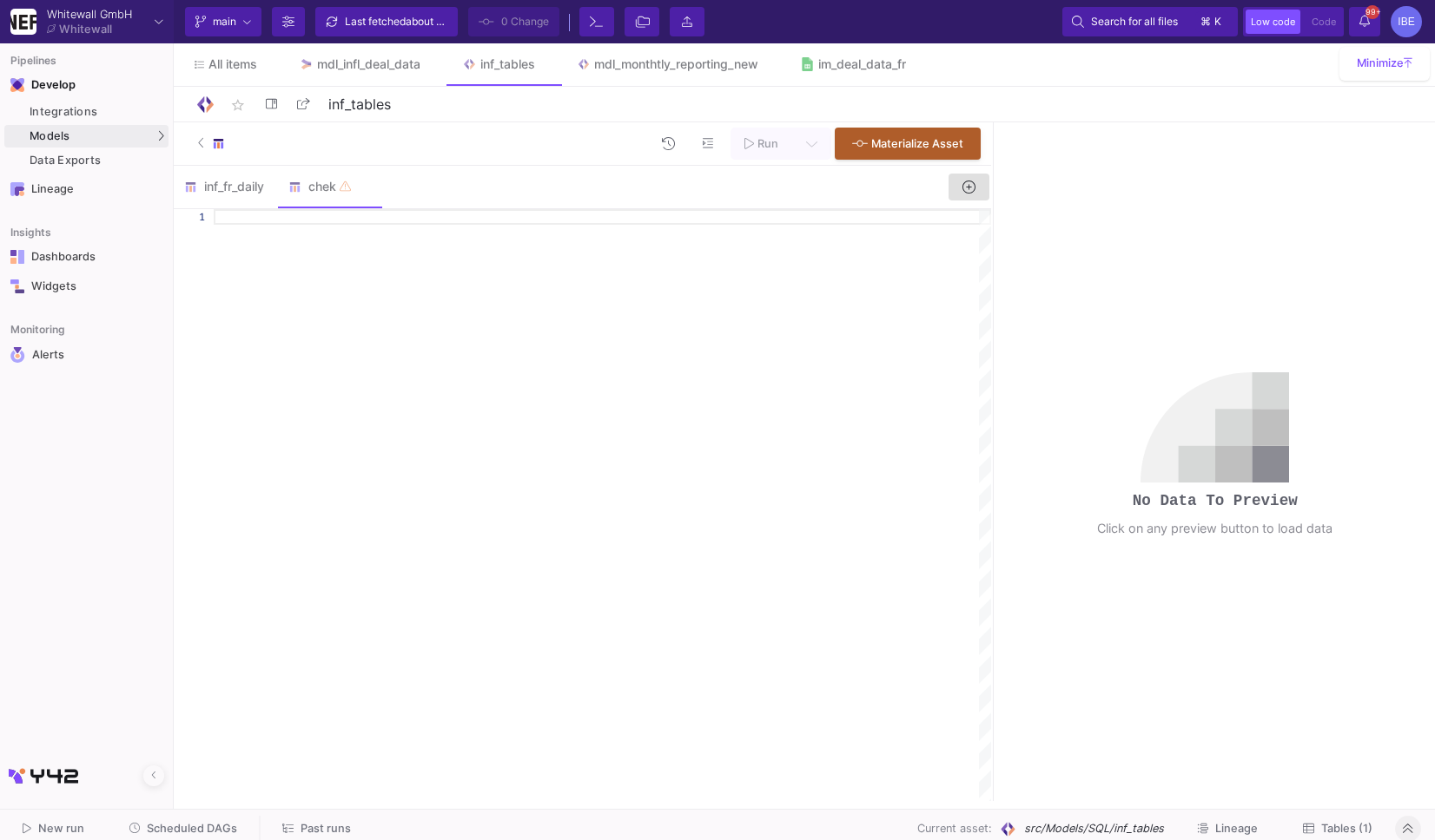
click at [502, 538] on div at bounding box center [602, 505] width 777 height 592
paste textarea "o.order_count, [DOMAIN_NAME]_customers, [DOMAIN_NAME]_amount FROM fr_combined f…"
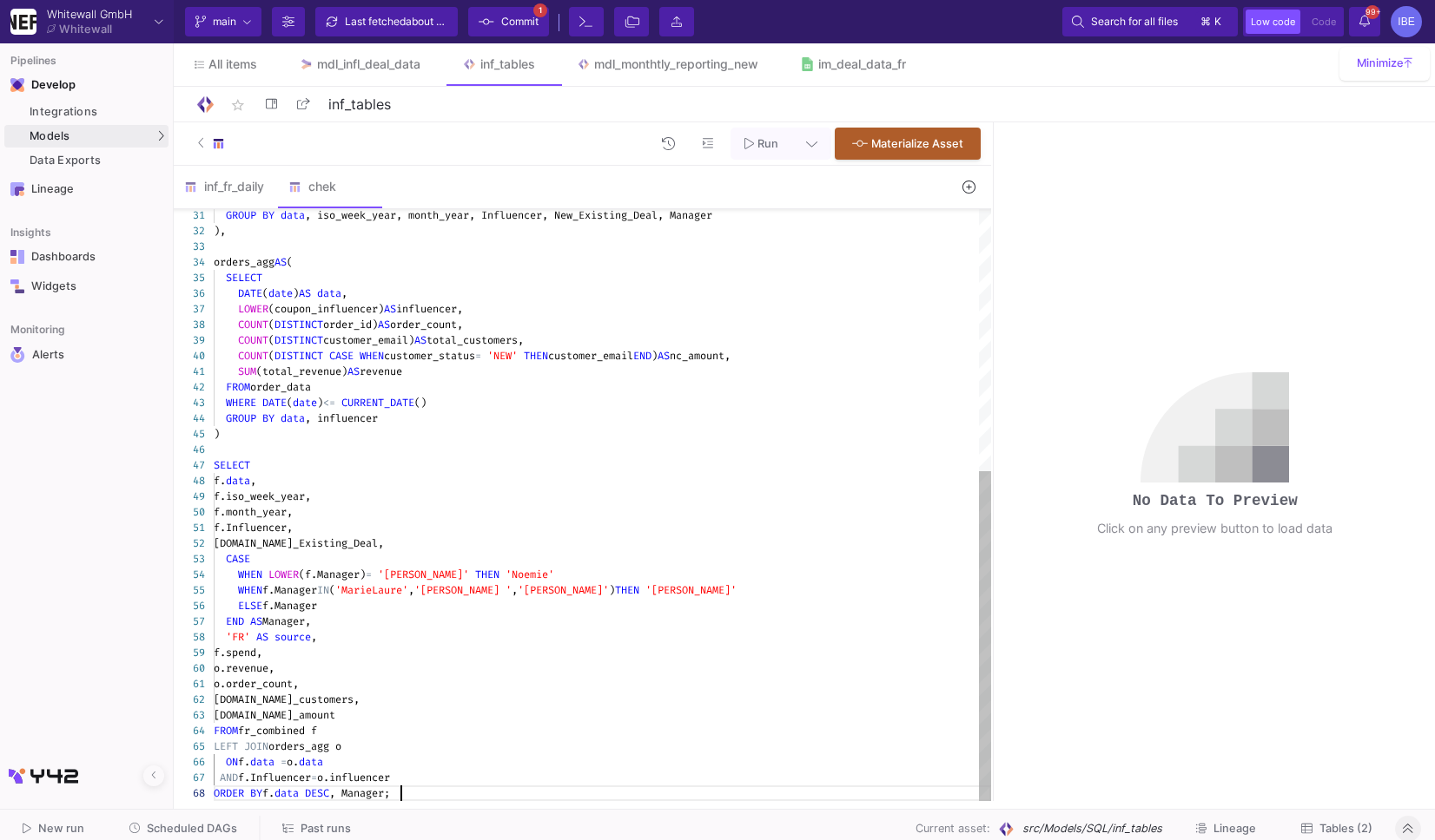
type textarea "o.order_count, [DOMAIN_NAME]_customers, [DOMAIN_NAME]_amount FROM fr_combined f…"
click at [252, 182] on button at bounding box center [264, 184] width 26 height 26
click at [237, 187] on div at bounding box center [718, 420] width 1435 height 840
click at [233, 187] on div "inf_fr_daily" at bounding box center [226, 187] width 84 height 14
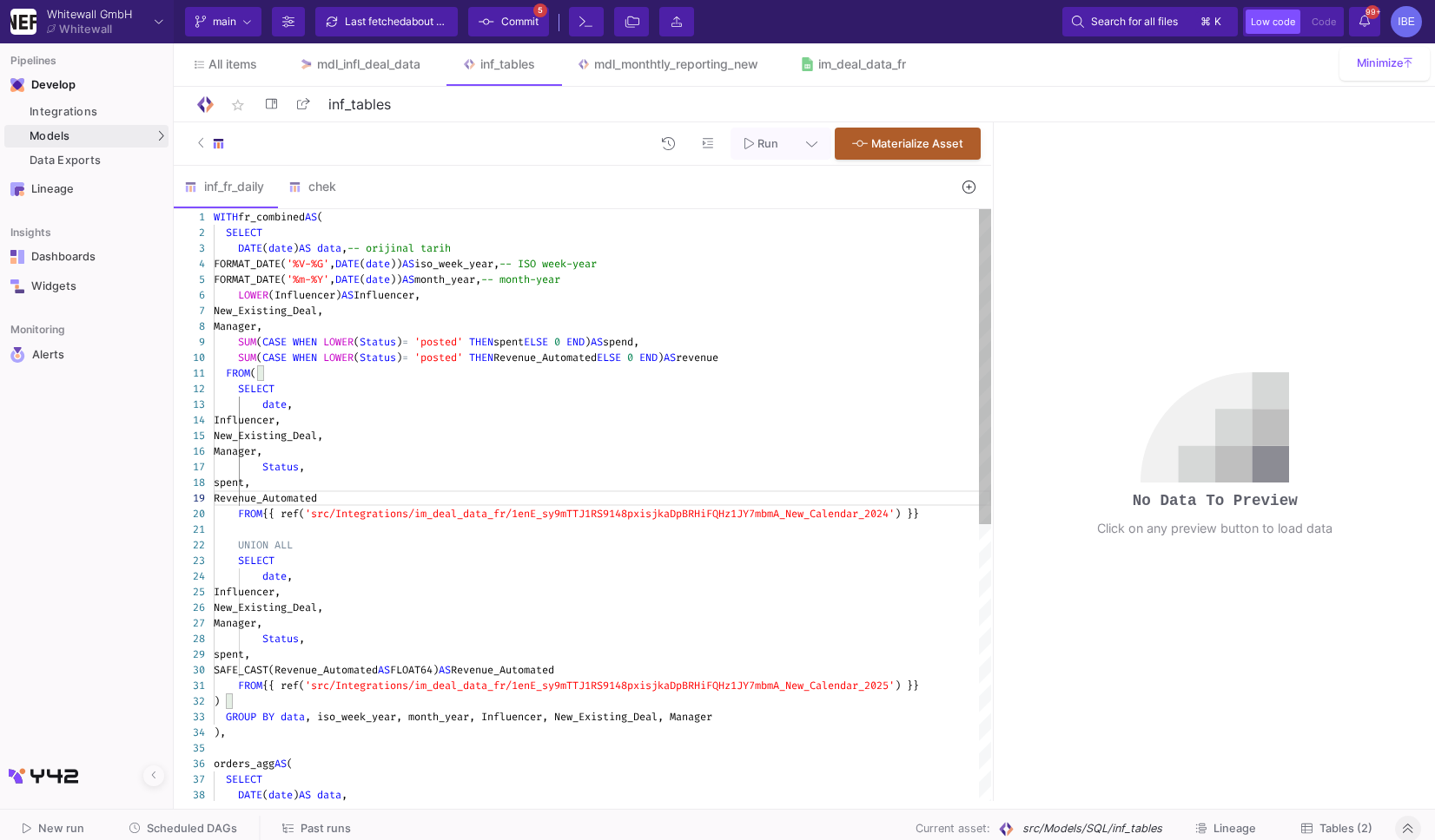
click at [365, 519] on span "'src/Integrations/im_deal_data_fr/1enE_sy9mTTJ1RS9" at bounding box center [456, 514] width 304 height 14
type textarea "FROM ( SELECT date, Influencer, New_Existing_Deal, Manager, Status, spent, Reve…"
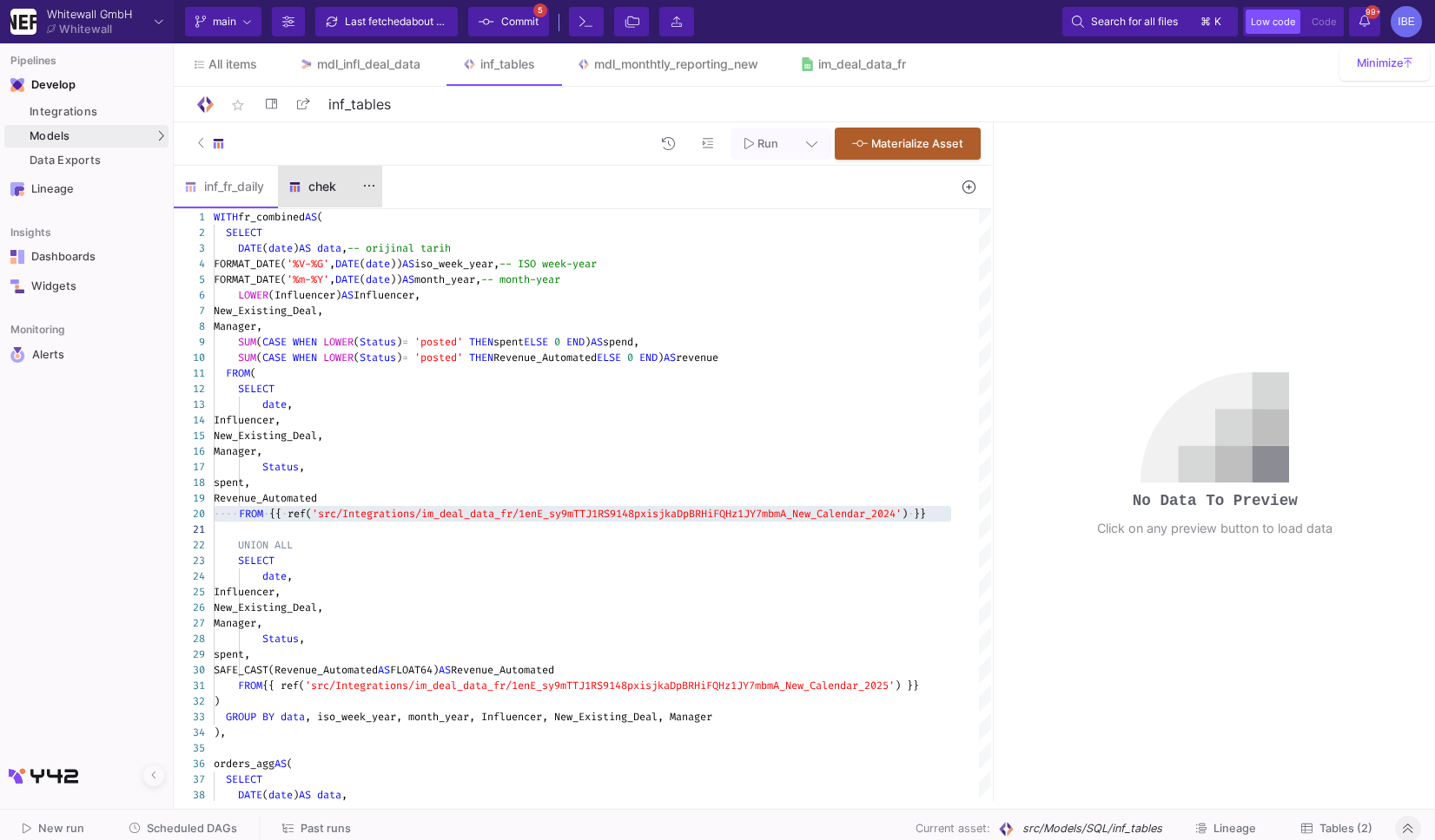
click at [325, 188] on div "chek" at bounding box center [330, 187] width 84 height 14
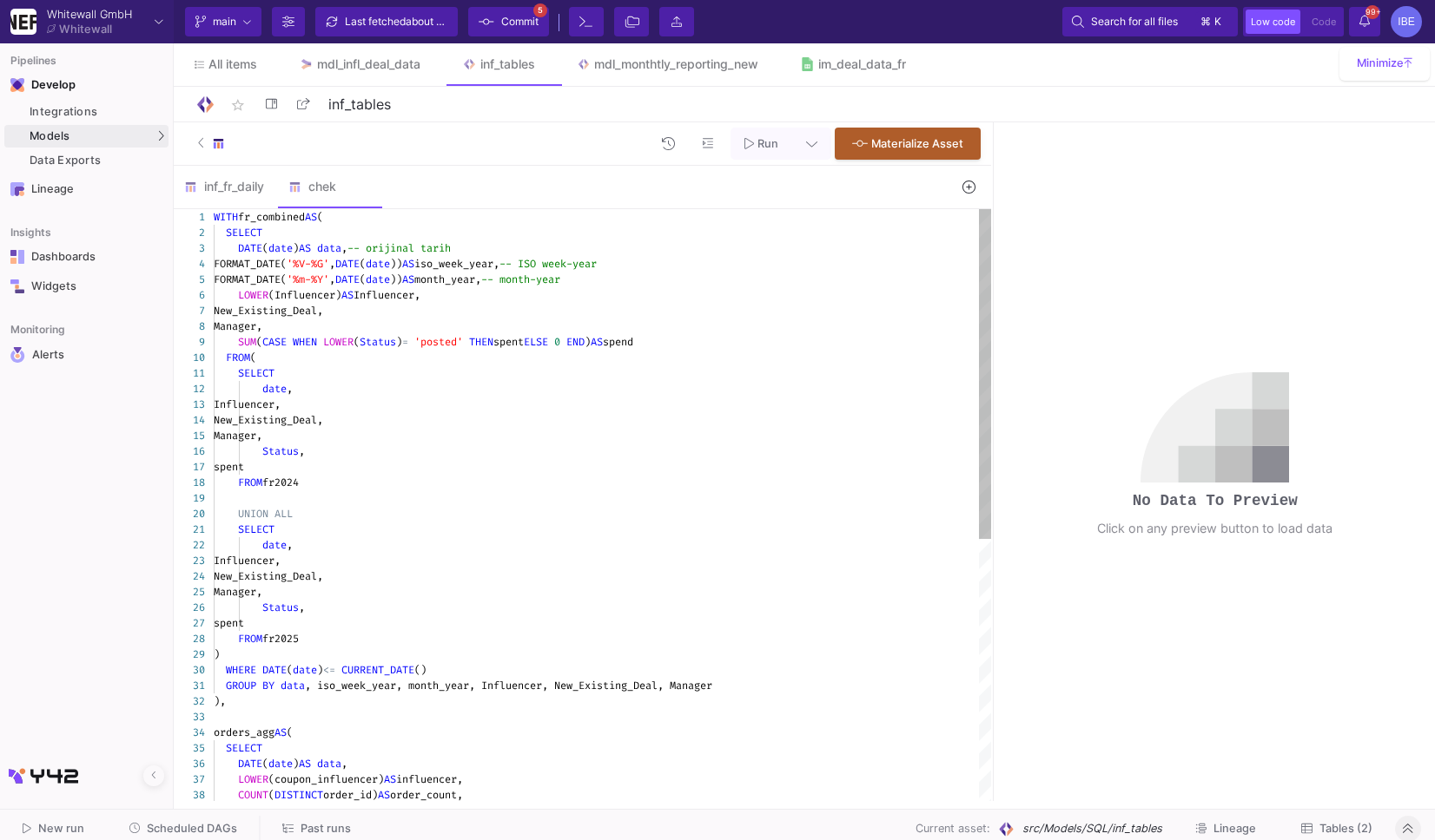
click at [306, 474] on div "spent" at bounding box center [602, 467] width 777 height 16
click at [306, 481] on div "31 32 33 34 35 36 37 38 30 28 29 26 27 24 25 21 22 23 18 19 20 13 14 15 16 17 9…" at bounding box center [582, 505] width 817 height 592
click at [307, 481] on textarea "SELECT date, Influencer, New_Existing_Deal, Manager, Status, spent FROM fr2024 …" at bounding box center [307, 483] width 1 height 16
click at [306, 481] on div "31 32 33 34 35 36 37 38 30 28 29 26 27 24 25 21 22 23 18 19 20 13 14 15 16 17 9…" at bounding box center [582, 505] width 817 height 592
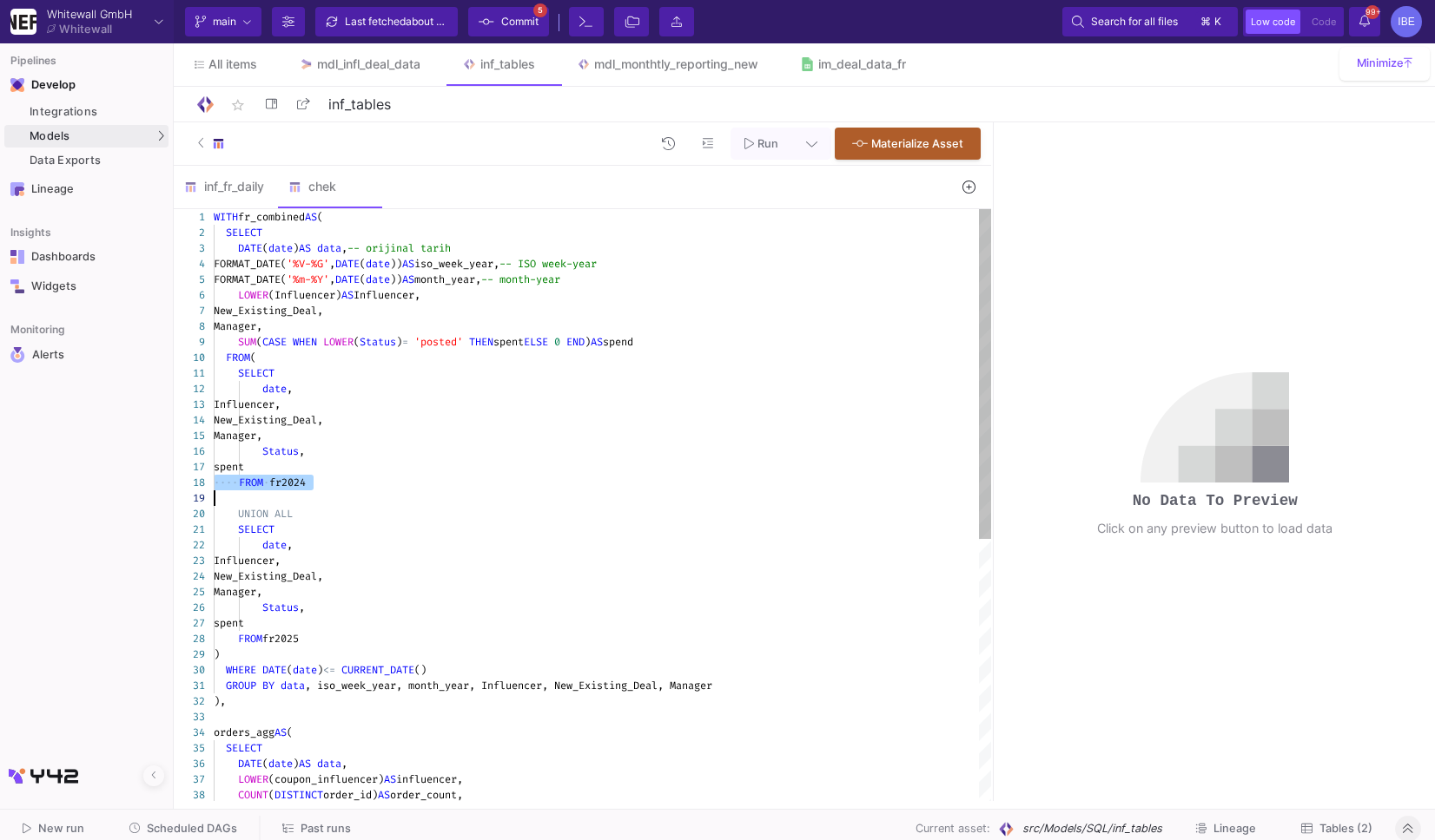
paste textarea "{{ ref('src/Integrations/im_deal_data_fr/1enE_sy9mTTJ1RS9148pxisjkaDpBRHiFQHz1J…"
type textarea "SELECT date, Influencer, New_Existing_Deal, Manager, Status, spent FROM {{ ref(…"
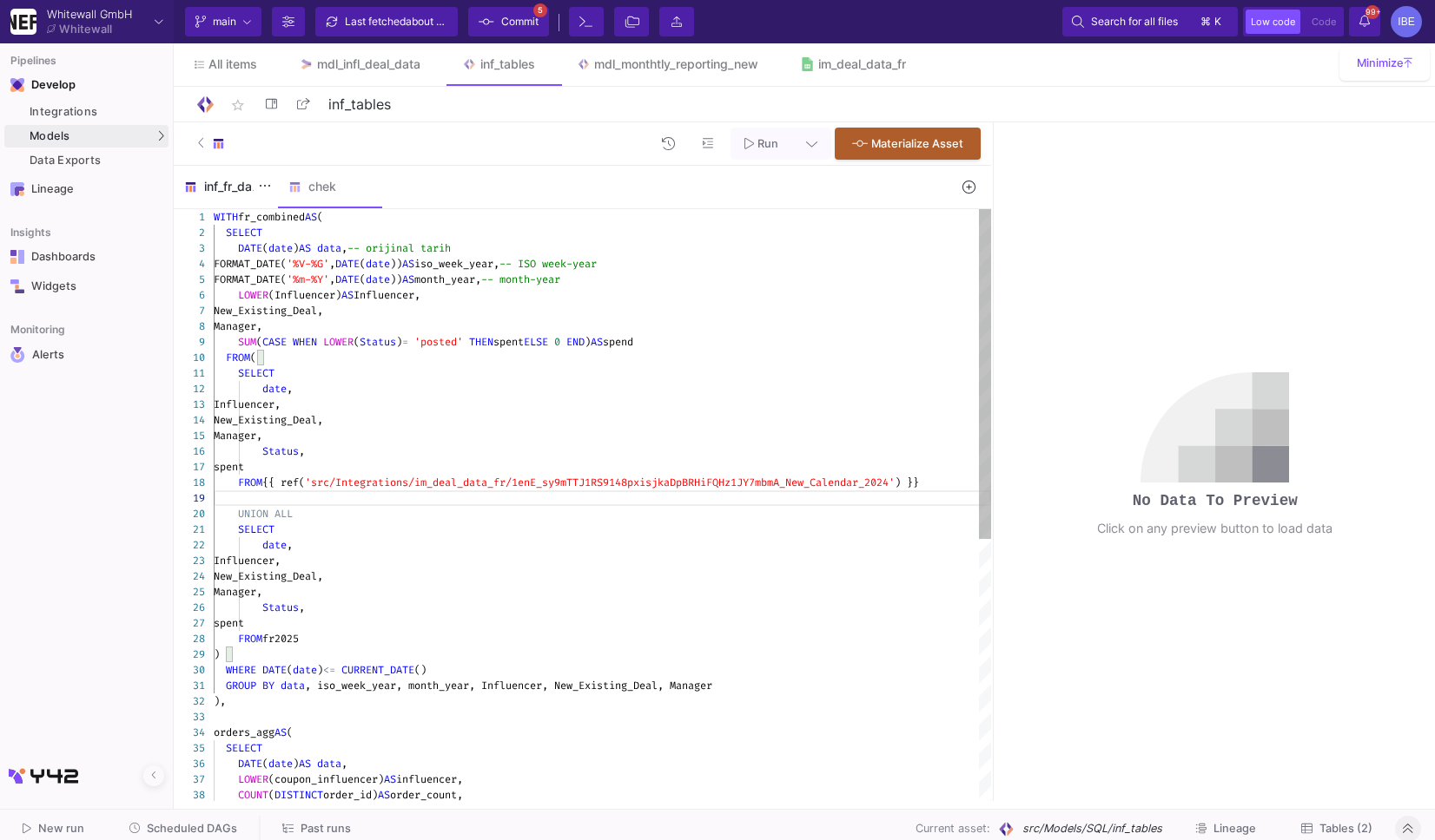
click at [242, 197] on div "inf_fr_daily" at bounding box center [225, 186] width 104 height 42
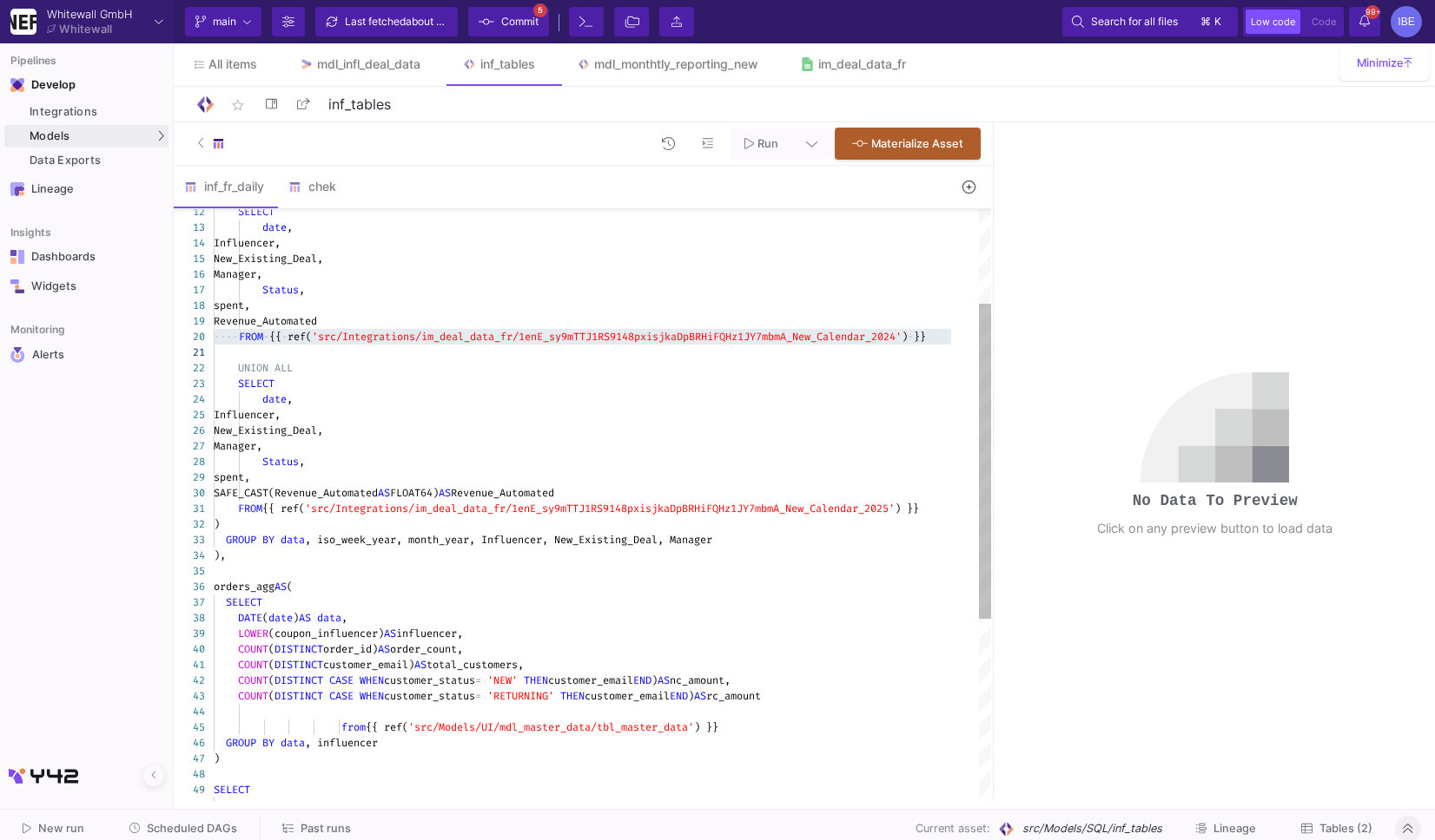
type textarea "FROM {{ ref('src/Integrations/im_deal_data_fr/1enE_sy9mTTJ1RS9148pxisjkaDpBRHiF…"
click at [327, 512] on div "12 13 14 15 16 17 18 19 20 21 22 23 24 25 26 27 28 29 30 31 32 33 34 35 36 37 3…" at bounding box center [582, 505] width 817 height 592
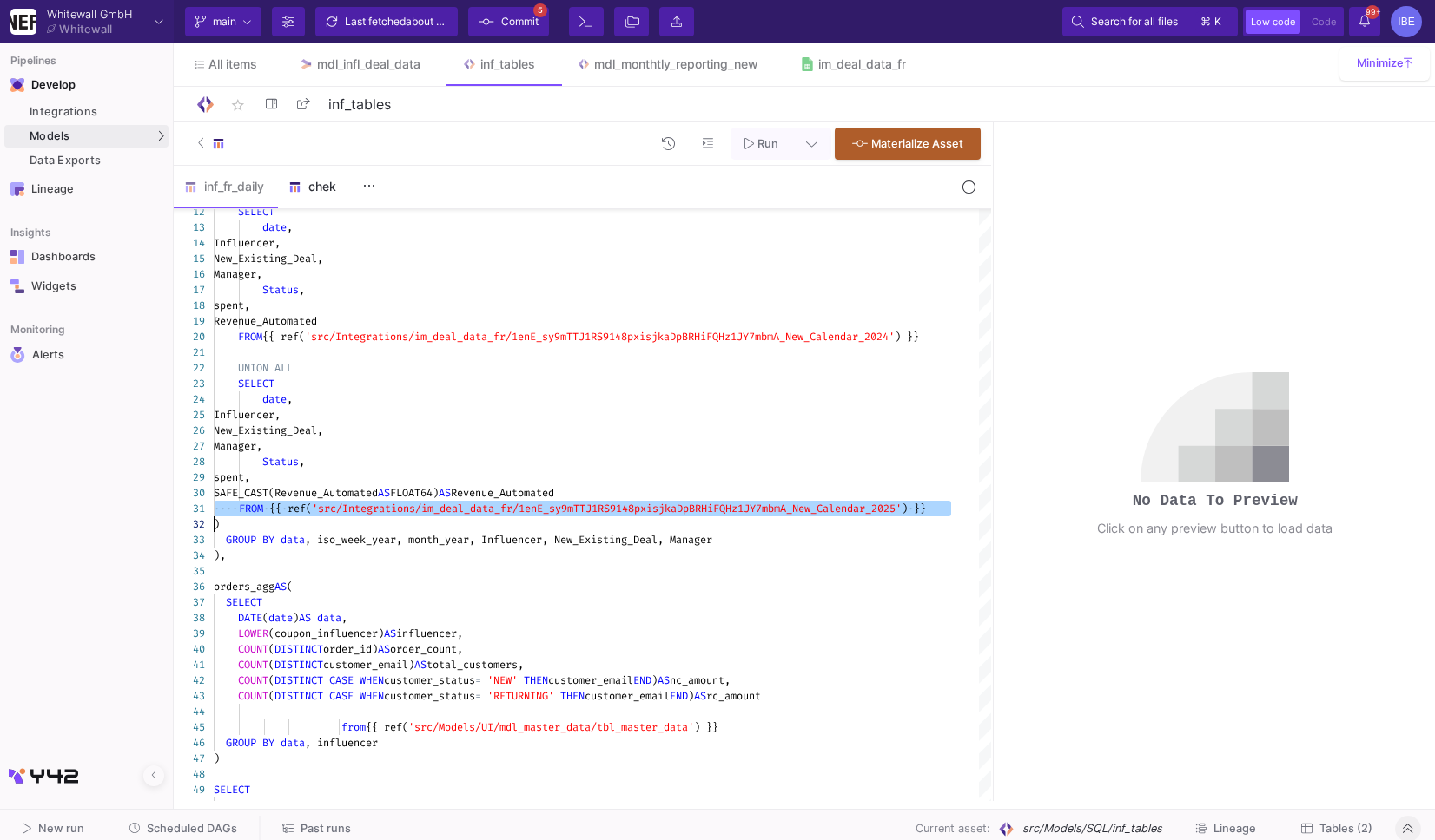
click at [322, 196] on div "chek" at bounding box center [329, 186] width 104 height 42
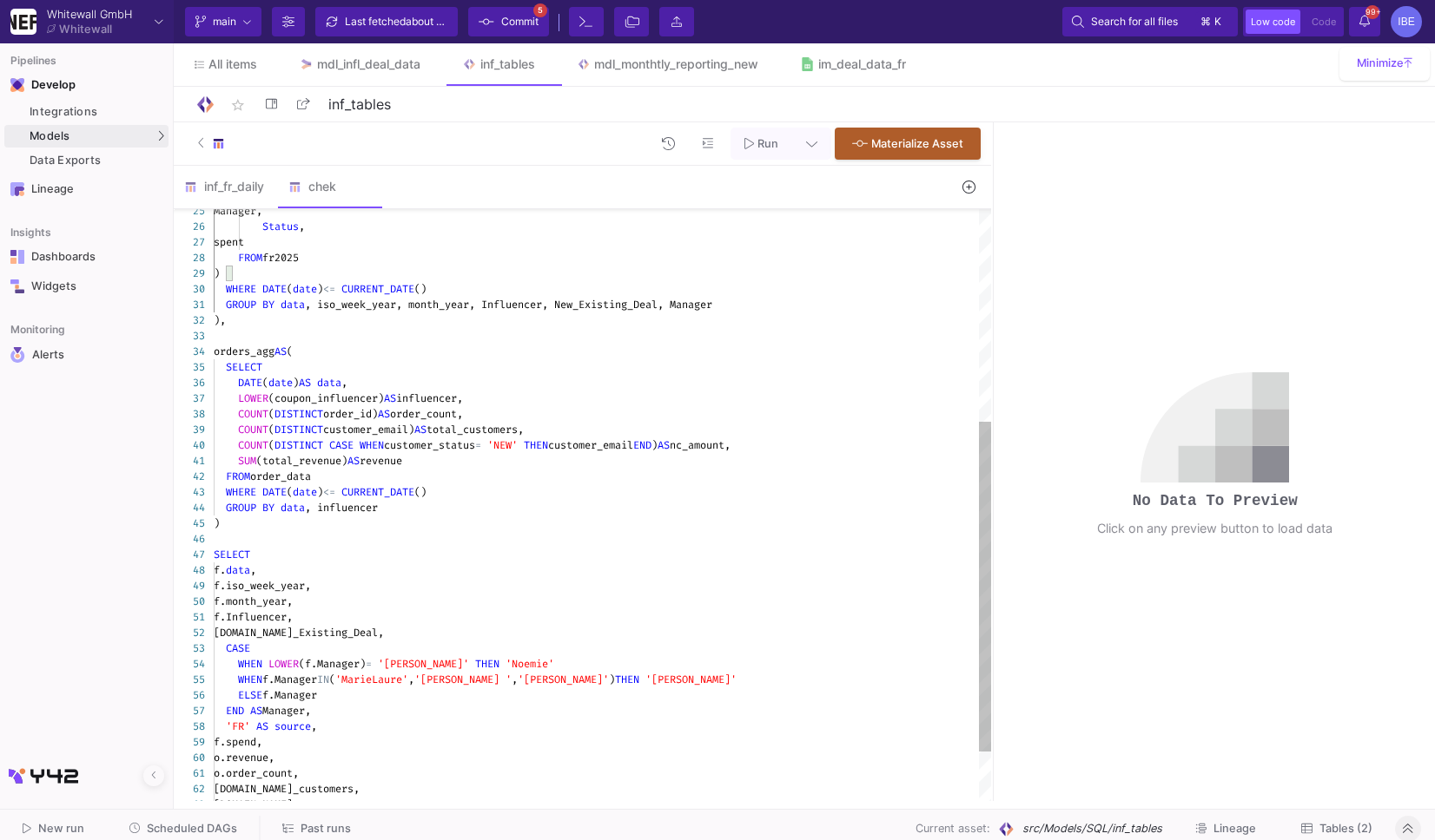
click at [299, 254] on span "fr2025" at bounding box center [280, 258] width 36 height 14
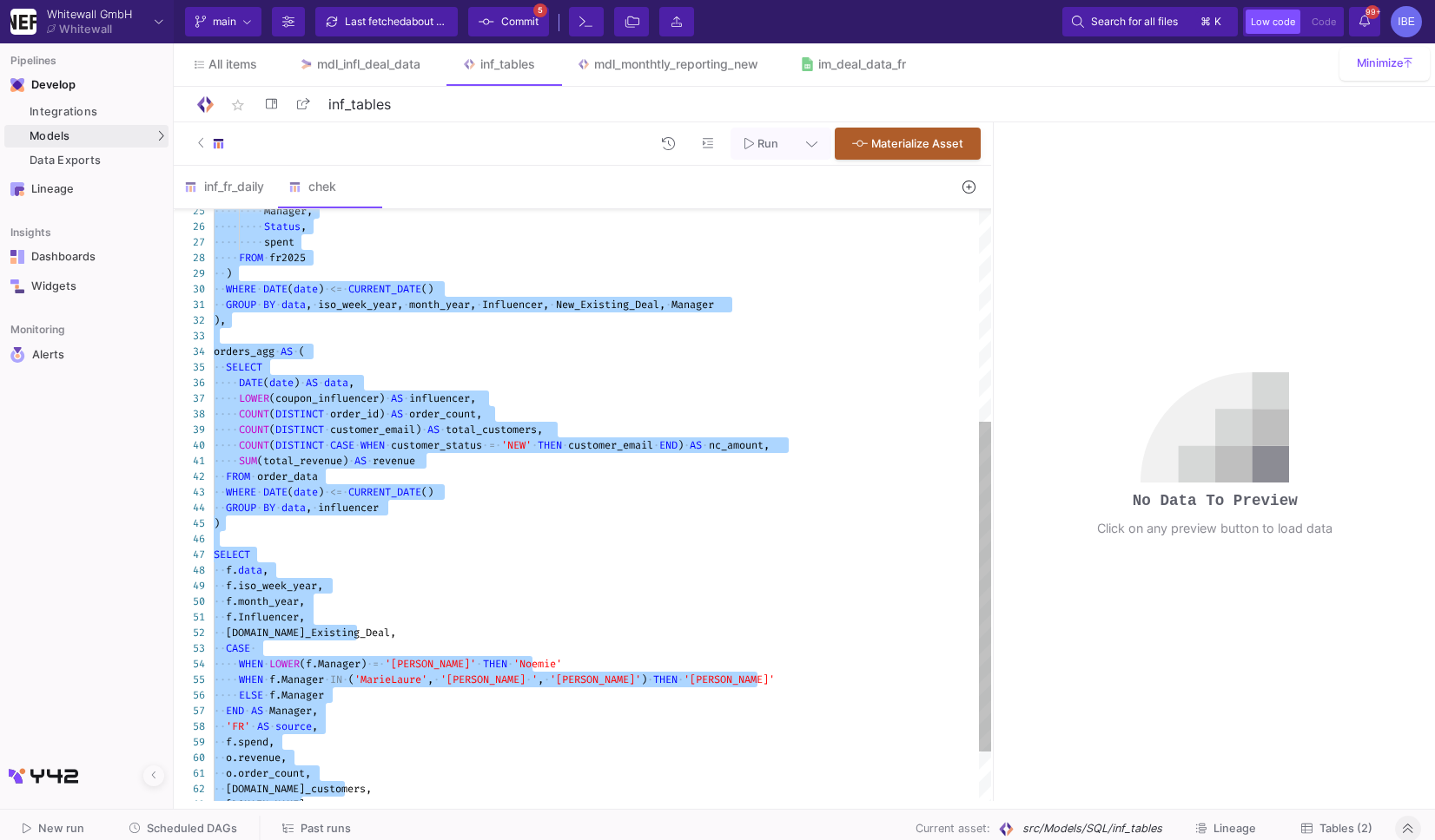
click at [299, 254] on span "fr2025" at bounding box center [287, 258] width 36 height 14
paste textarea "FROM {{ ref('src/Integrations/im_deal_data_fr/1enE_sy9mTTJ1RS9148pxisjkaDpBRHiF…"
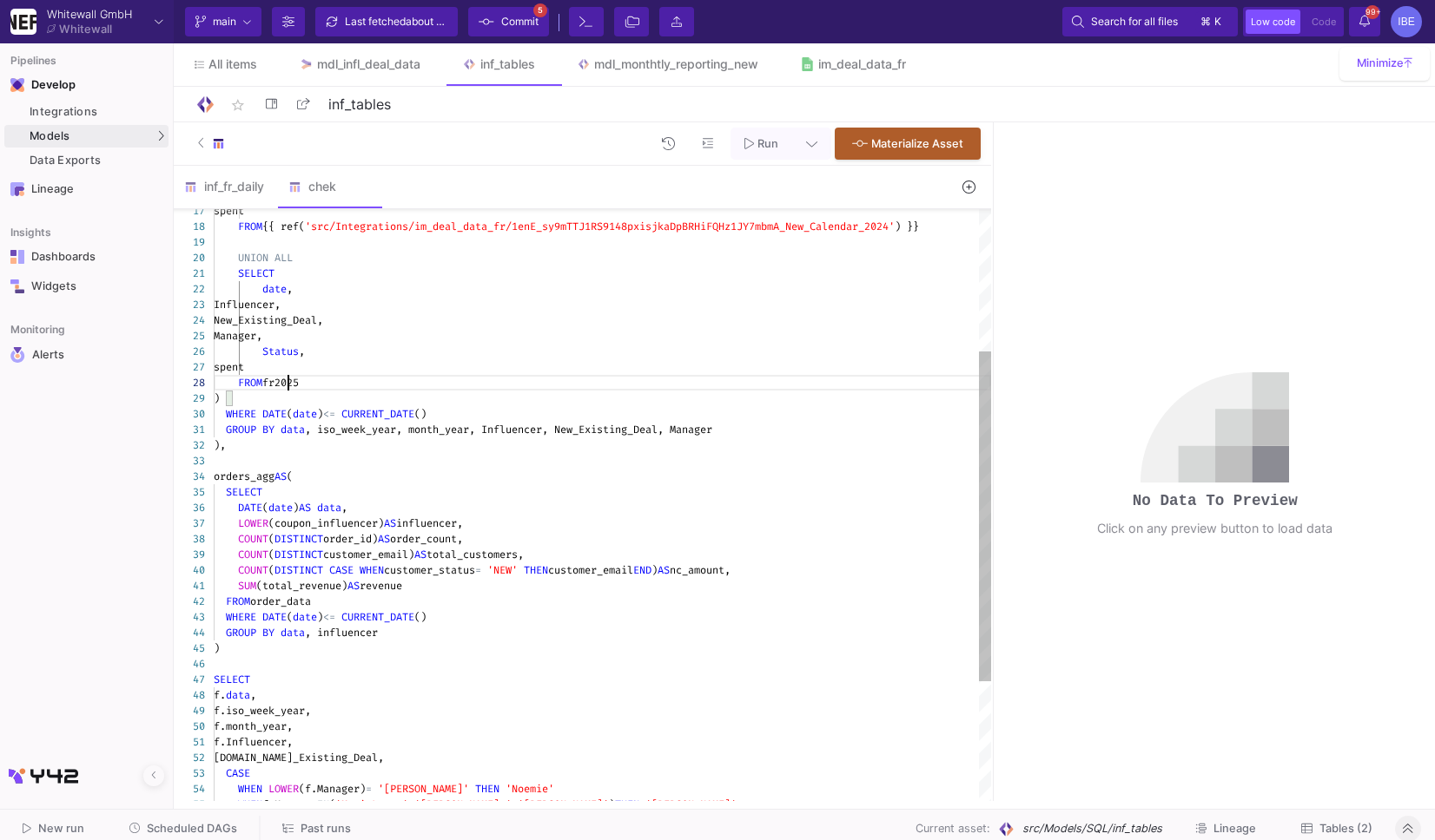
click at [291, 383] on span "fr2025" at bounding box center [280, 383] width 36 height 14
paste textarea "{{ ref('src/Integrations/im_deal_data_fr/1enE_sy9mTTJ1RS9148pxisjkaDpBRHiFQHz1J…"
type textarea "SELECT date, Influencer, New_Existing_Deal, Manager, Status, spent FROM {{ ref(…"
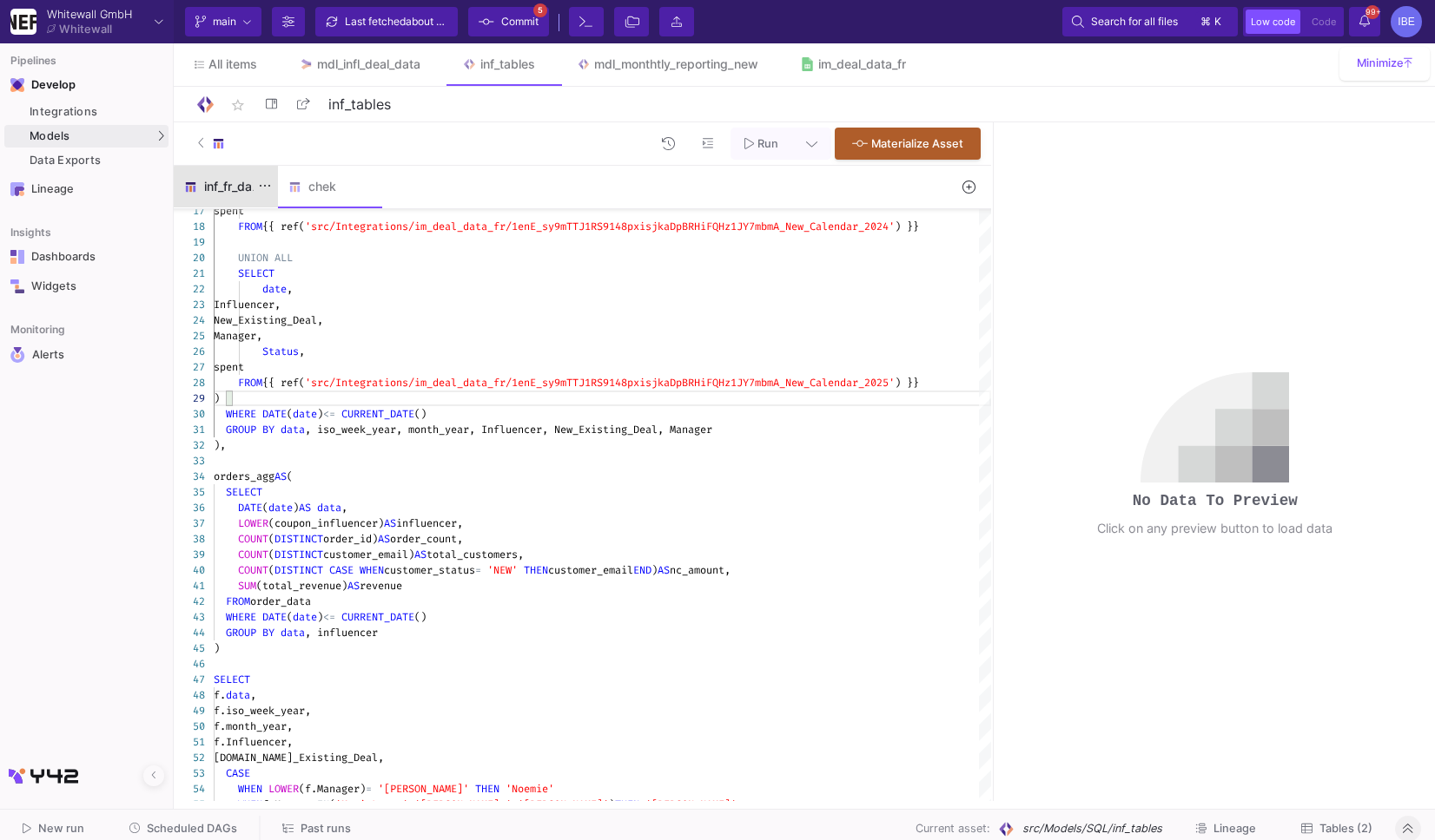
click at [233, 196] on div "inf_fr_daily" at bounding box center [225, 186] width 104 height 42
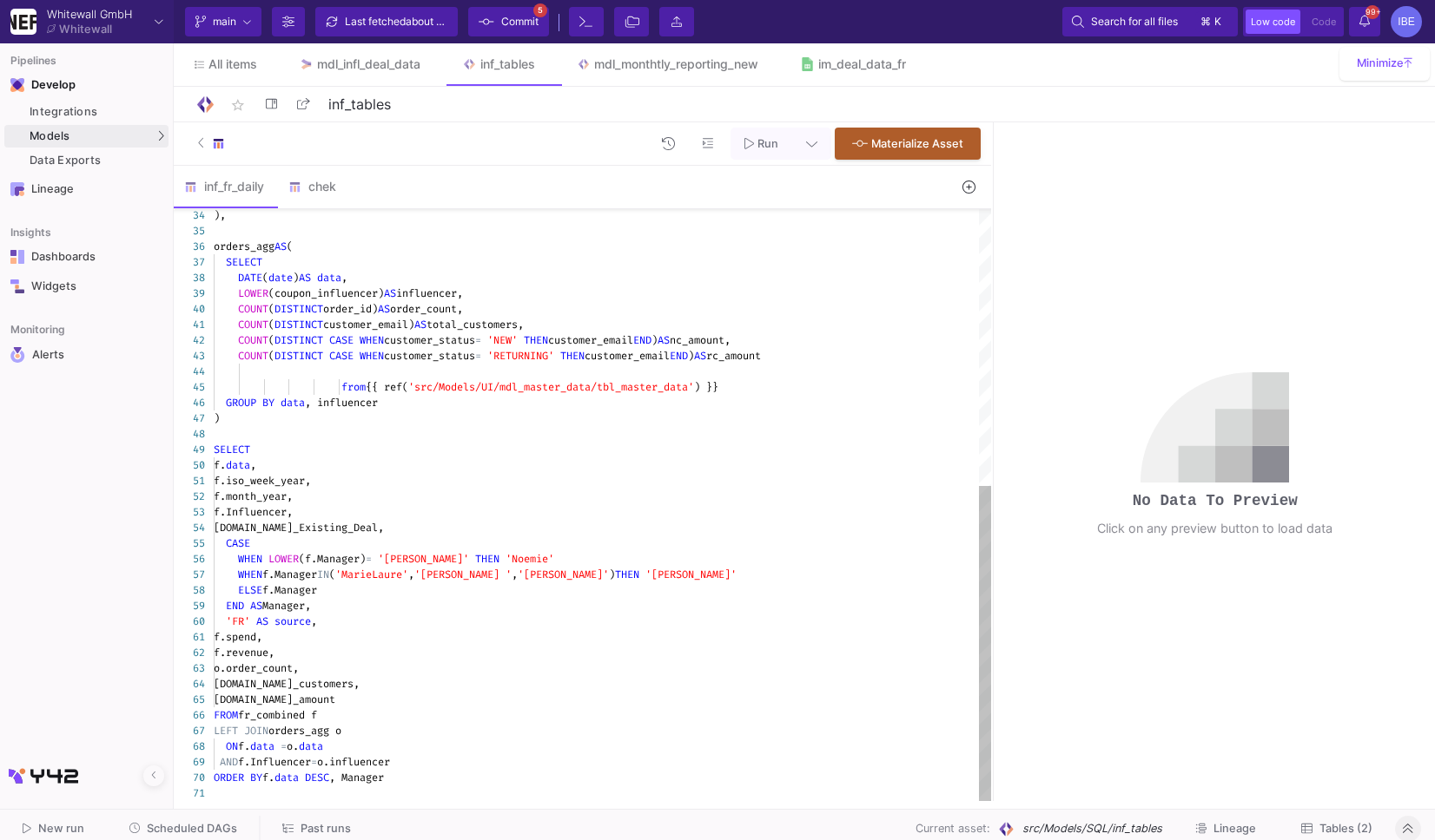
type textarea "COUNT(DISTINCT customer_email) AS total_customers, COUNT(DISTINCT CASE WHEN cus…"
click at [474, 392] on span "'src/Models/UI/mdl_master_data/tbl_master_data'" at bounding box center [551, 387] width 286 height 14
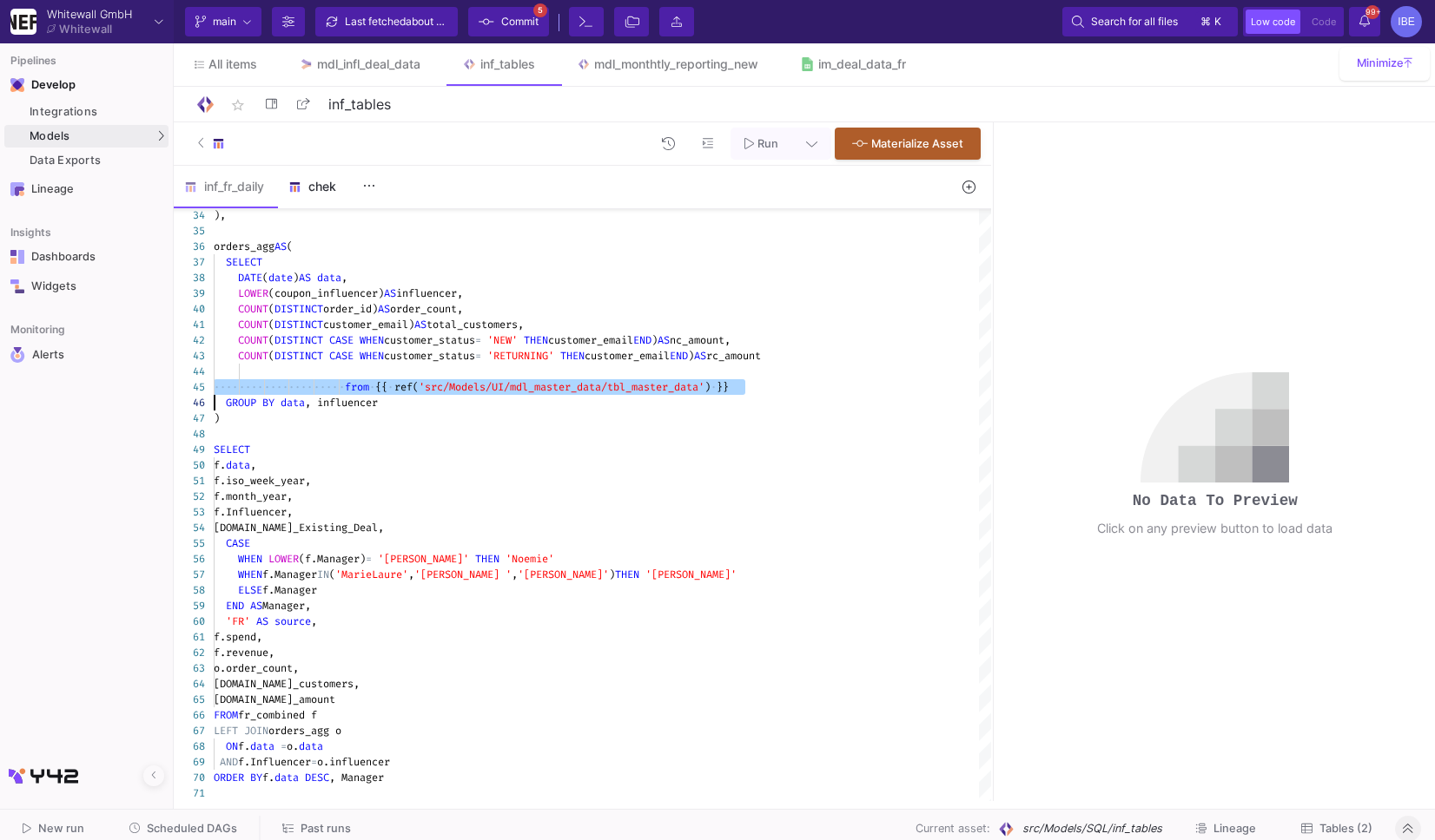
click at [311, 187] on div "chek" at bounding box center [330, 187] width 84 height 14
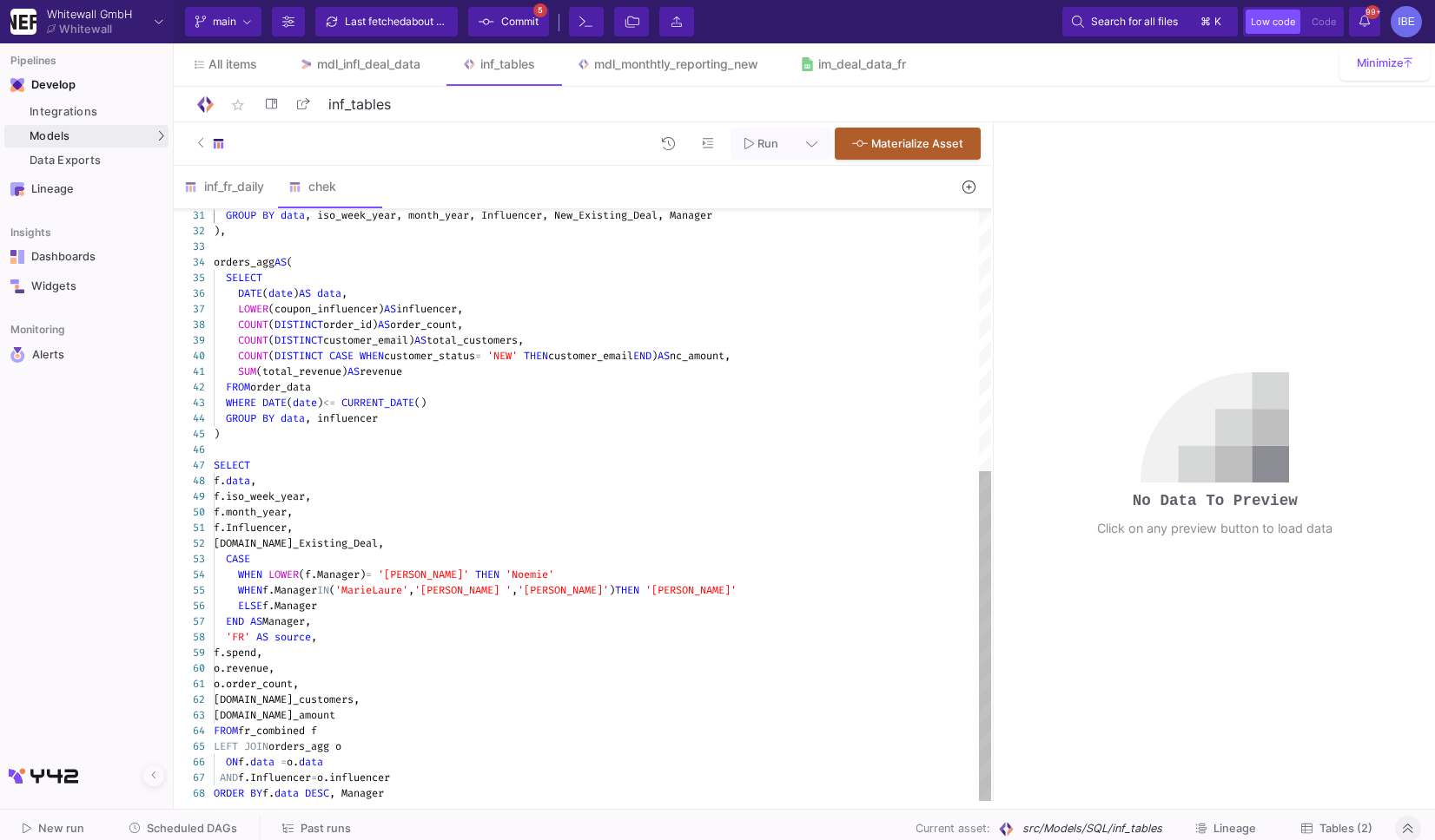
click at [342, 390] on div "FROM order_data" at bounding box center [602, 387] width 777 height 16
paste textarea "from {{ ref('src/Models/UI/mdl_master_data/tbl_master_data') }}"
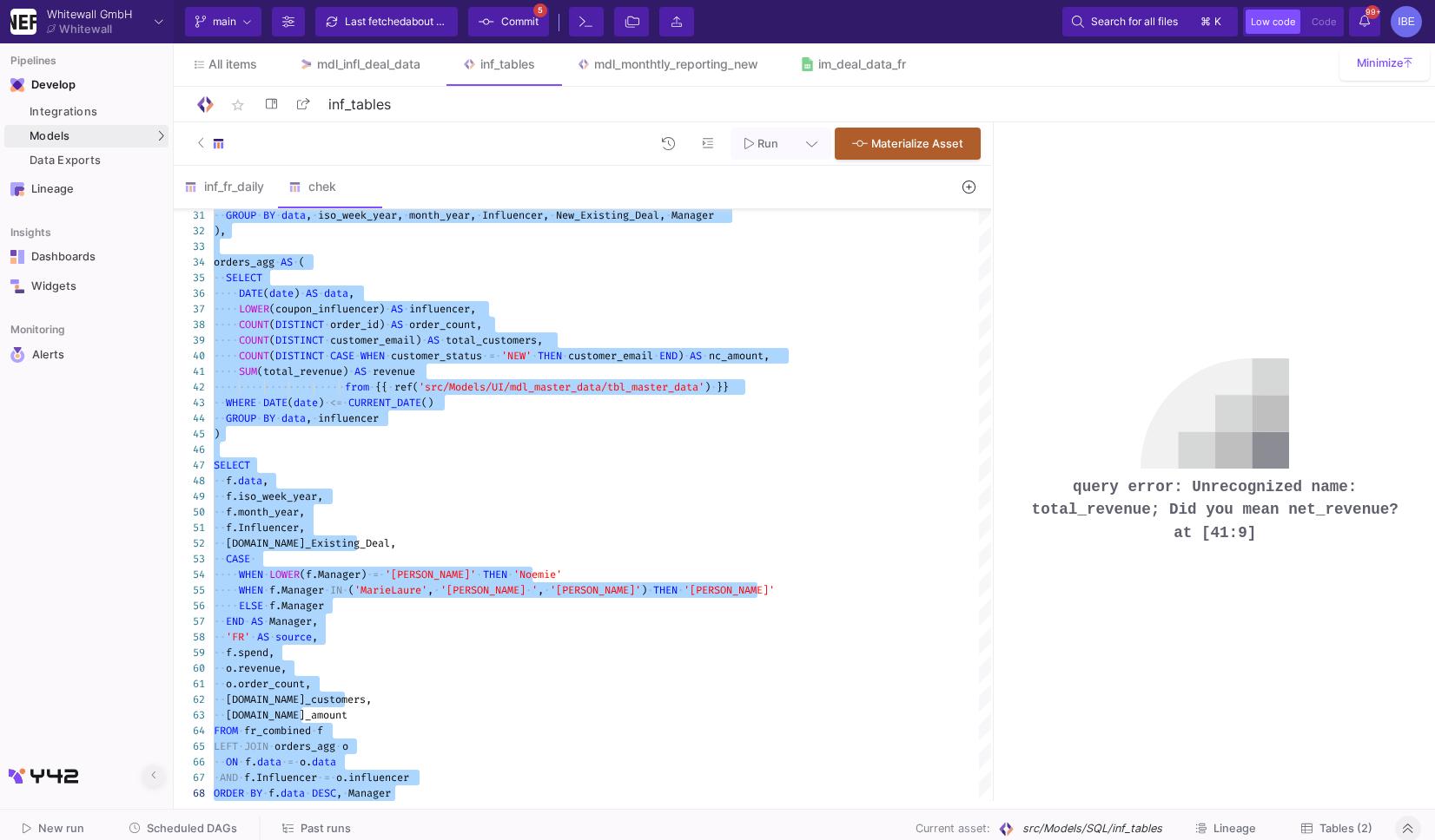
click at [158, 769] on button at bounding box center [153, 775] width 20 height 20
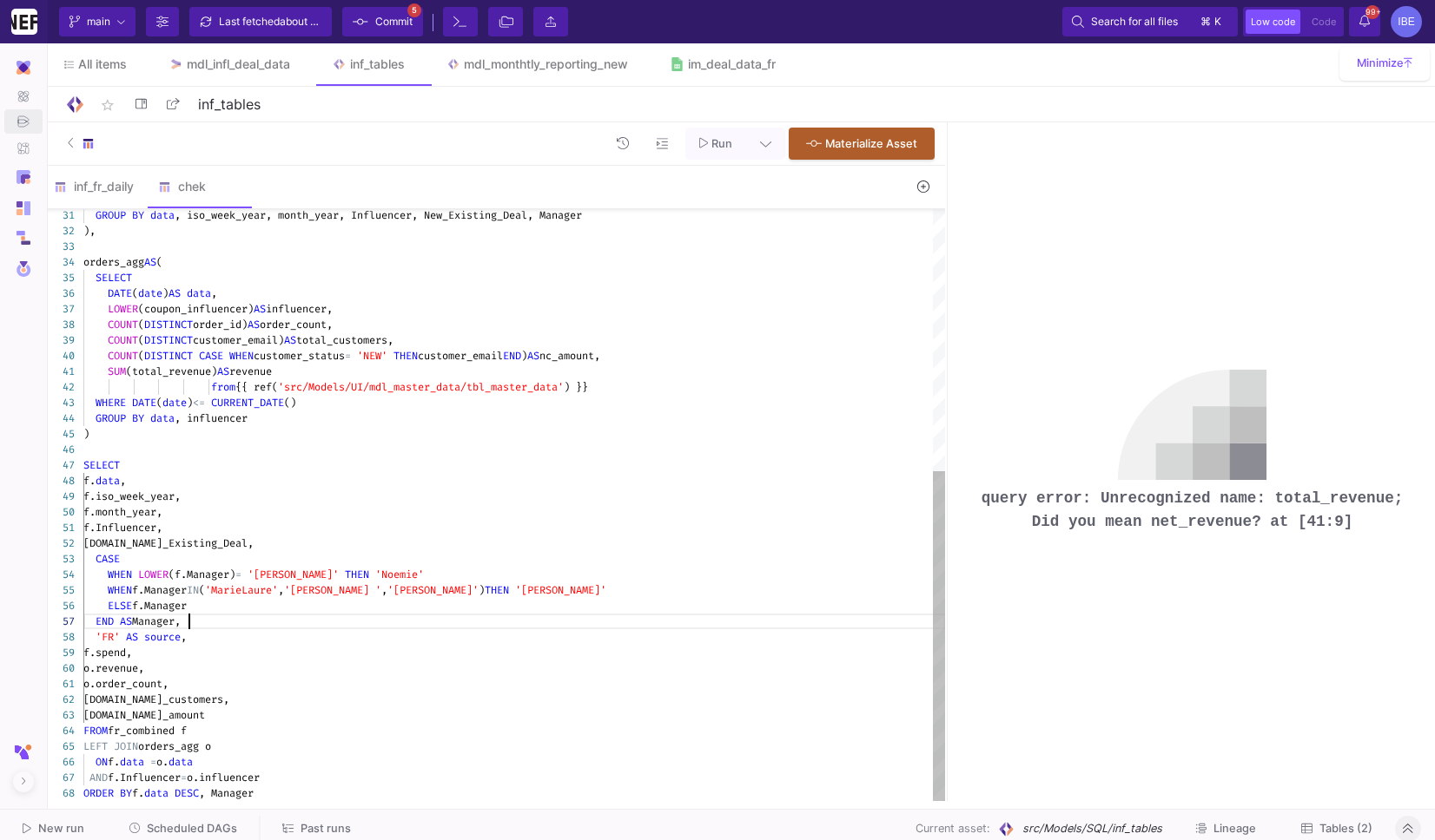
click at [191, 374] on span "(total_revenue)" at bounding box center [171, 372] width 91 height 14
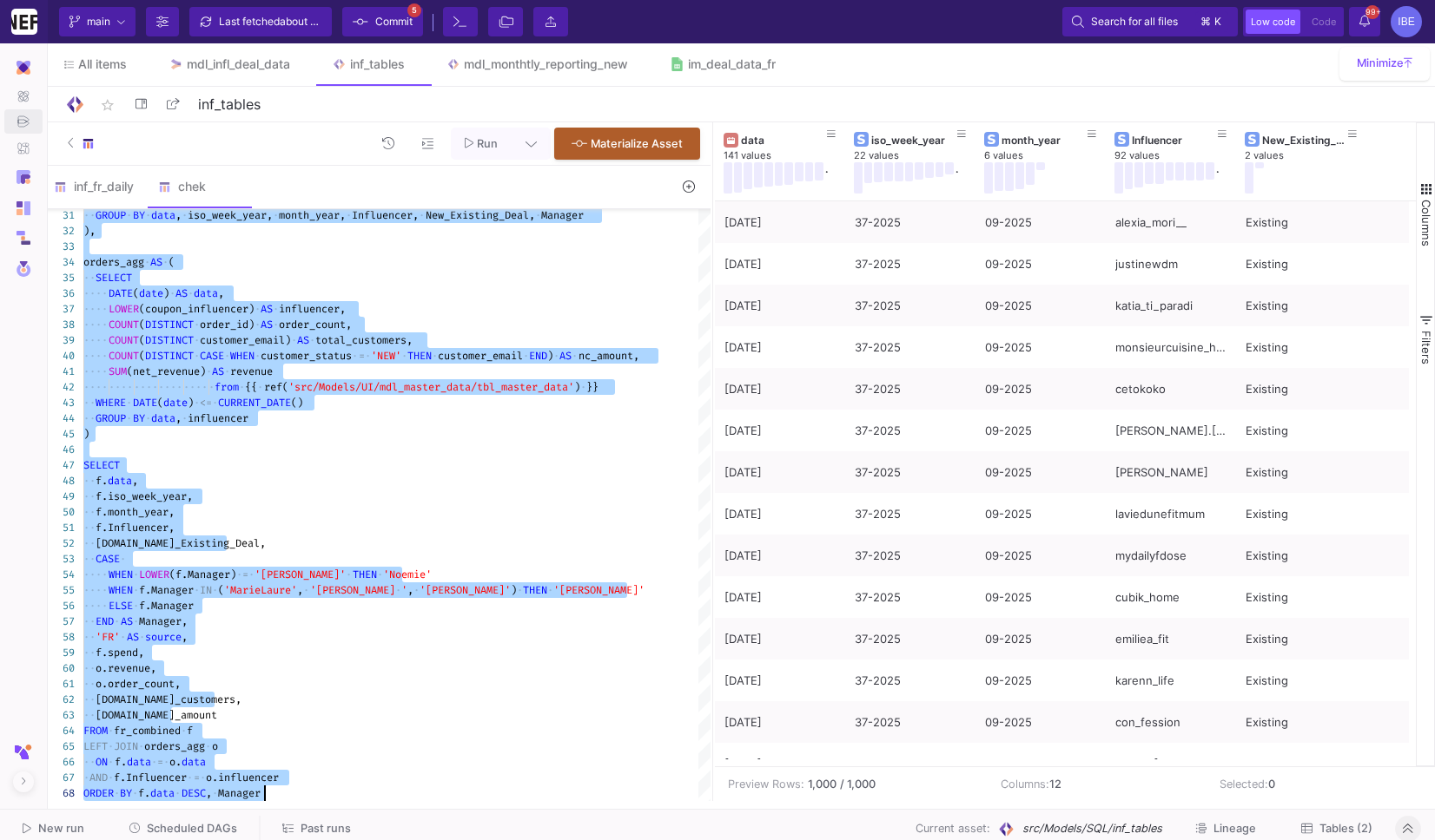
drag, startPoint x: 945, startPoint y: 319, endPoint x: 691, endPoint y: 316, distance: 254.0
click at [710, 315] on div at bounding box center [712, 462] width 4 height 679
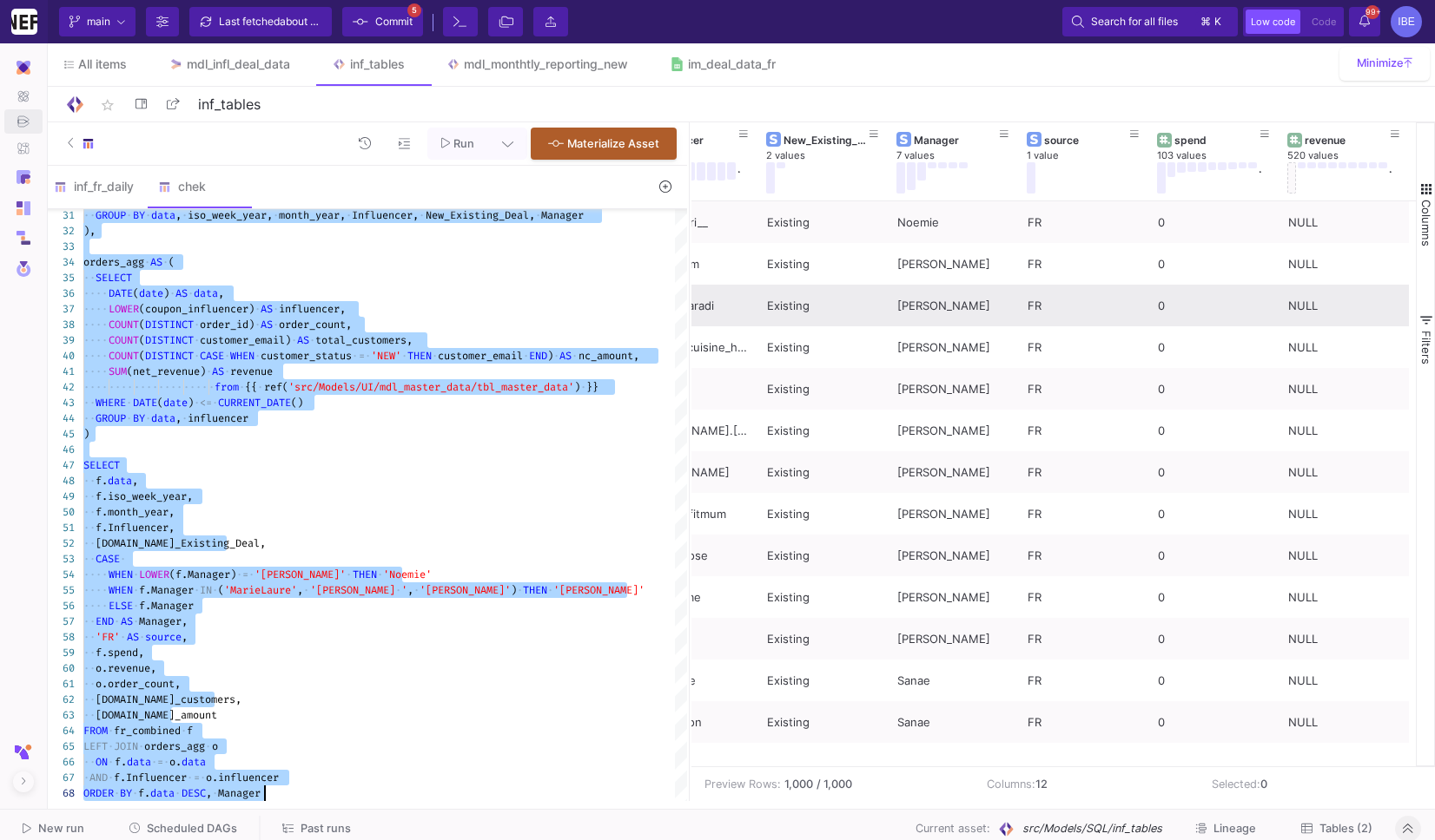
scroll to position [0, 468]
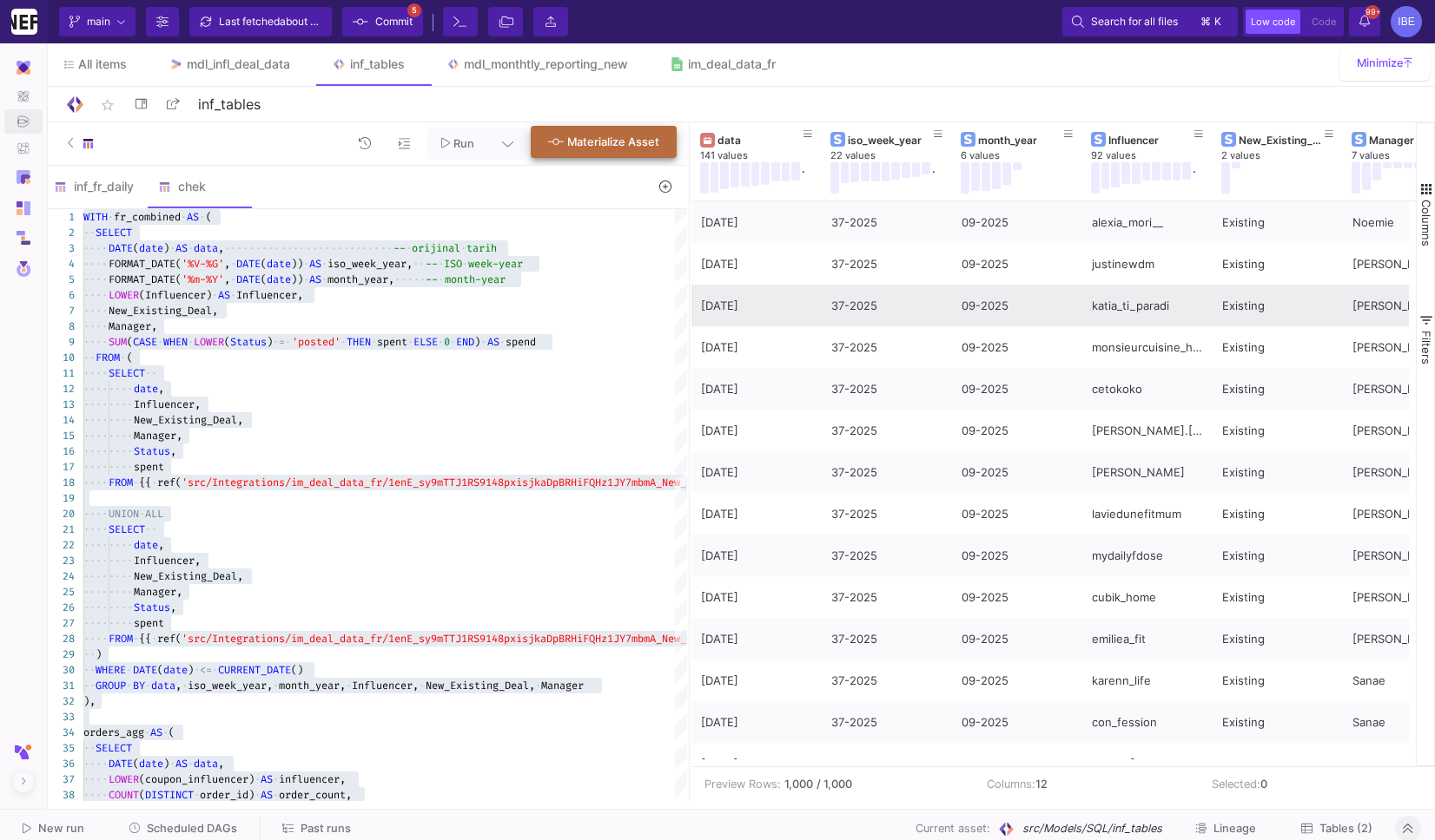
click at [620, 158] on button "Materialize Asset" at bounding box center [604, 141] width 146 height 32
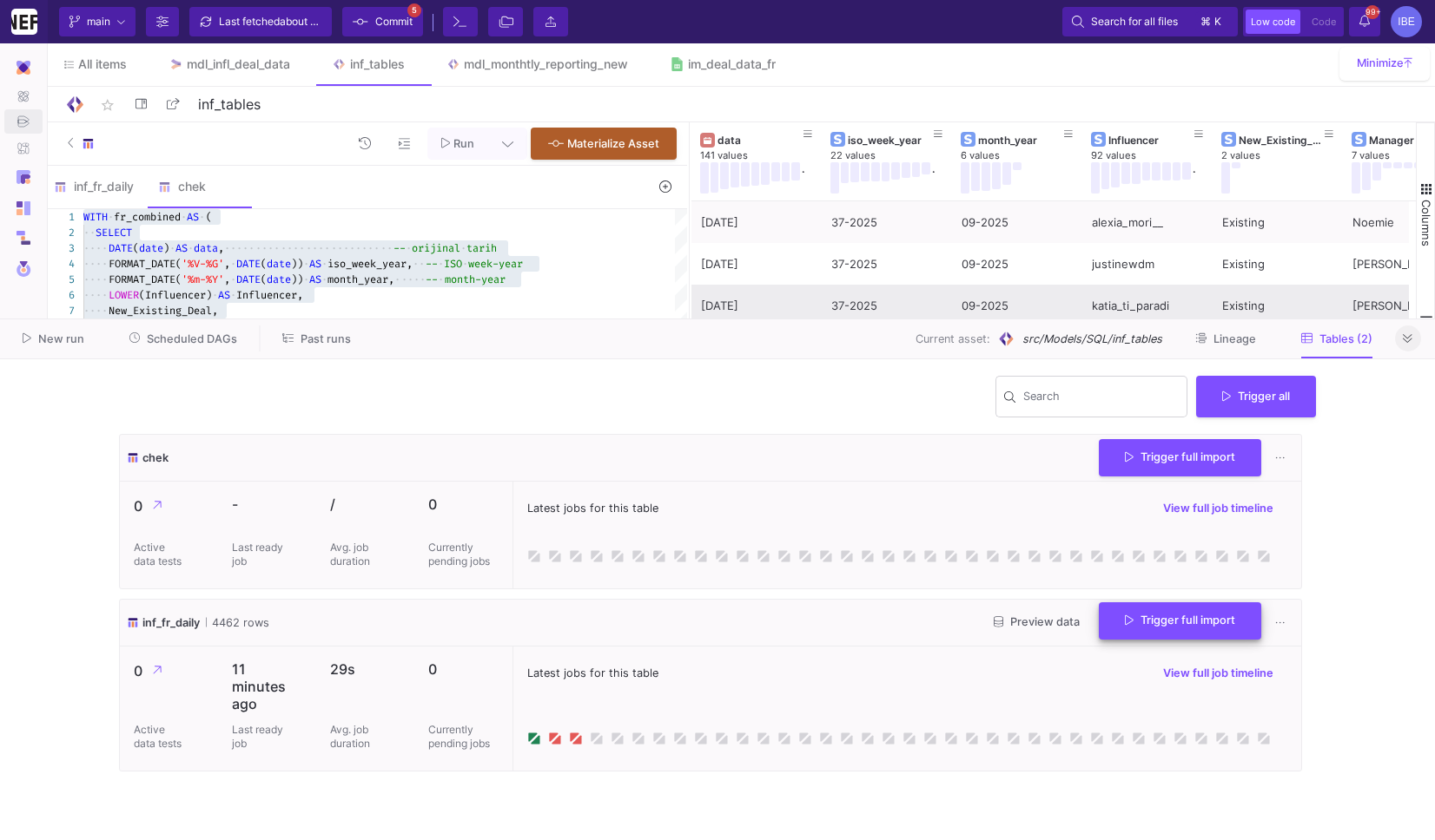
click at [1131, 632] on button "Trigger full import" at bounding box center [1180, 621] width 162 height 37
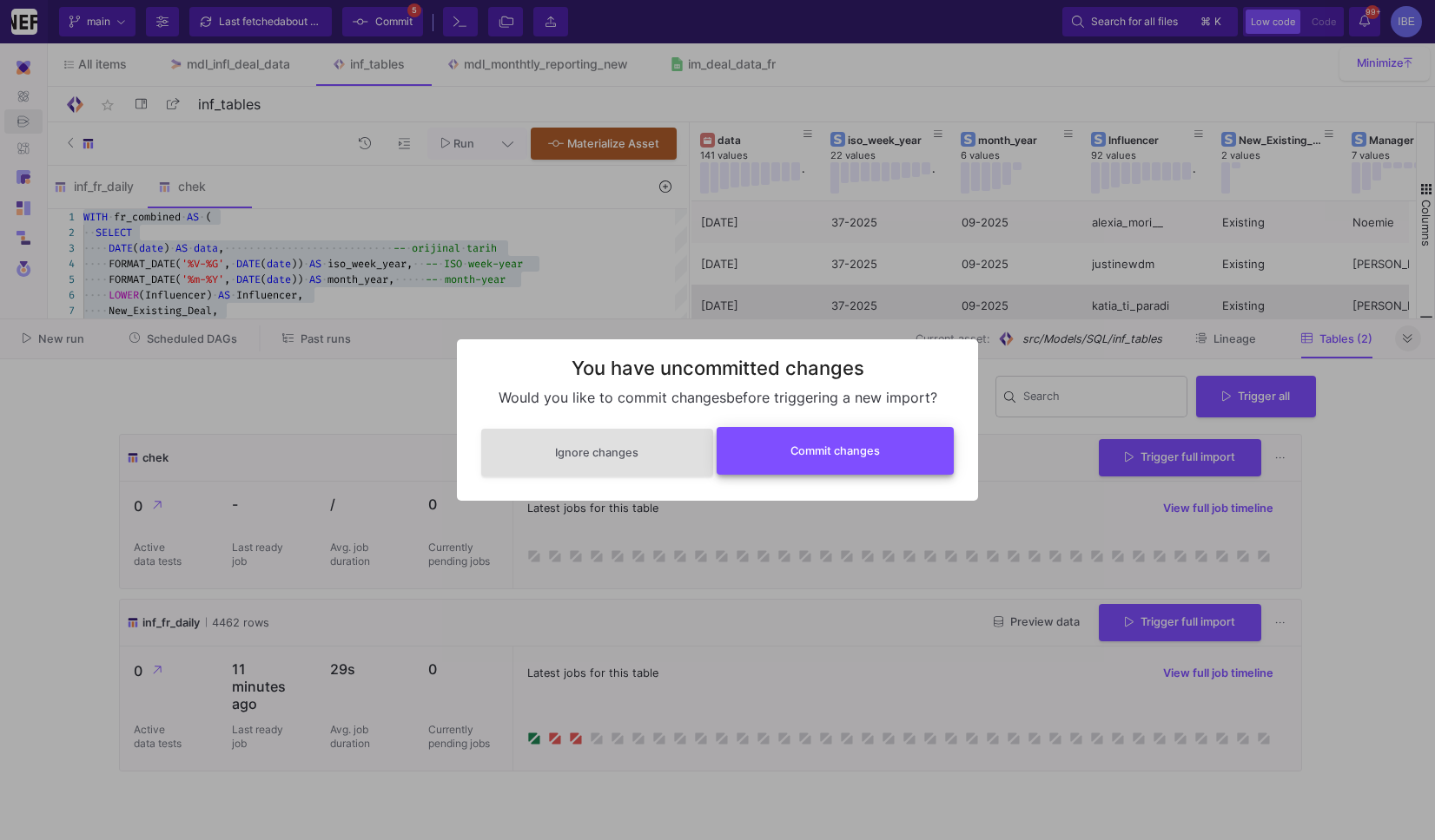
click at [855, 473] on button "Commit changes" at bounding box center [835, 451] width 238 height 48
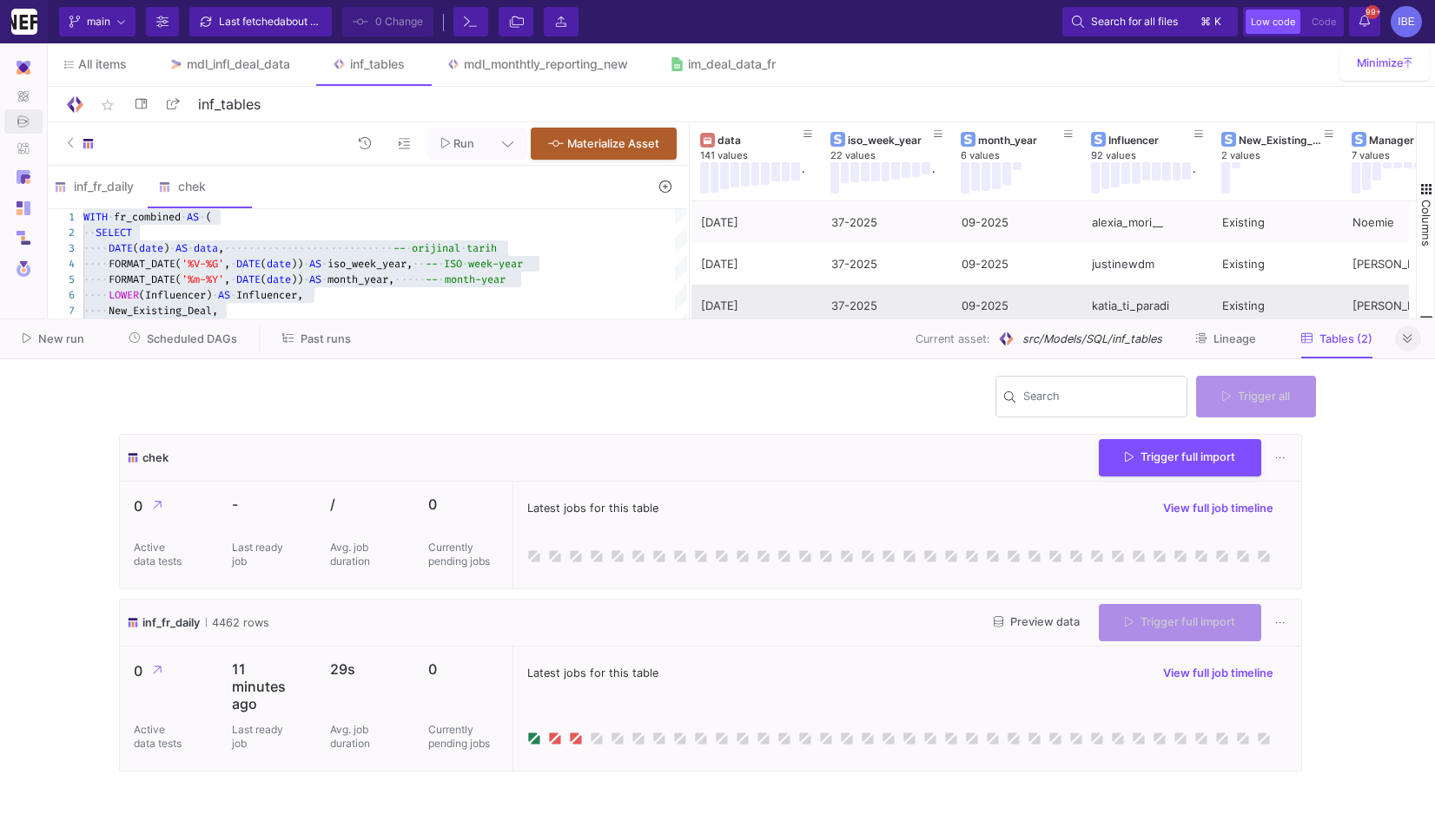
click at [1400, 340] on button at bounding box center [1407, 338] width 26 height 26
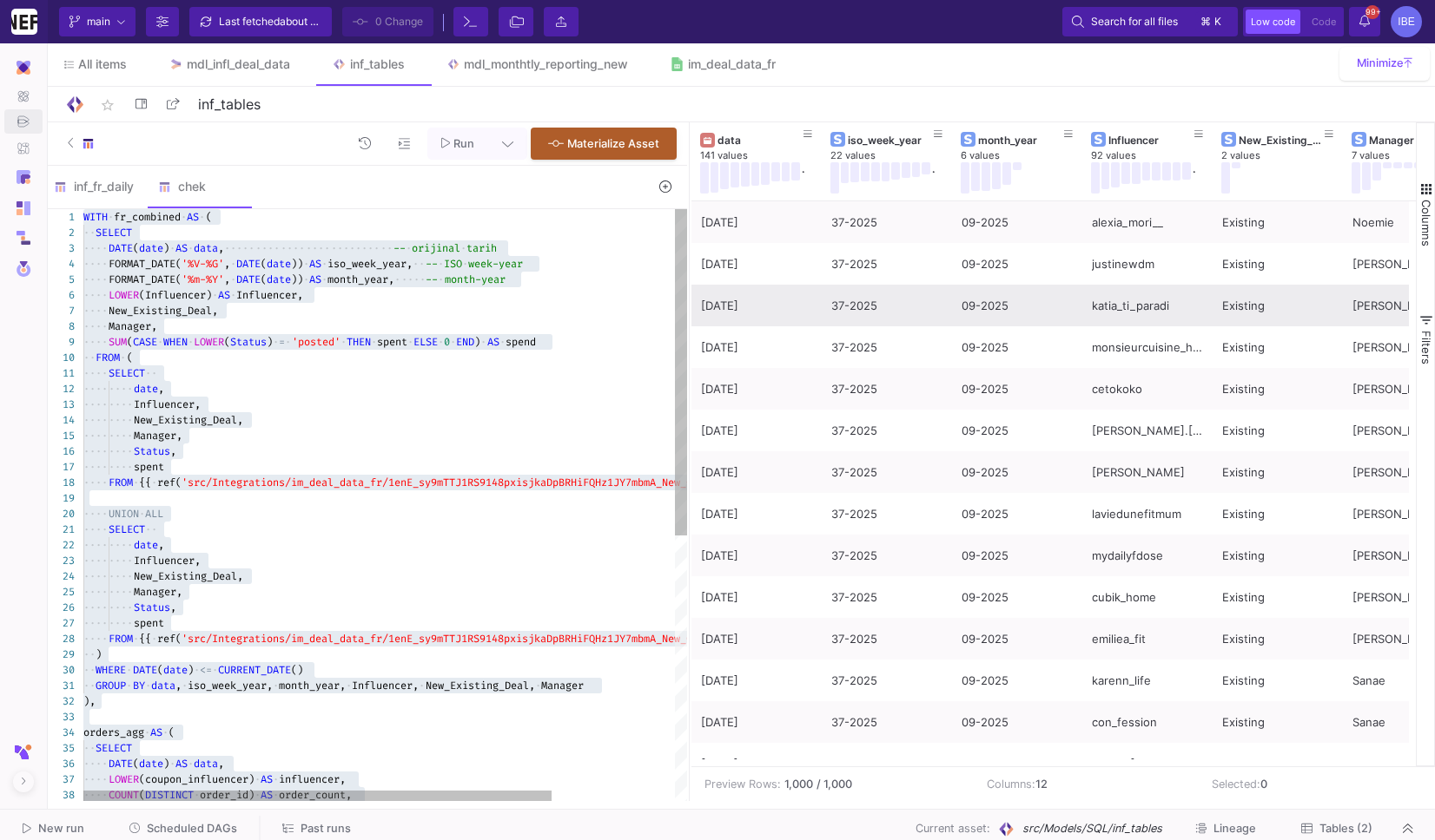
click at [481, 339] on span ")" at bounding box center [477, 343] width 6 height 14
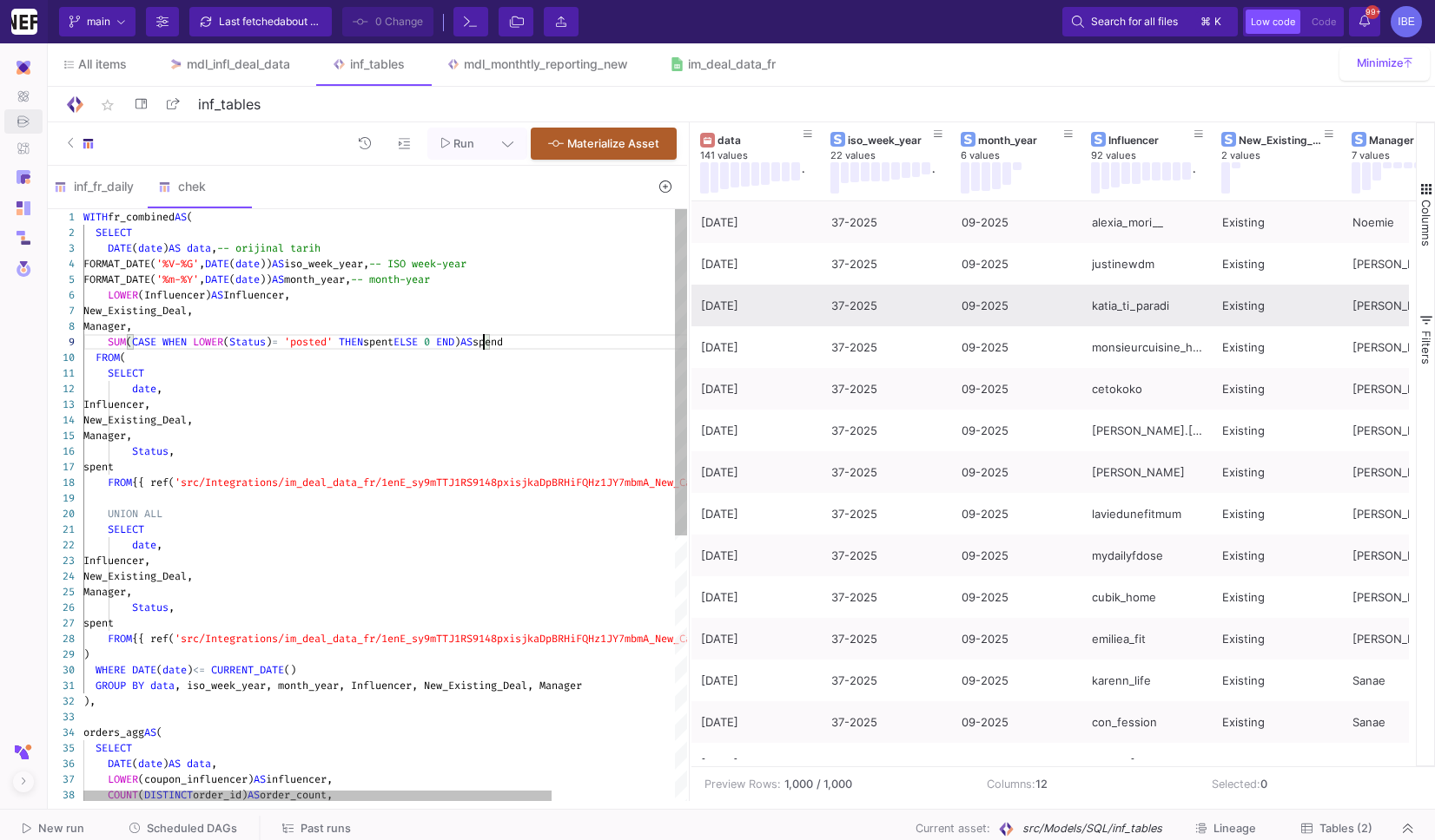
type textarea "WITH fr_combined AS ( SELECT DATE(date) AS data, -- orijinal tarih FORMAT_DATE(…"
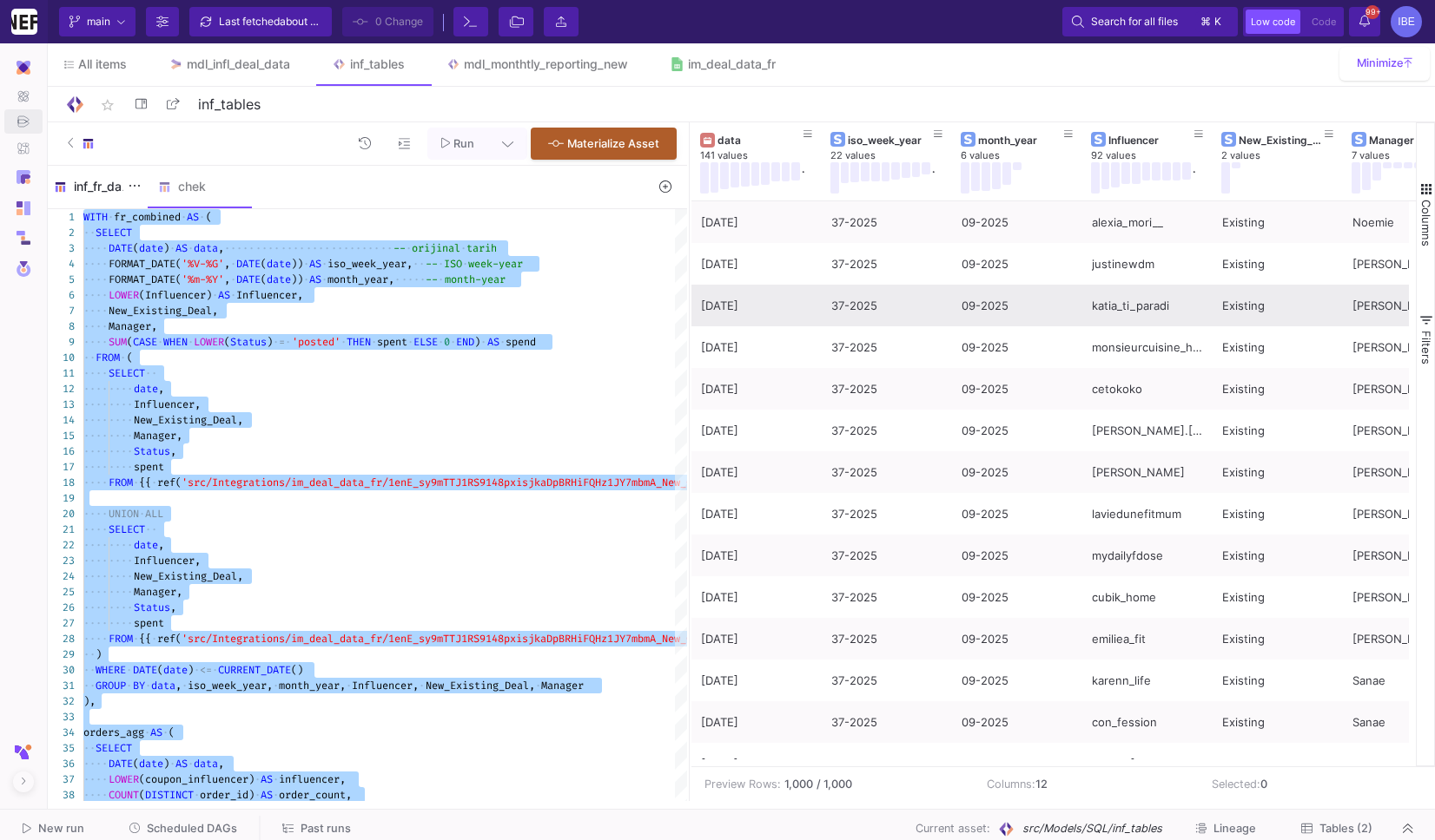
click at [110, 187] on div "inf_fr_daily" at bounding box center [95, 187] width 84 height 14
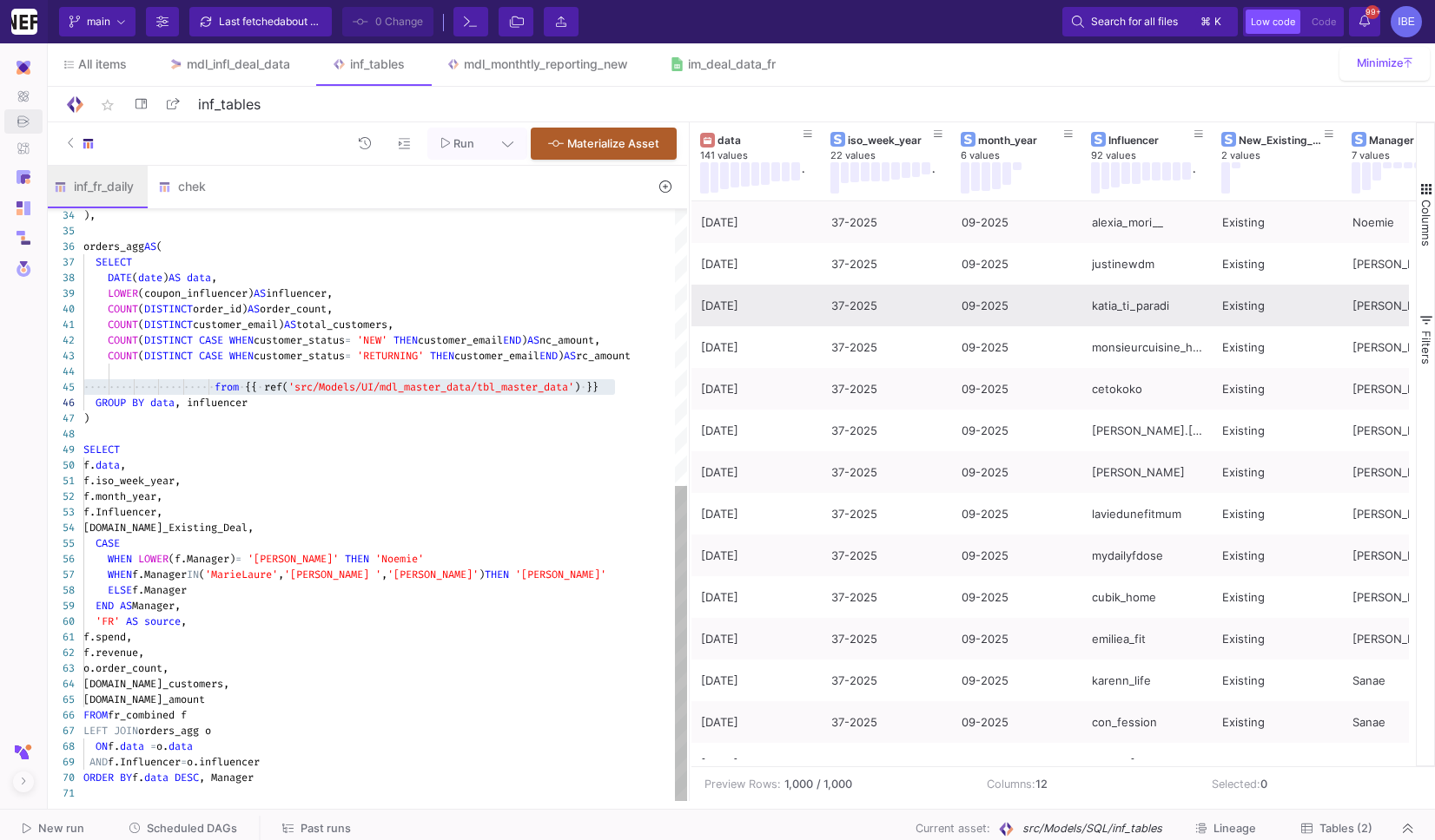
click at [176, 305] on div "34 35 36 37 38 39 40 41 42 43 44 45 46 47 48 49 50 51 52 53 54 55 56 57 58 59 6…" at bounding box center [365, 505] width 644 height 592
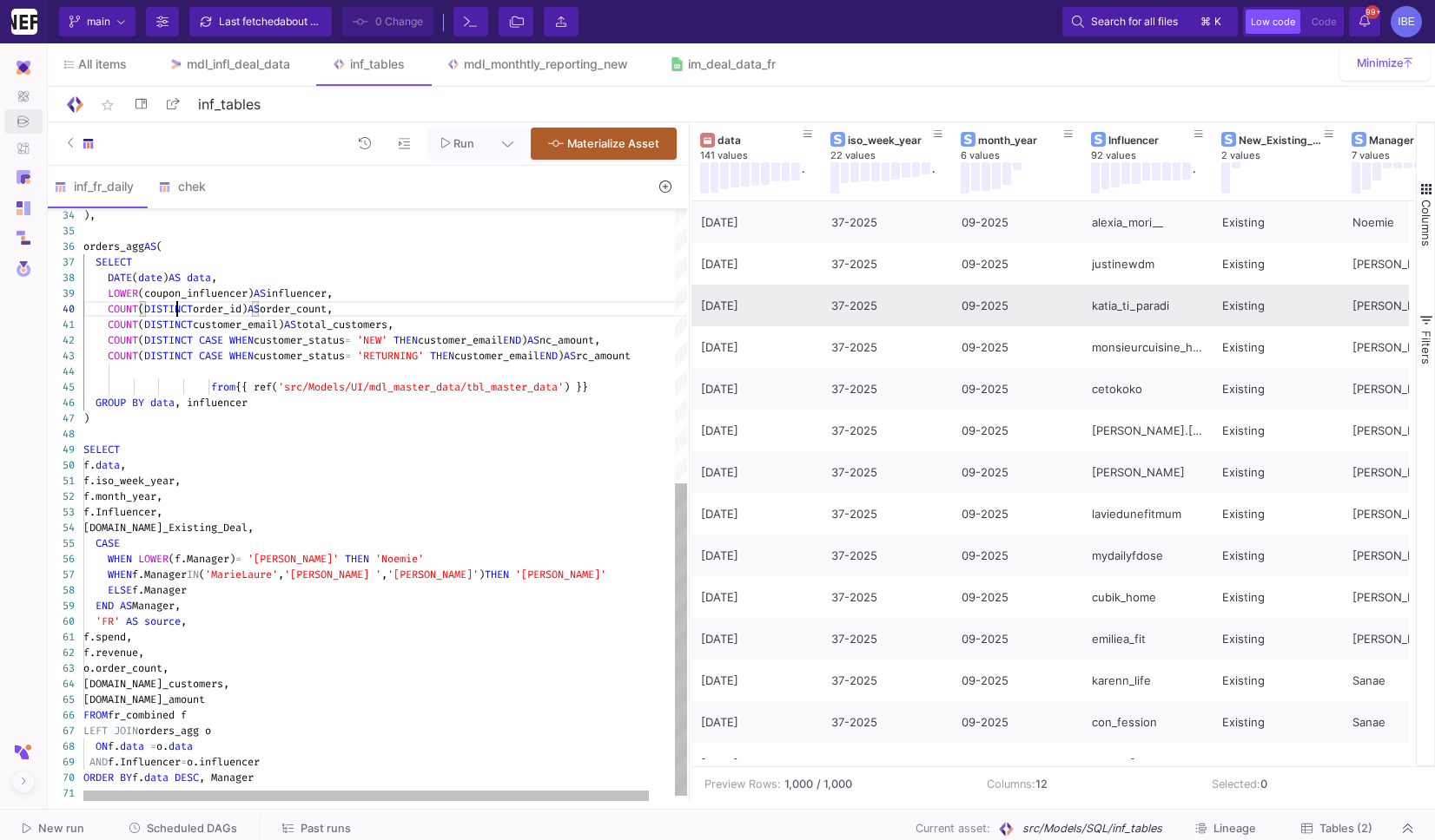
type textarea "WITH fr_combined AS ( SELECT DATE(date) AS data, -- orijinal tarih FORMAT_DATE(…"
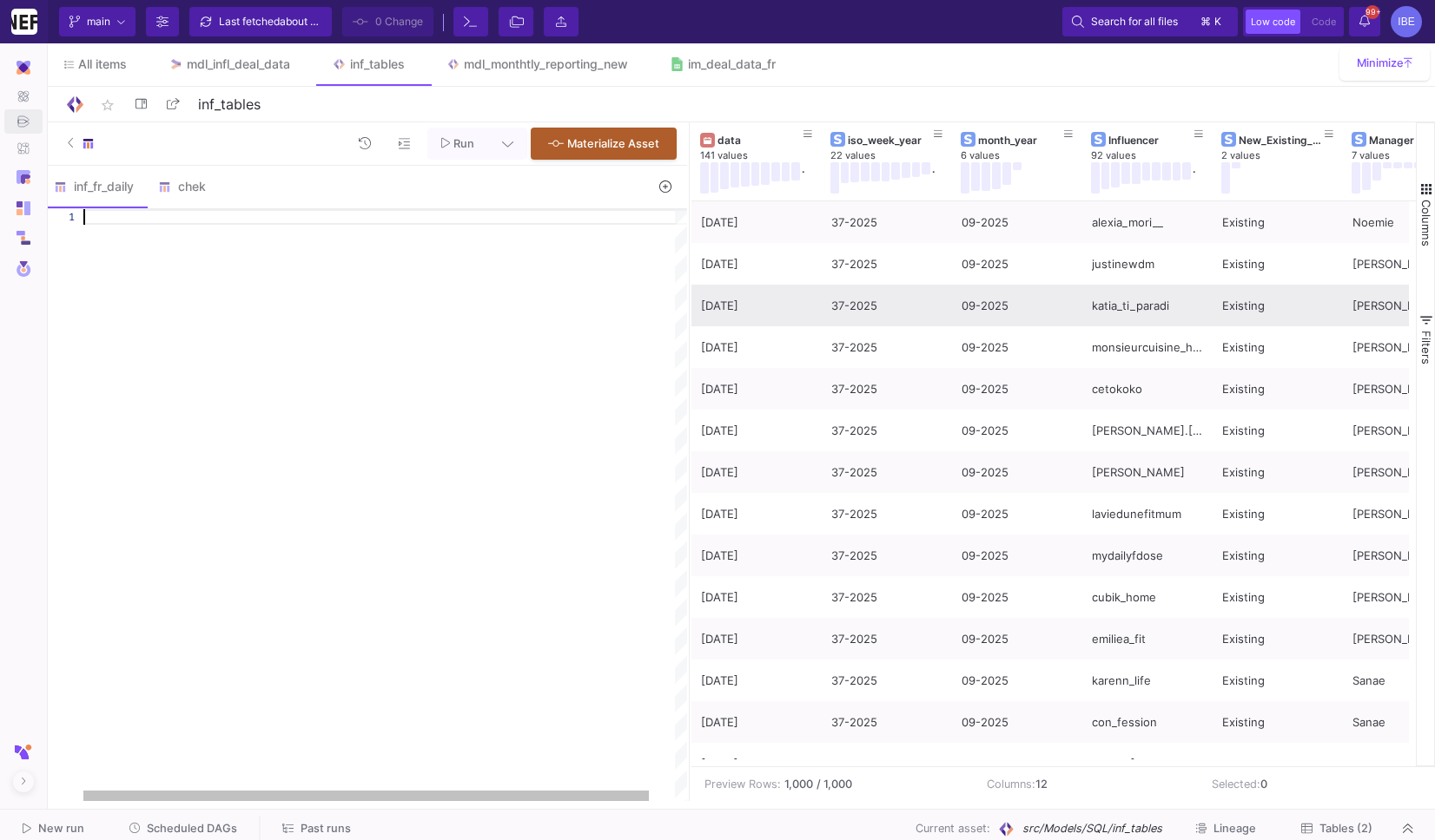
paste textarea "o.order_count, [DOMAIN_NAME]_customers, [DOMAIN_NAME]_amount FROM fr_combined f…"
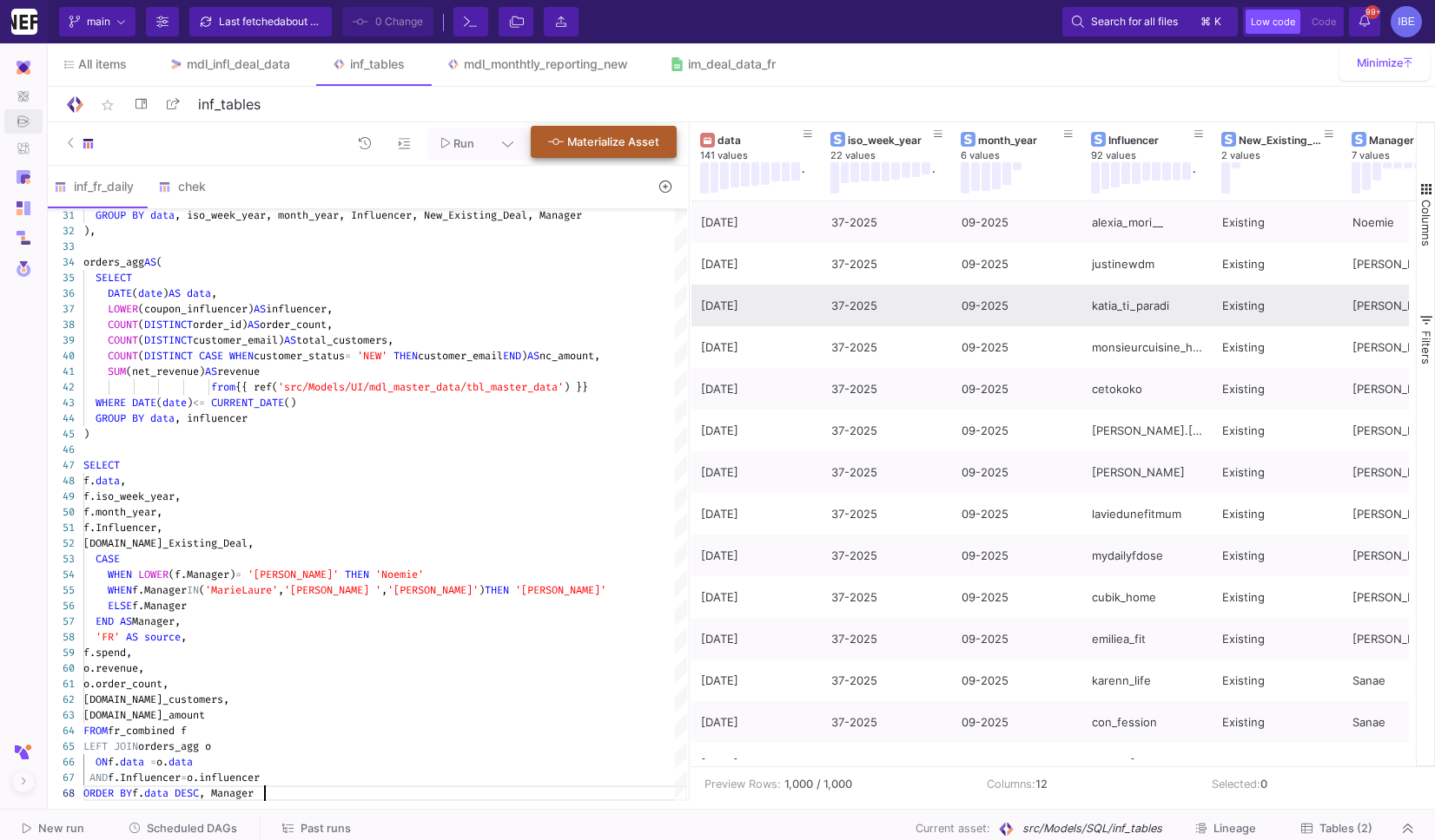
click at [622, 128] on button "Materialize Asset" at bounding box center [604, 141] width 146 height 32
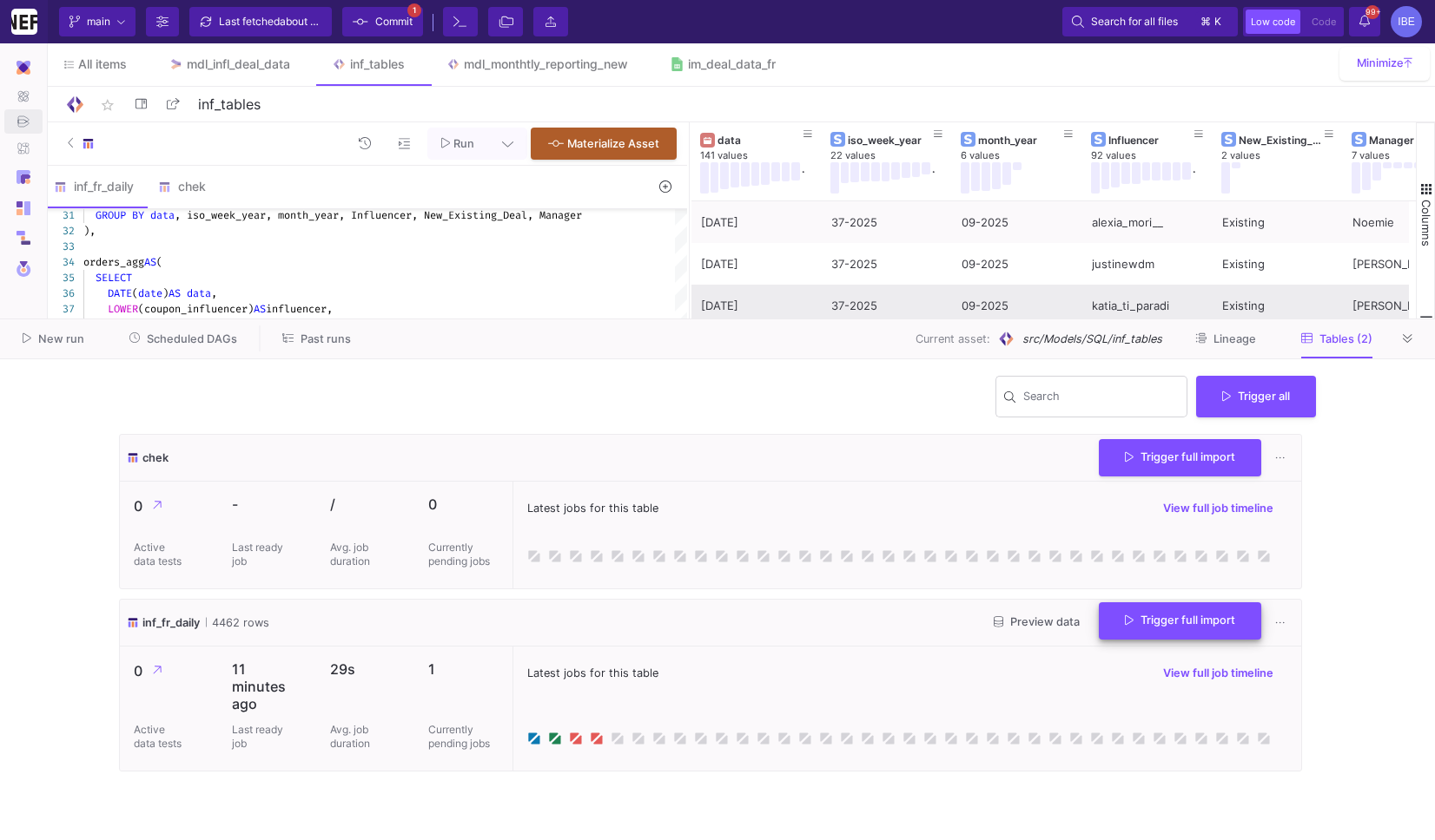
click at [1125, 620] on icon at bounding box center [1129, 620] width 9 height 10
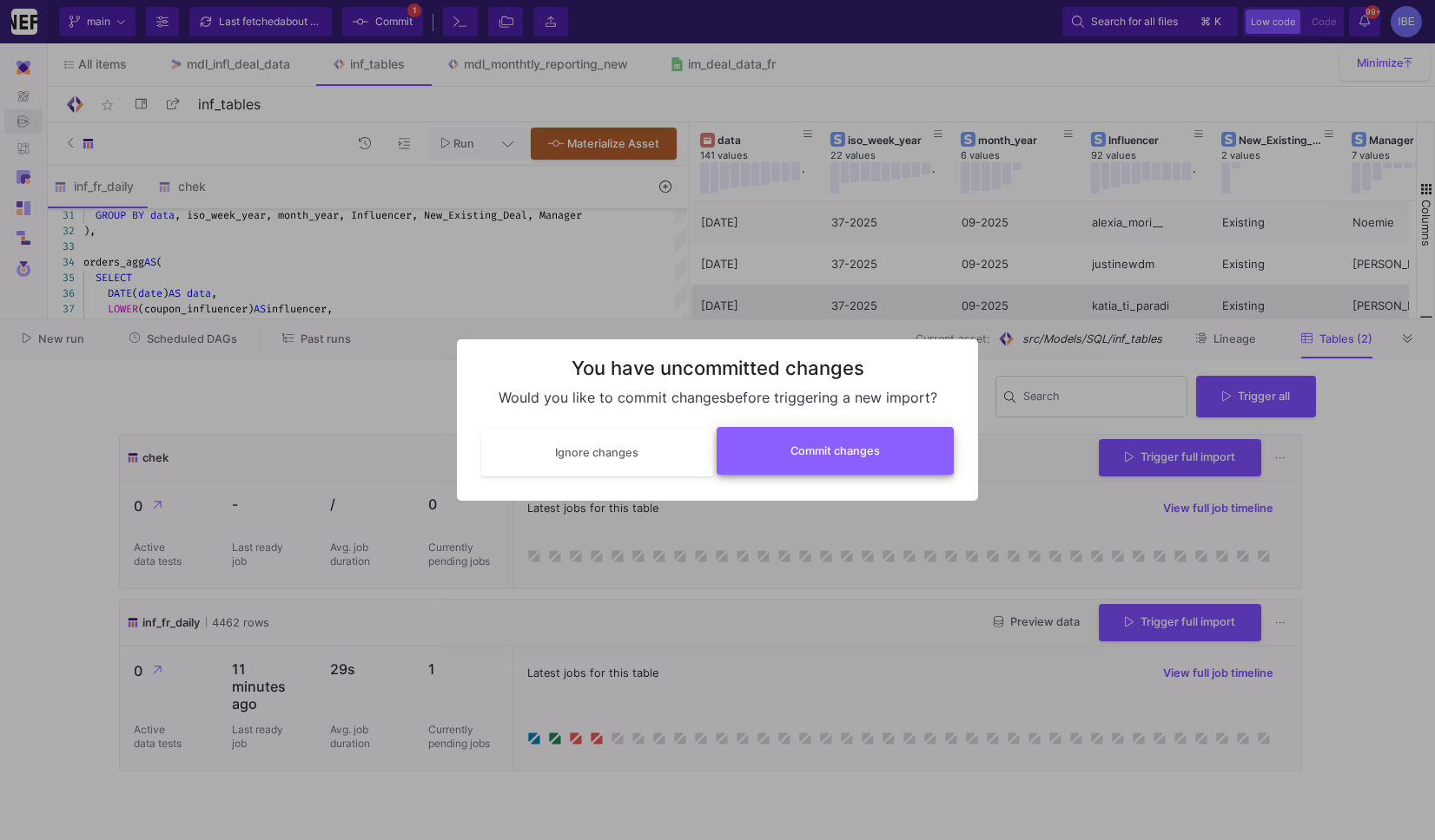
click at [885, 432] on button "Commit changes" at bounding box center [835, 451] width 238 height 48
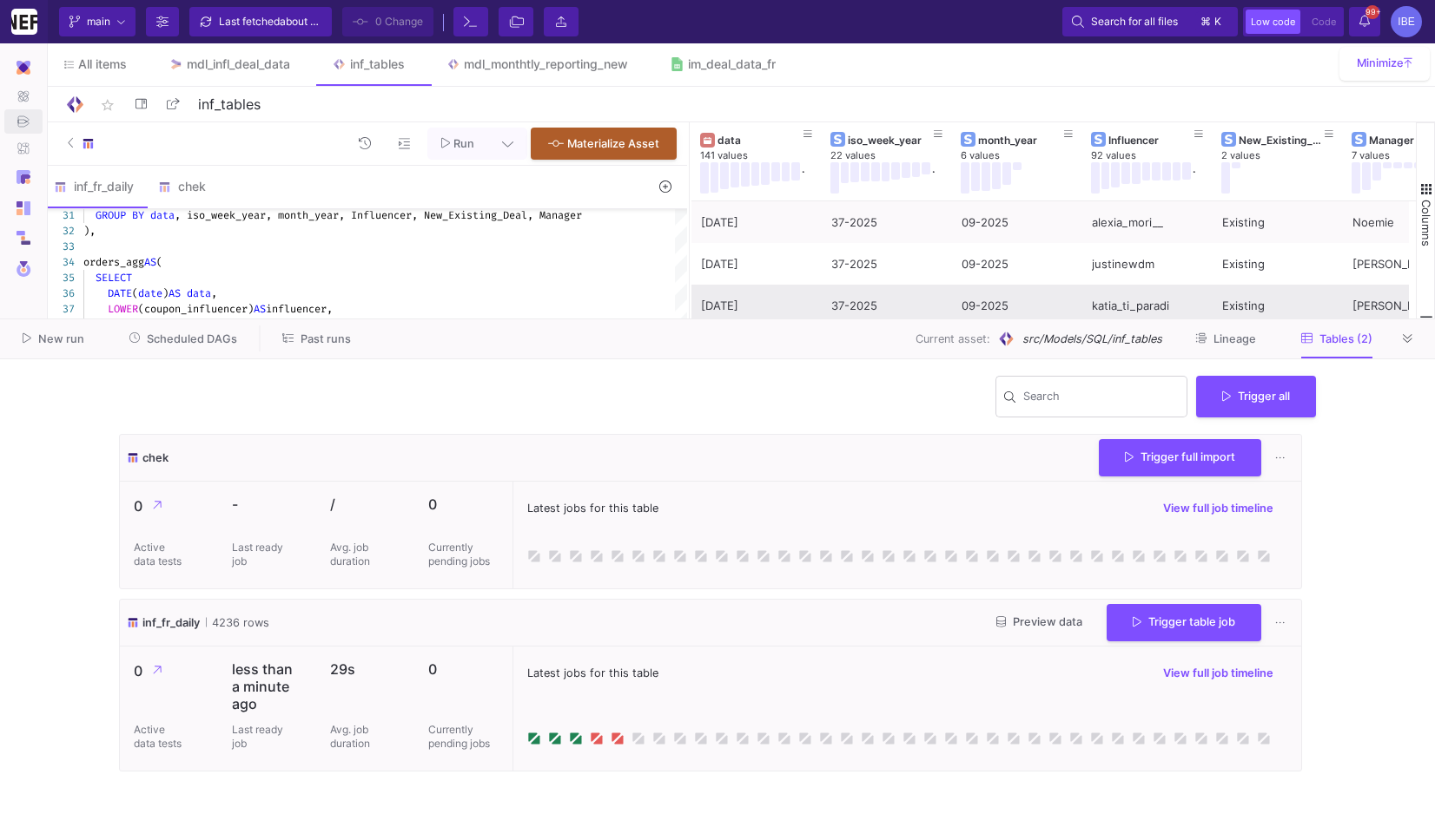
type textarea "GROUP BY data, iso_week_year, month_year, Influencer, New_Existing_Deal, Manage…"
click at [470, 262] on div "orders_agg AS (" at bounding box center [385, 262] width 604 height 16
click at [1401, 339] on button at bounding box center [1407, 338] width 26 height 26
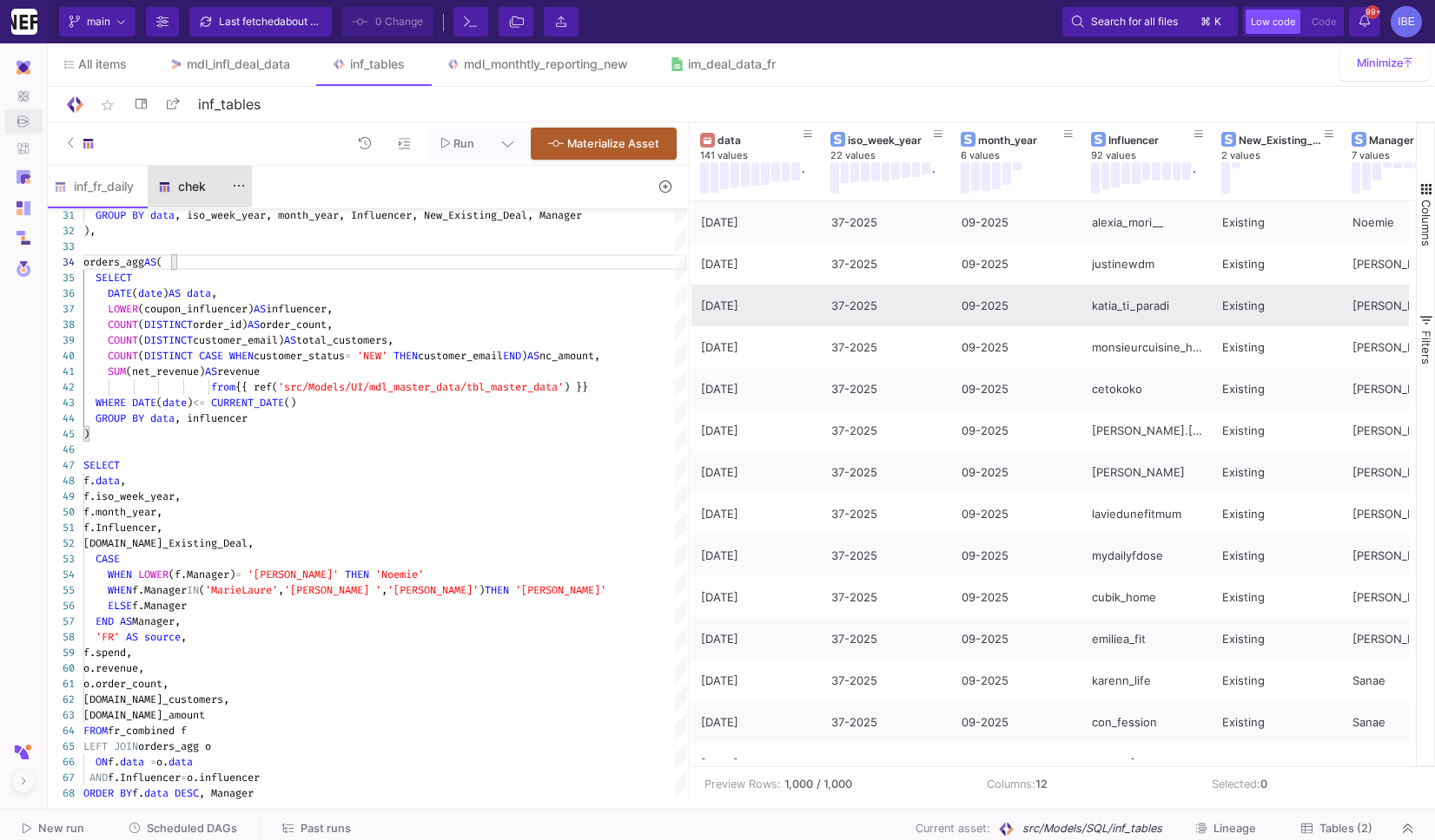
click at [215, 190] on div "chek" at bounding box center [200, 187] width 84 height 14
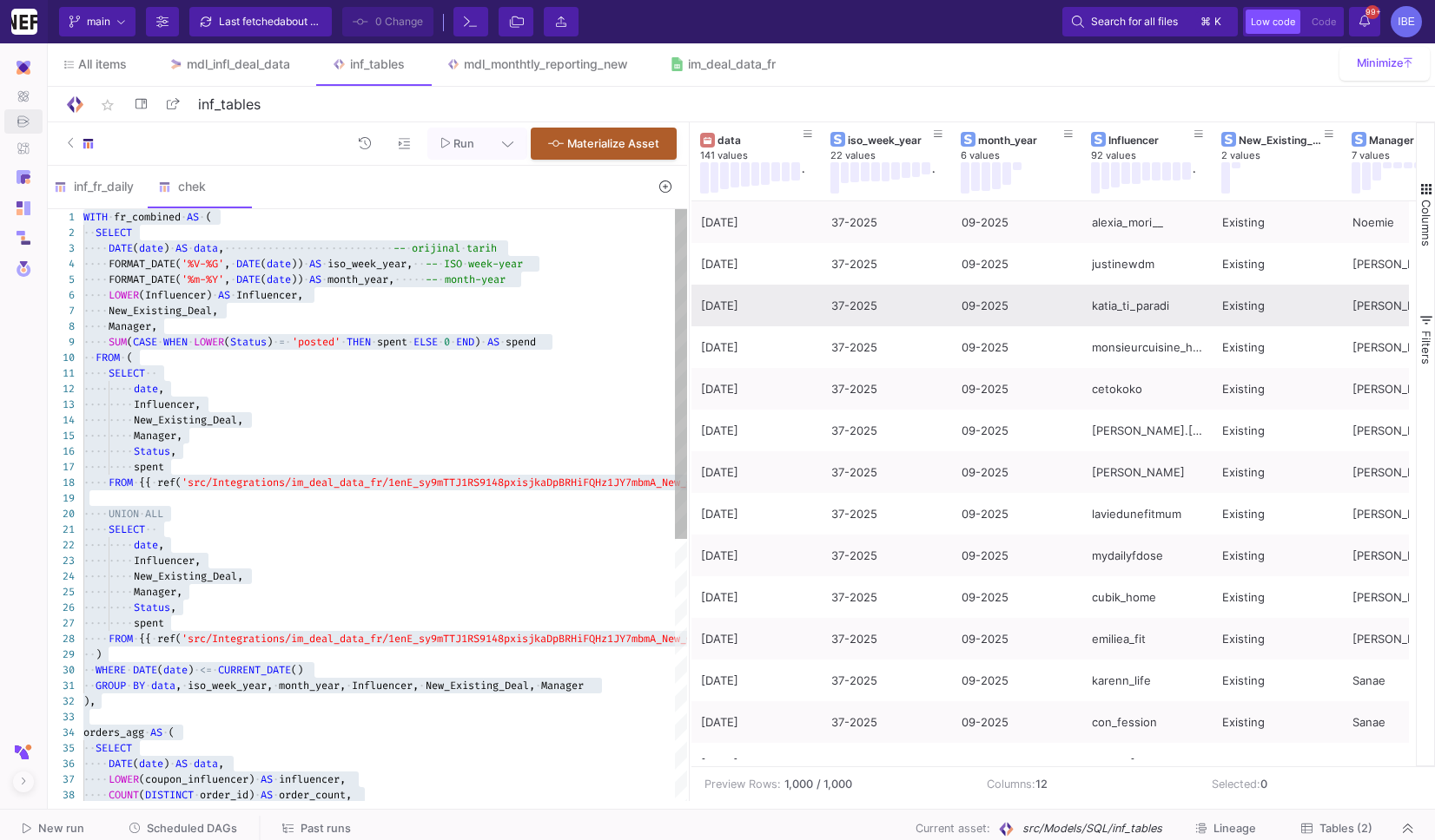
drag, startPoint x: 236, startPoint y: 277, endPoint x: 236, endPoint y: 262, distance: 15.0
click at [236, 277] on span "·" at bounding box center [233, 279] width 6 height 16
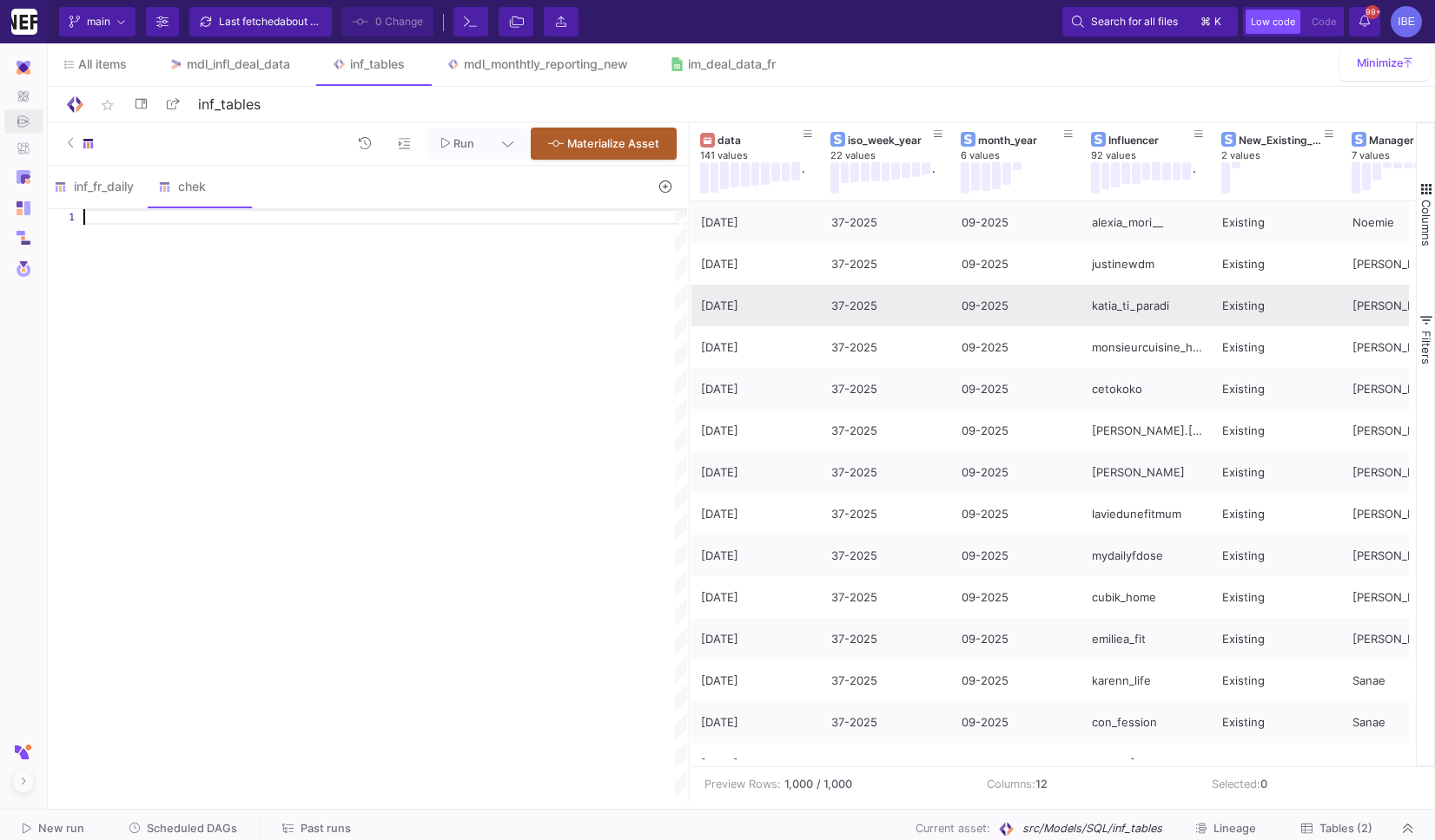
paste textarea "o.order_count, [DOMAIN_NAME]_customers, [DOMAIN_NAME]_amount FROM fr_combined f…"
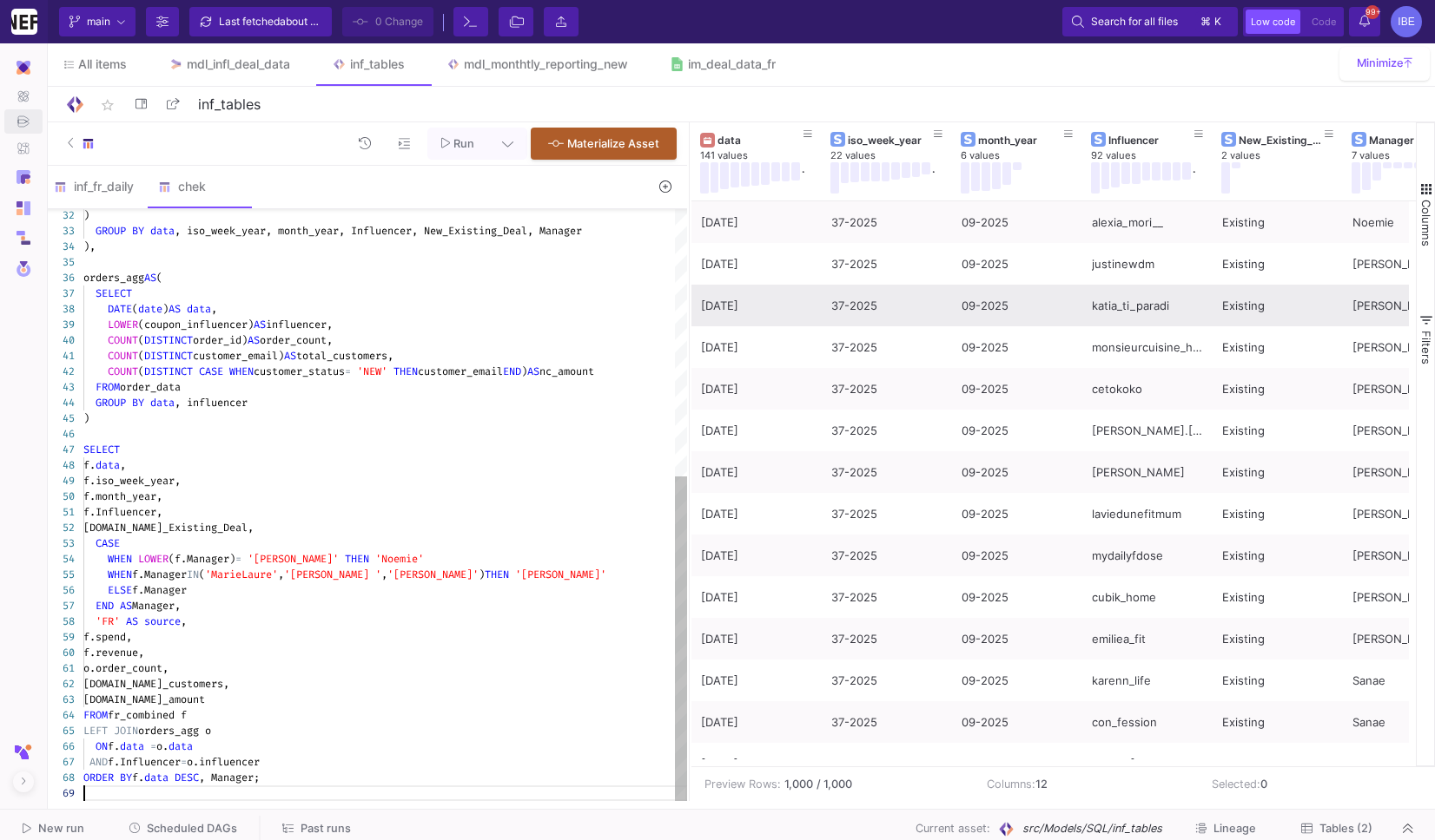
type textarea "o.order_count, [DOMAIN_NAME]_customers, [DOMAIN_NAME]_amount FROM fr_combined f…"
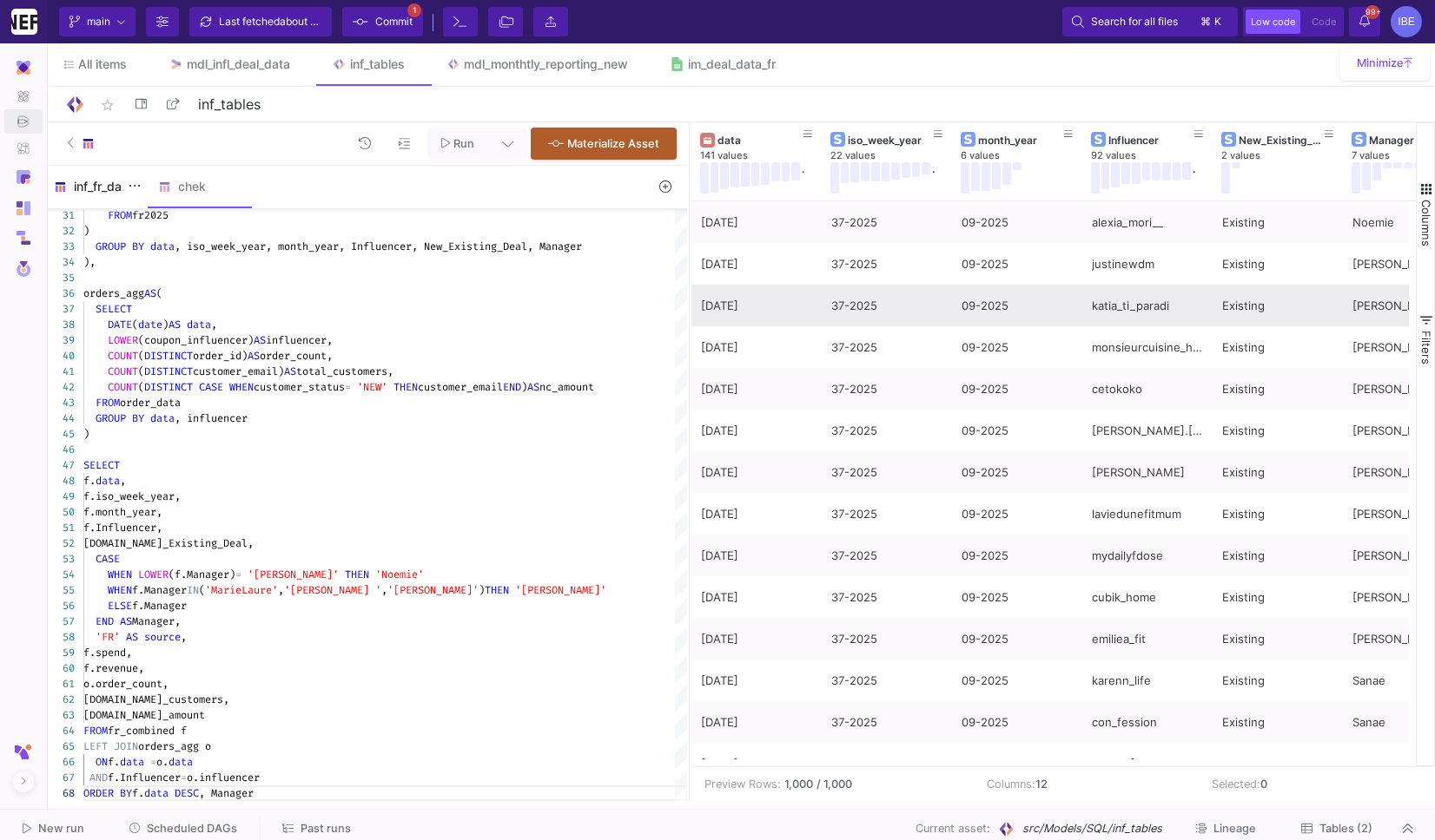
click at [103, 189] on div "inf_fr_daily" at bounding box center [95, 187] width 84 height 14
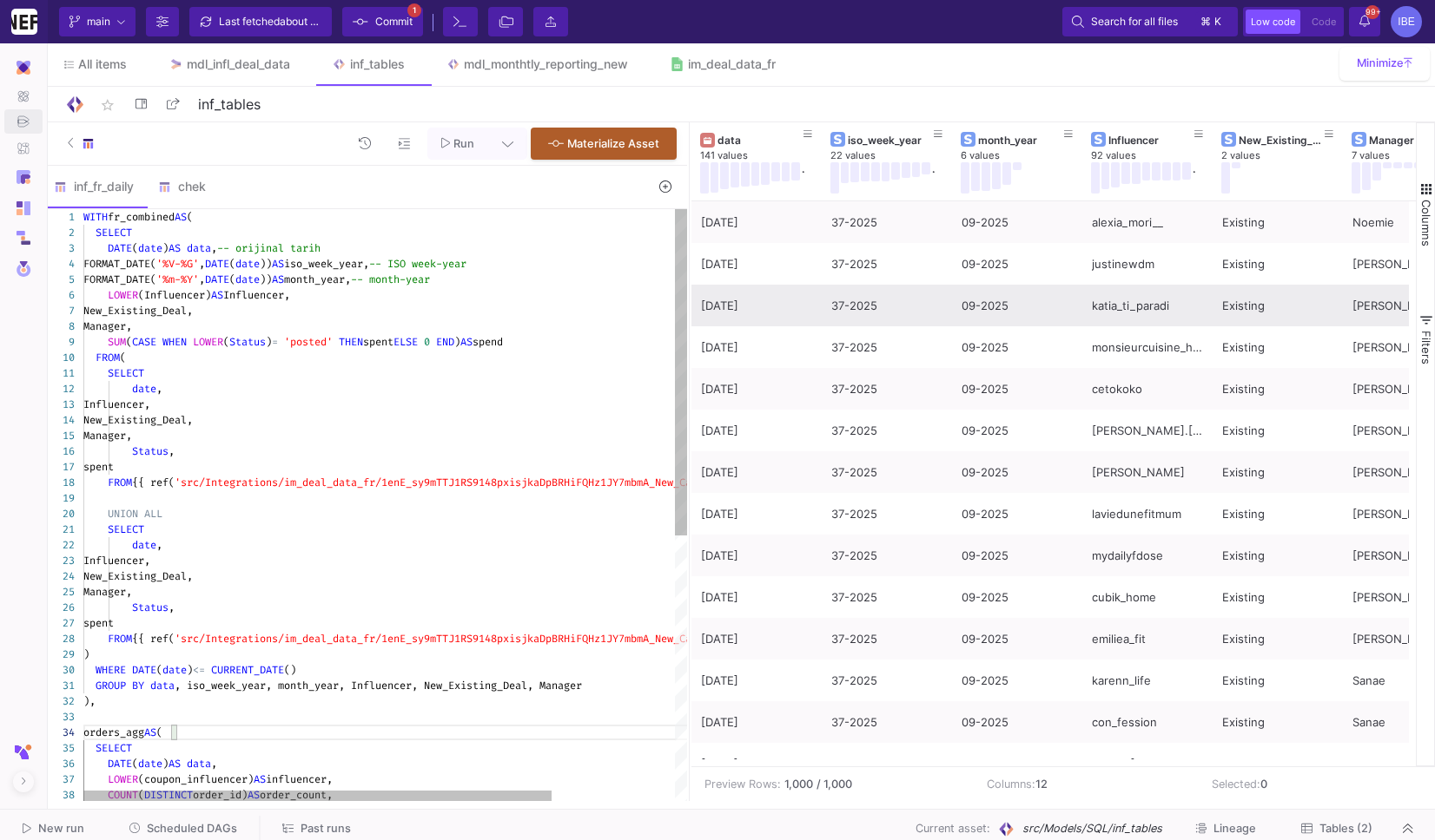
type textarea "SELECT date, Influencer, New_Existing_Deal, Manager, Status, spent FROM {{ ref(…"
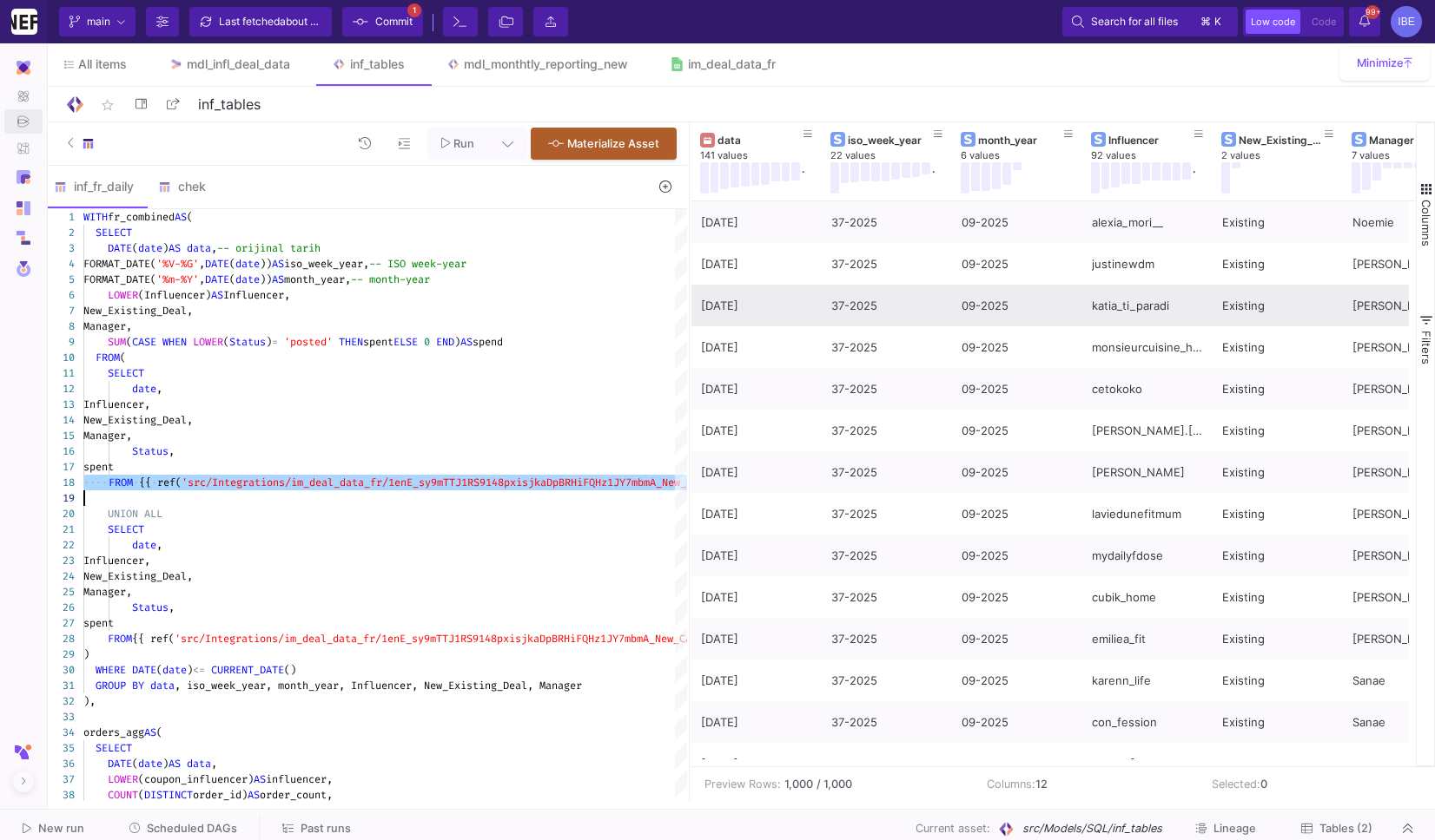
click at [669, 187] on icon at bounding box center [665, 187] width 12 height 12
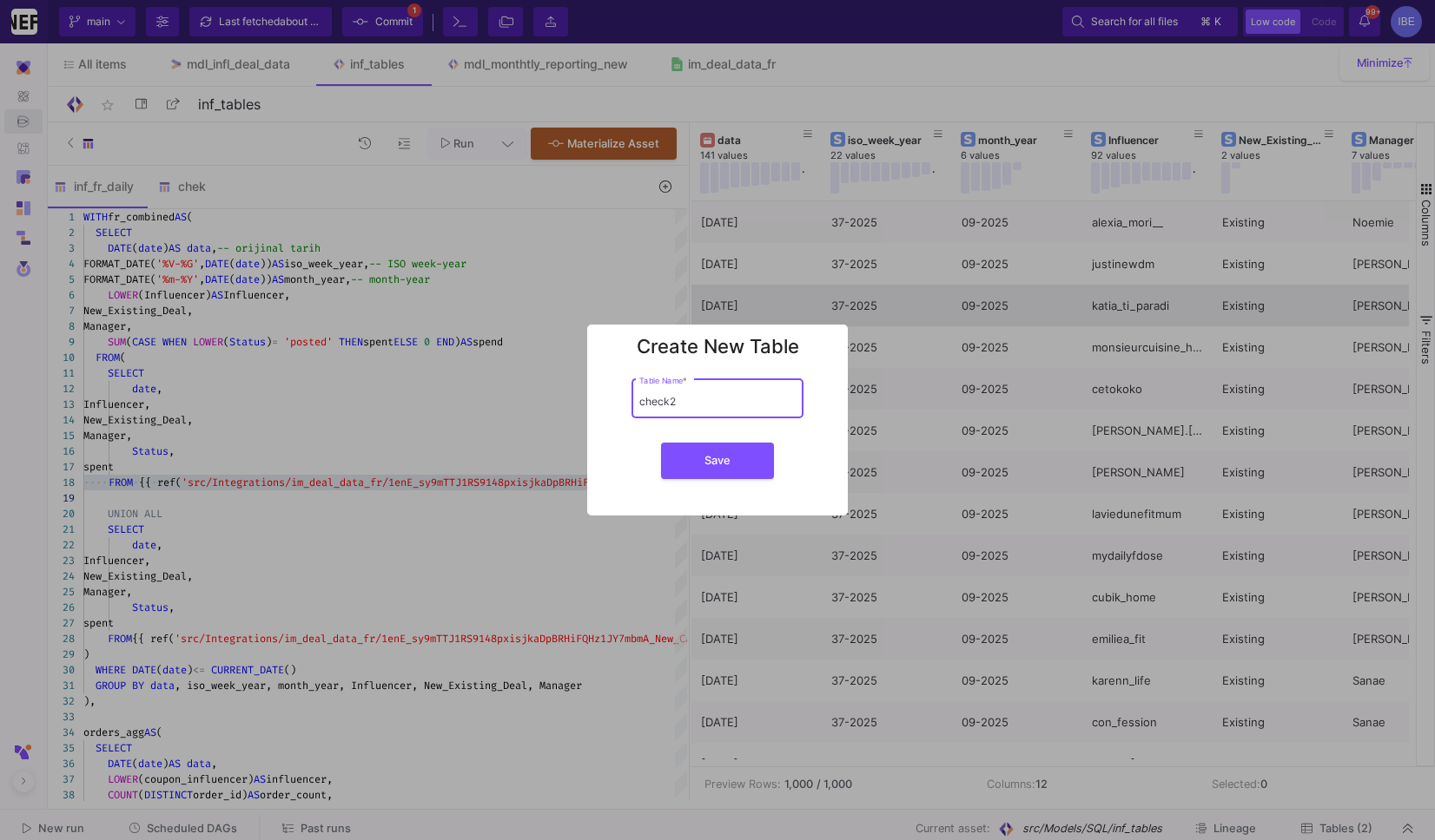
type input "check2"
click at [661, 443] on button "Save" at bounding box center [717, 461] width 113 height 36
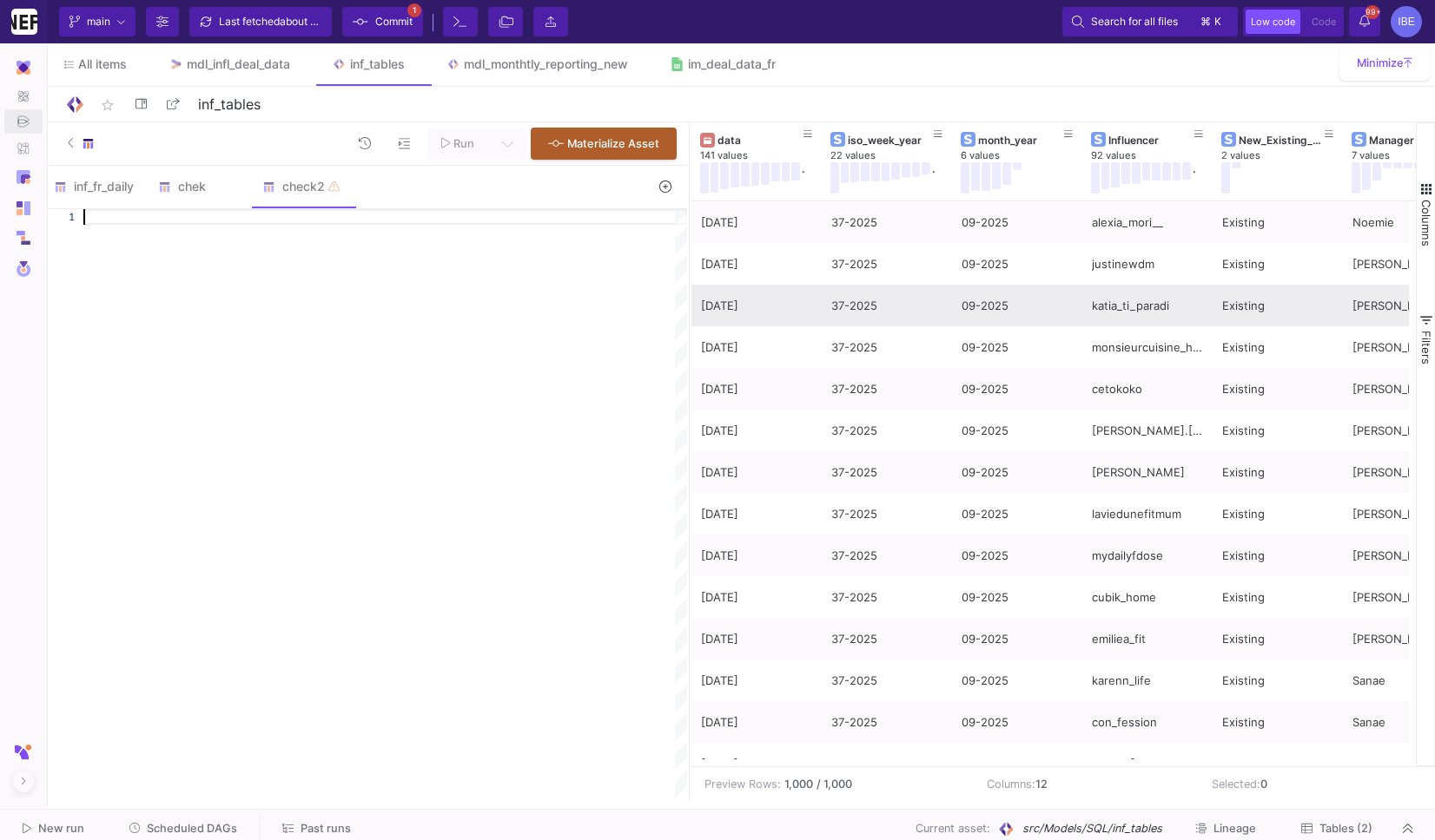
click at [505, 350] on div at bounding box center [385, 505] width 604 height 592
paste textarea "FROM {{ ref('src/Integrations/im_deal_data_fr/1enE_sy9mTTJ1RS9148pxisjkaDpBRHiF…"
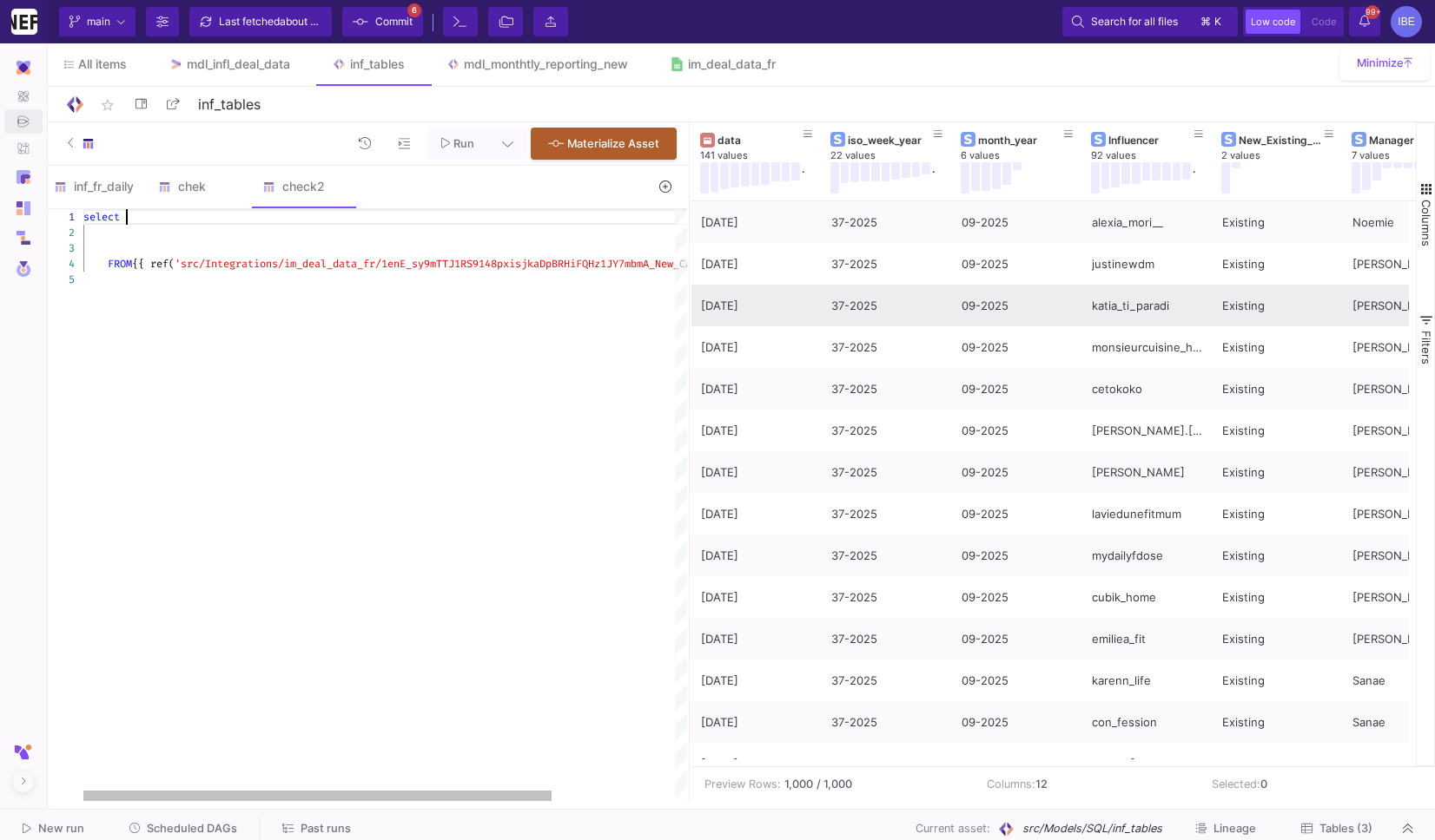
scroll to position [1, 55]
click at [434, 282] on div at bounding box center [465, 279] width 762 height 16
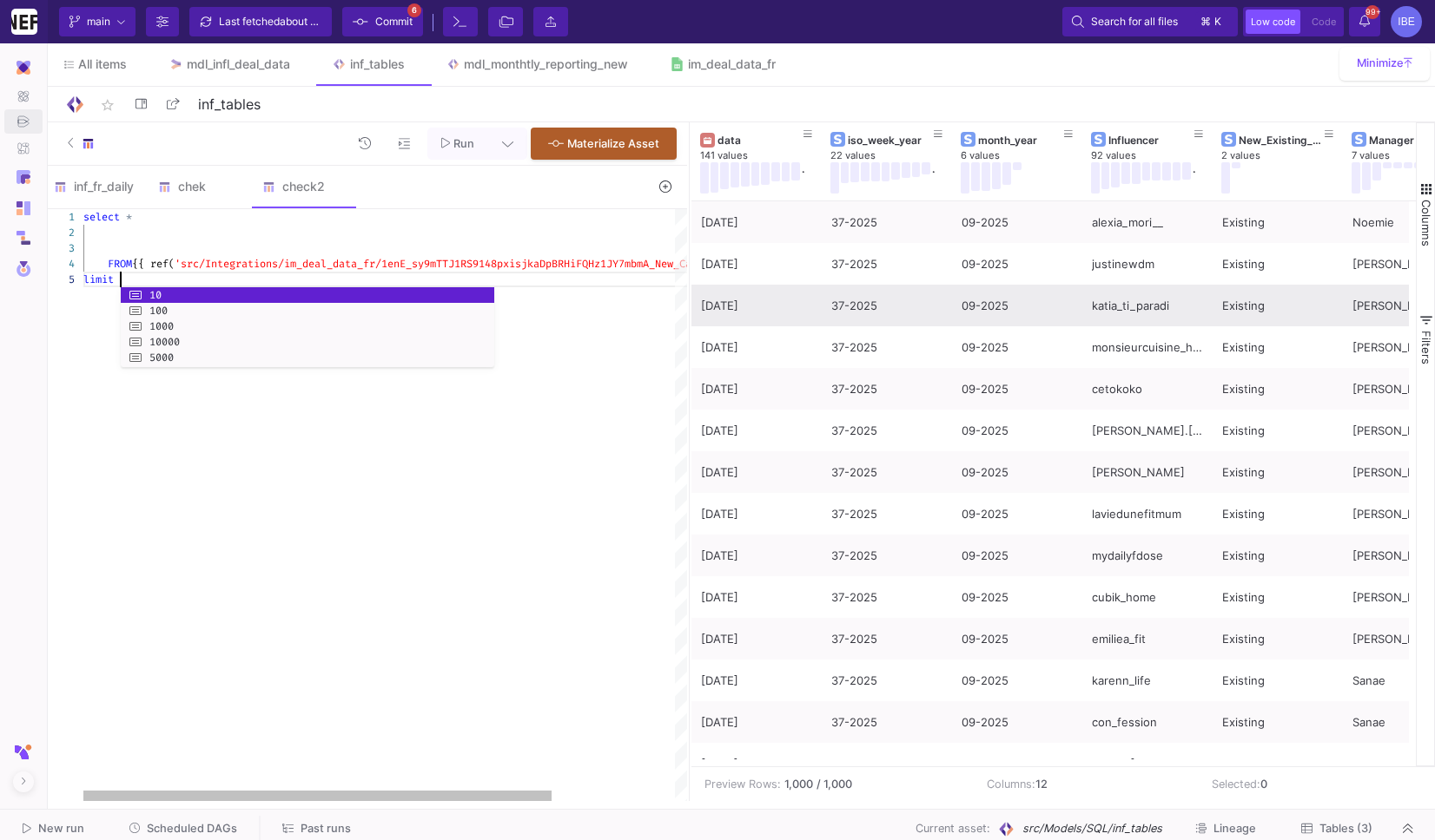
type textarea "select * FROM {{ ref('src/Integrations/im_deal_data_fr/1enE_sy9mTTJ1RS9148pxisj…"
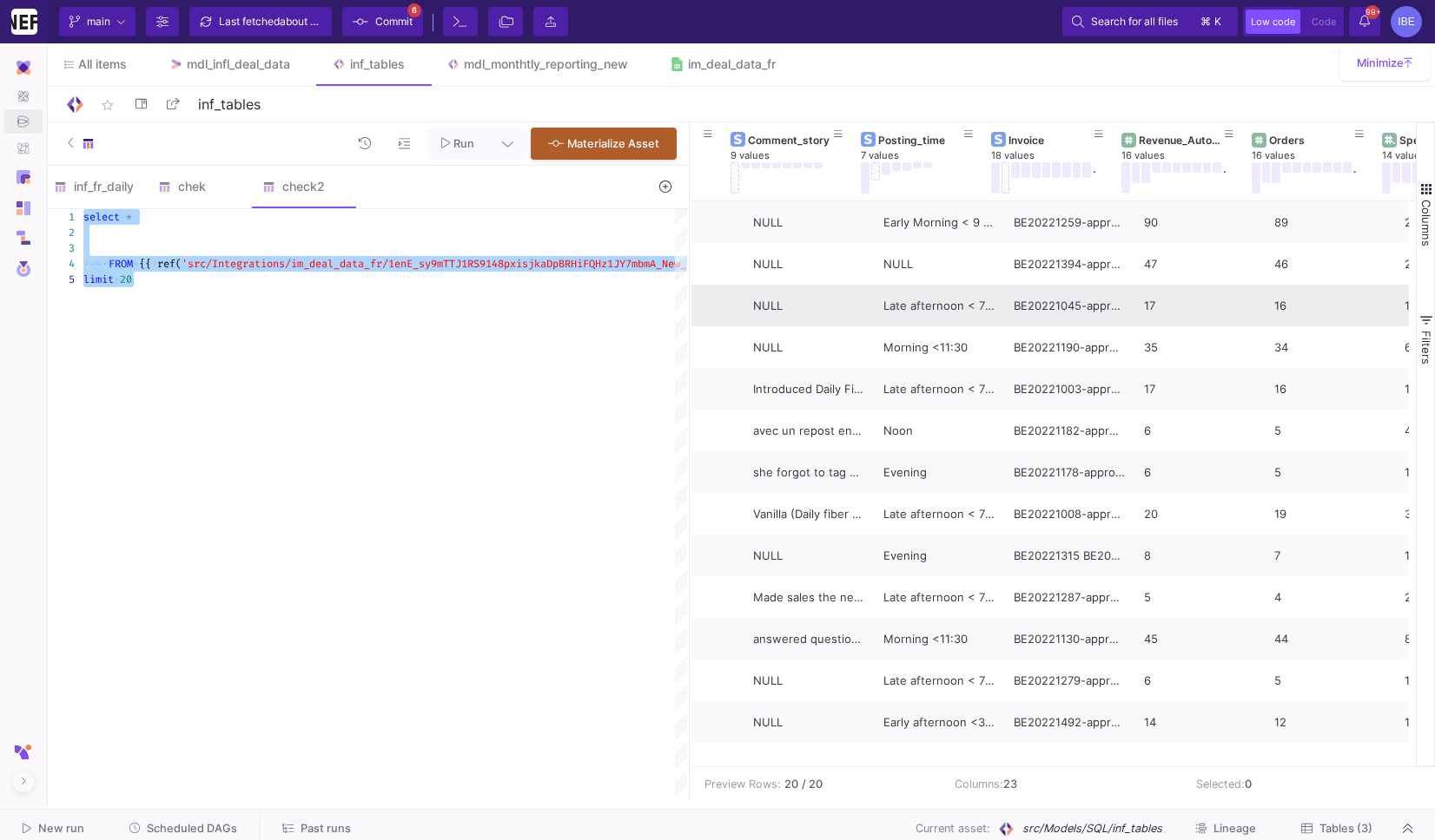
scroll to position [0, 1577]
